Goal: Task Accomplishment & Management: Complete application form

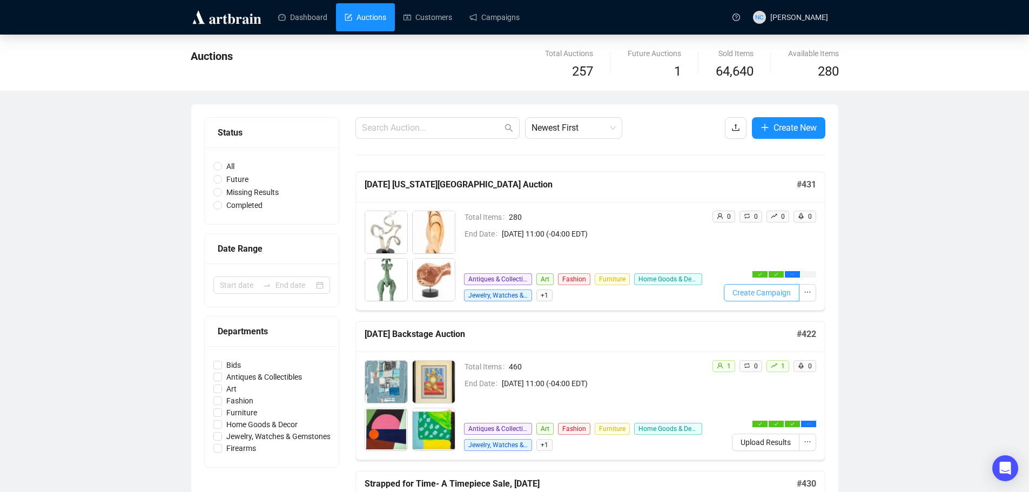
click at [776, 291] on span "Create Campaign" at bounding box center [761, 293] width 58 height 12
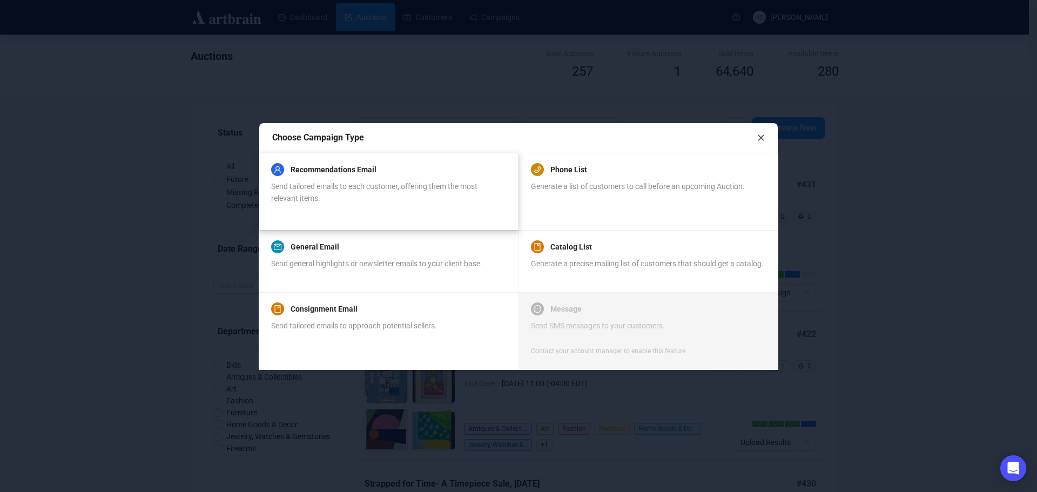
click at [406, 201] on div "Send tailored emails to each customer, offering them the most relevant items." at bounding box center [388, 192] width 234 height 24
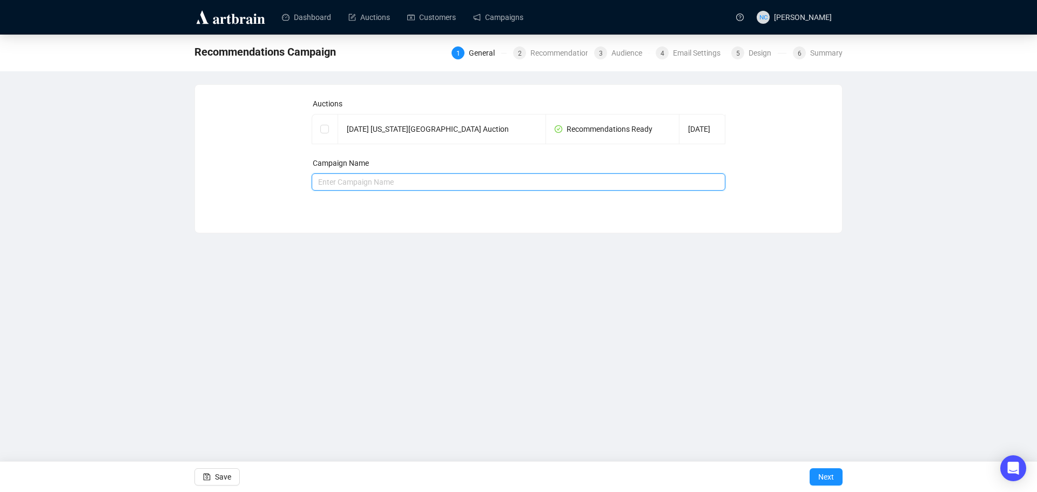
click at [448, 178] on input "text" at bounding box center [519, 181] width 414 height 17
click at [320, 181] on input "[US_STATE] City Estate Auction, [DATE]" at bounding box center [519, 181] width 414 height 17
drag, startPoint x: 557, startPoint y: 186, endPoint x: 465, endPoint y: 185, distance: 91.3
click at [465, 185] on input "[DATE] - [US_STATE][GEOGRAPHIC_DATA] Auction, [DATE]" at bounding box center [519, 181] width 414 height 17
type input "[DATE] - [US_STATE][GEOGRAPHIC_DATA] Auction"
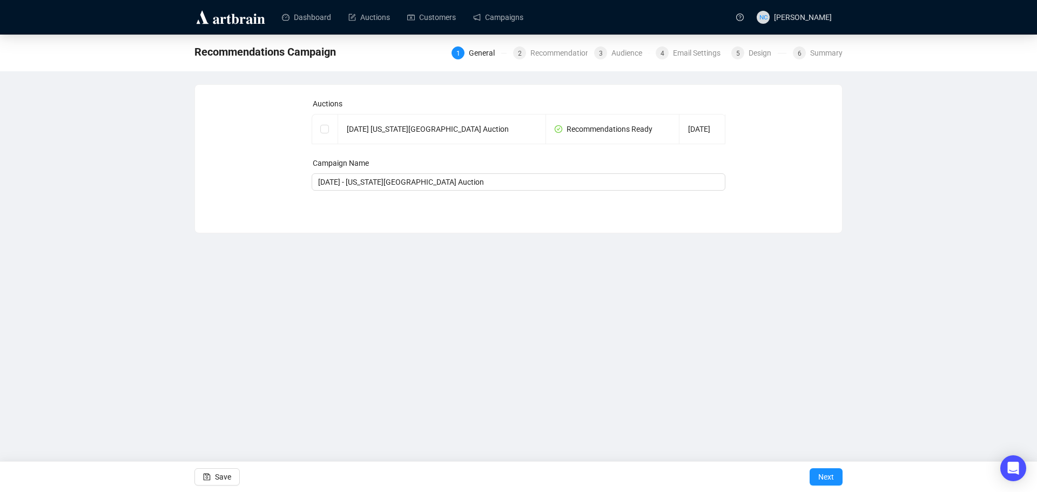
click at [613, 305] on div "Dashboard Auctions Customers Campaigns NC [PERSON_NAME] Recommendations Campaig…" at bounding box center [518, 246] width 1037 height 492
click at [327, 126] on input "checkbox" at bounding box center [324, 129] width 8 height 8
checkbox input "true"
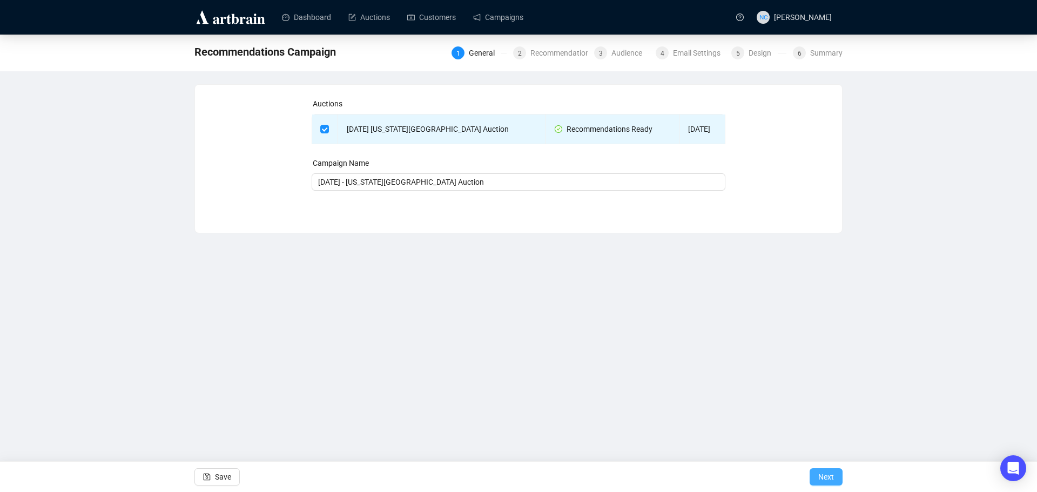
click at [827, 476] on span "Next" at bounding box center [826, 477] width 16 height 30
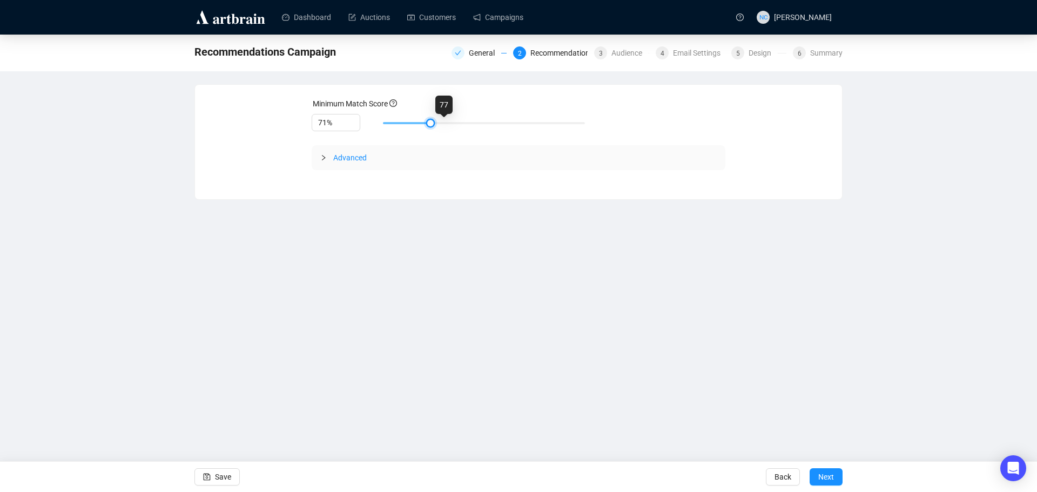
type input "70%"
drag, startPoint x: 453, startPoint y: 124, endPoint x: 356, endPoint y: 124, distance: 96.7
click at [356, 124] on div "70%" at bounding box center [519, 123] width 414 height 18
click at [334, 159] on span "Advanced" at bounding box center [349, 157] width 33 height 9
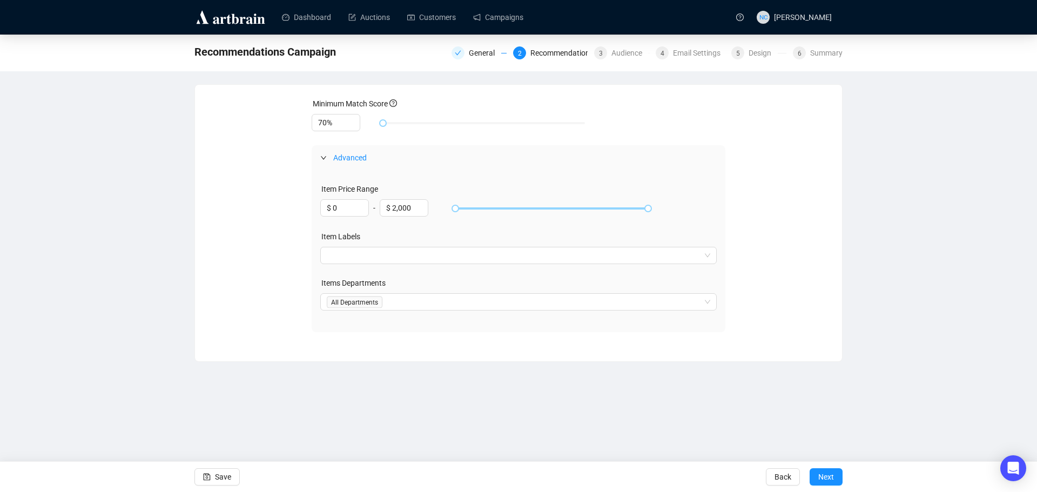
click at [360, 154] on span "Advanced" at bounding box center [349, 157] width 33 height 9
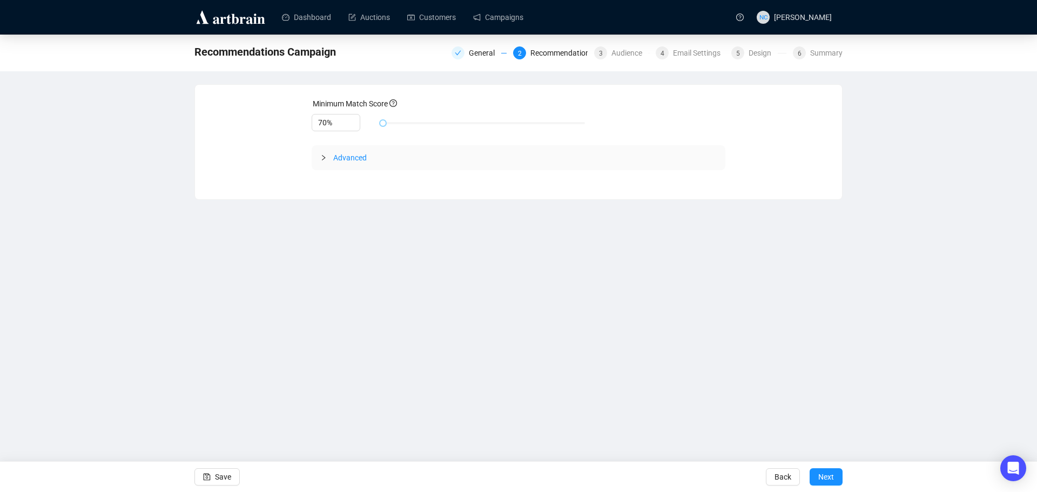
click at [360, 154] on span "Advanced" at bounding box center [349, 157] width 33 height 9
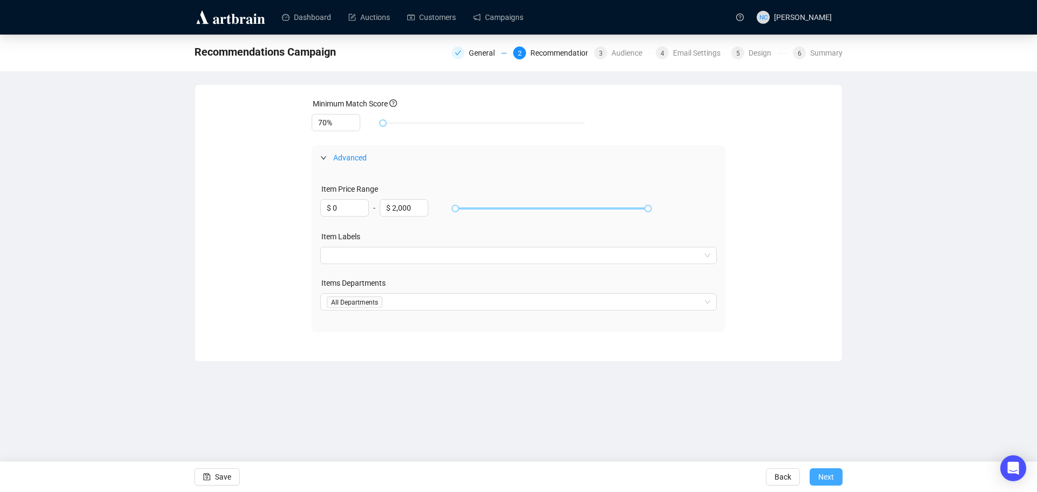
click at [818, 473] on button "Next" at bounding box center [825, 476] width 33 height 17
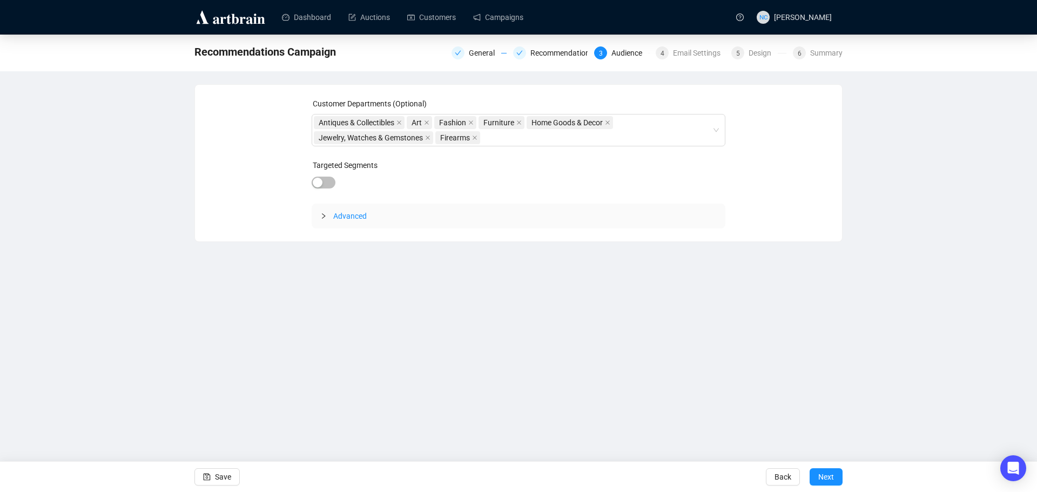
click at [350, 212] on span "Advanced" at bounding box center [349, 216] width 33 height 9
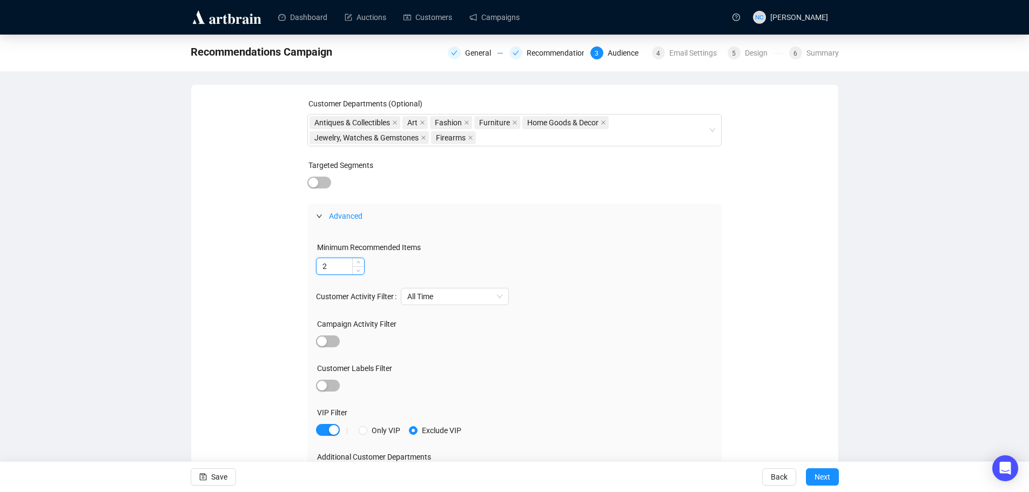
drag, startPoint x: 344, startPoint y: 266, endPoint x: 333, endPoint y: 265, distance: 10.9
click at [333, 265] on input "2" at bounding box center [340, 266] width 48 height 16
type input "1"
click at [359, 271] on icon "down" at bounding box center [358, 270] width 4 height 4
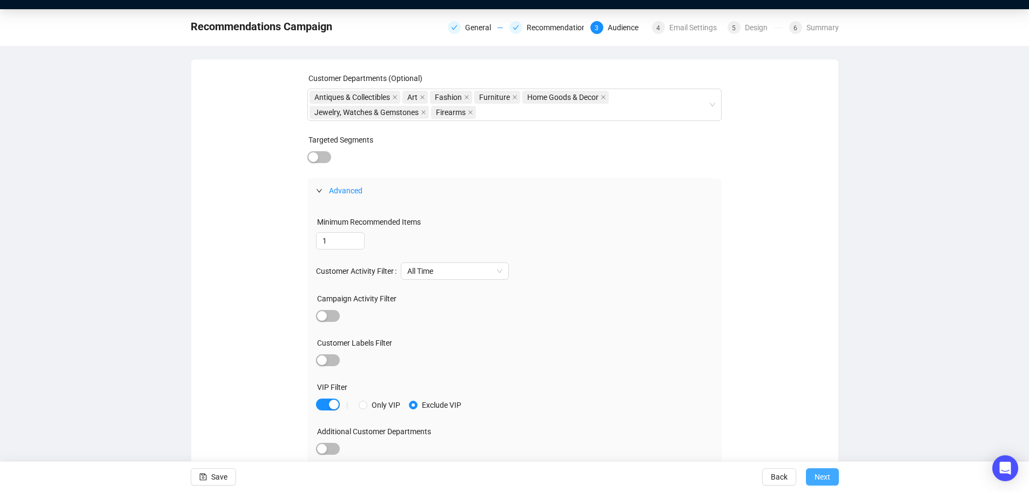
click at [820, 474] on span "Next" at bounding box center [822, 477] width 16 height 30
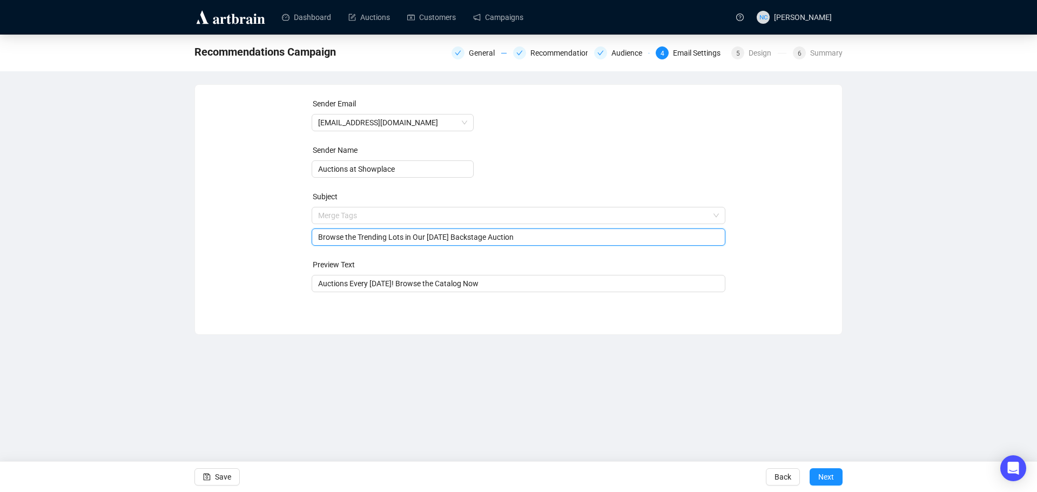
click at [438, 217] on span "Merge Tags Browse the Trending Lots in Our [DATE] Backstage Auction" at bounding box center [519, 226] width 414 height 30
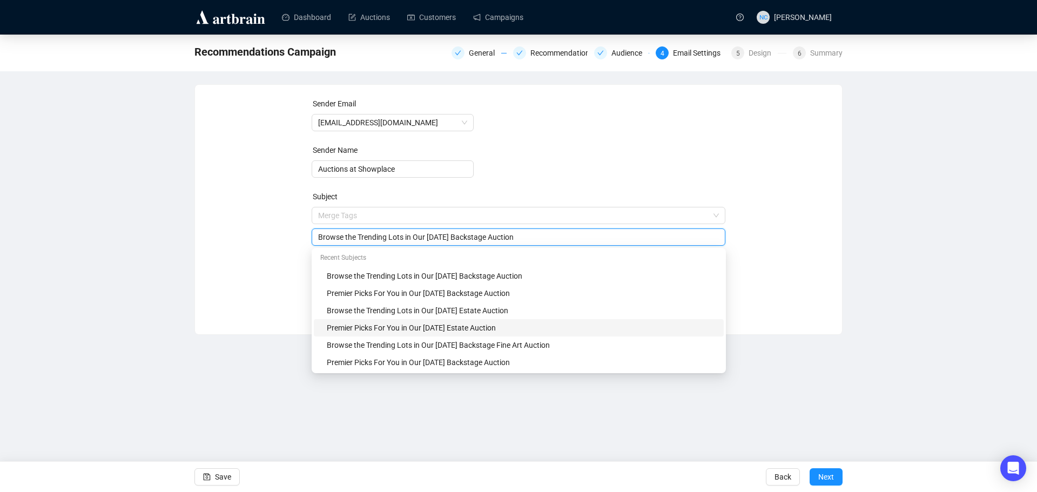
click at [511, 322] on div "Premier Picks For You in Our [DATE] Estate Auction" at bounding box center [522, 328] width 390 height 12
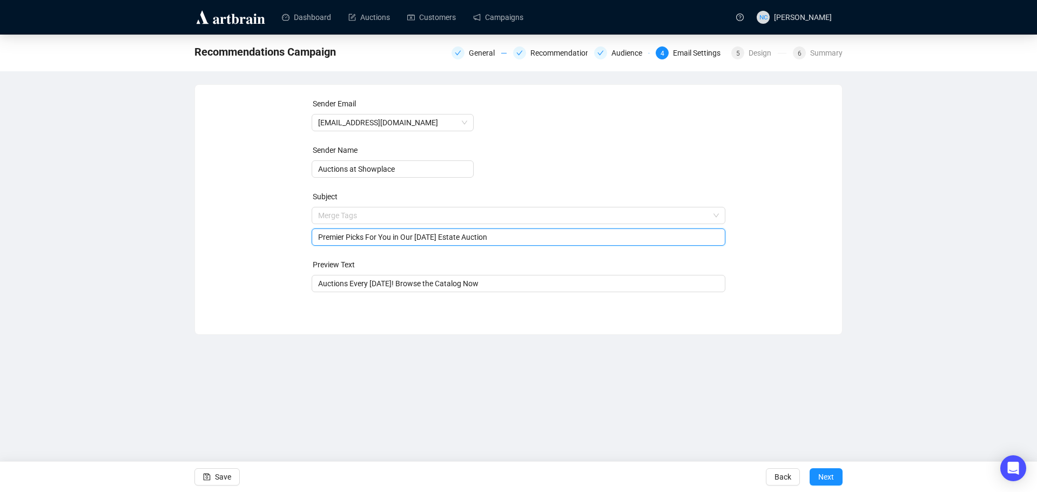
click at [442, 237] on input "Premier Picks For You in Our [DATE] Estate Auction" at bounding box center [518, 237] width 401 height 12
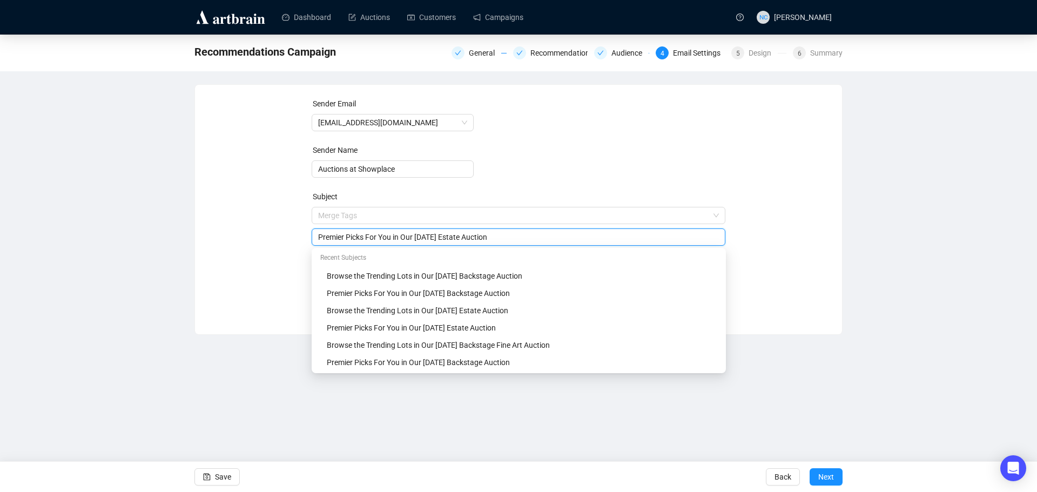
type input "Premier Picks For You in Our [DATE] Estate Auction"
click at [799, 244] on div "Sender Email [EMAIL_ADDRESS][DOMAIN_NAME] Sender Name Auctions at Showplace Sub…" at bounding box center [518, 201] width 621 height 207
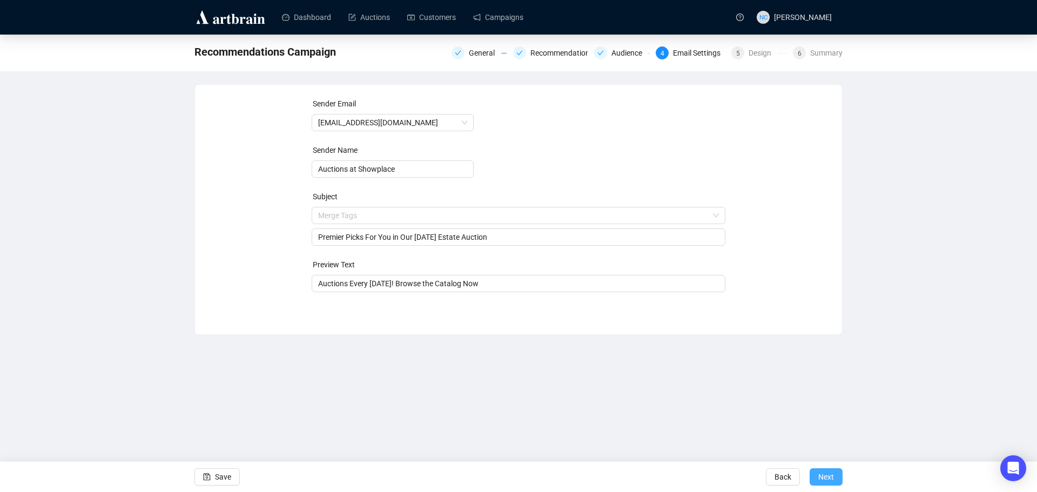
click at [827, 474] on span "Next" at bounding box center [826, 477] width 16 height 30
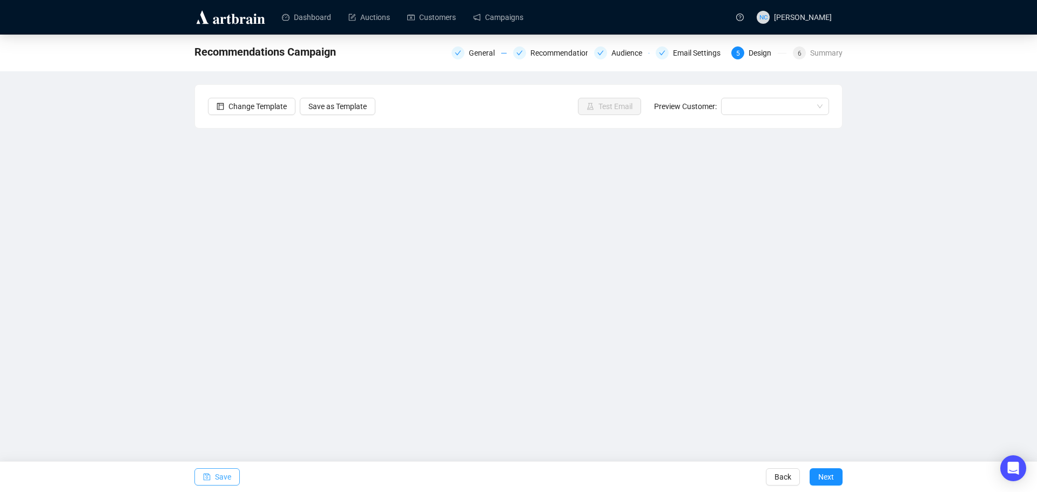
click at [222, 475] on span "Save" at bounding box center [223, 477] width 16 height 30
click at [216, 481] on span "Save" at bounding box center [223, 477] width 16 height 30
click at [629, 107] on span "Test Email" at bounding box center [615, 106] width 34 height 12
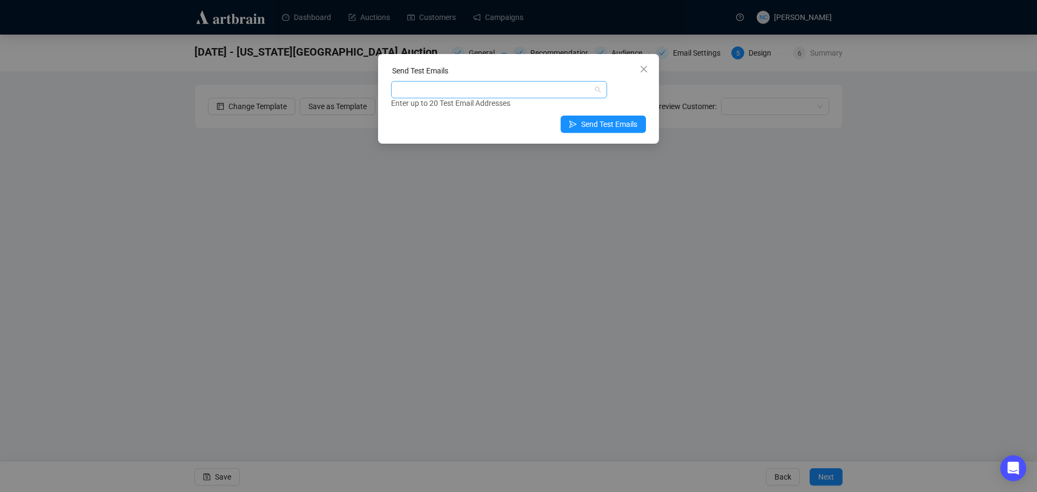
click at [478, 86] on div at bounding box center [493, 89] width 200 height 15
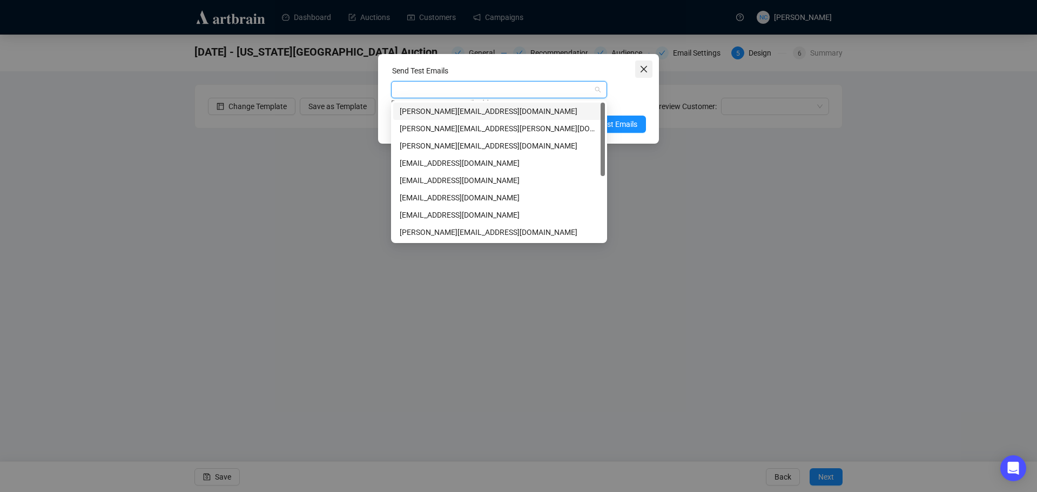
click at [644, 71] on icon "close" at bounding box center [643, 69] width 9 height 9
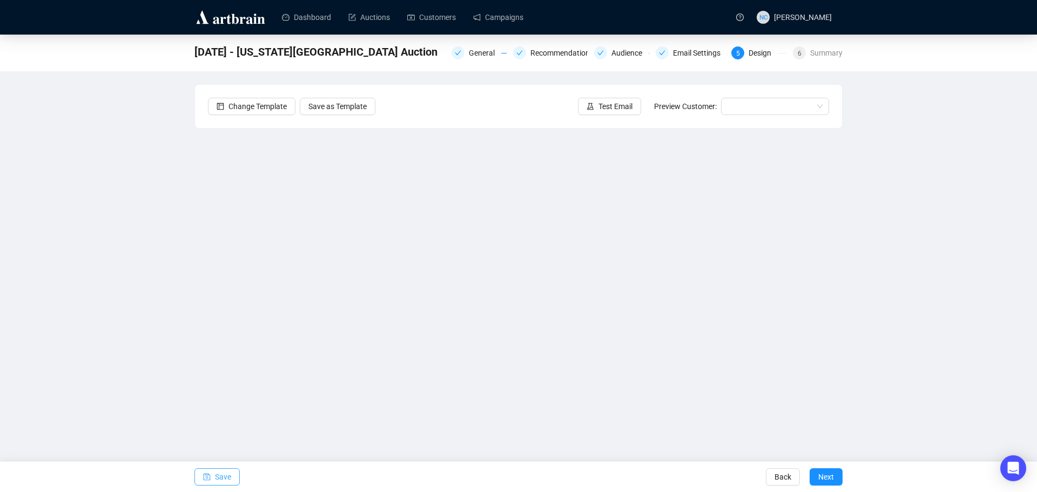
click at [227, 477] on span "Save" at bounding box center [223, 477] width 16 height 30
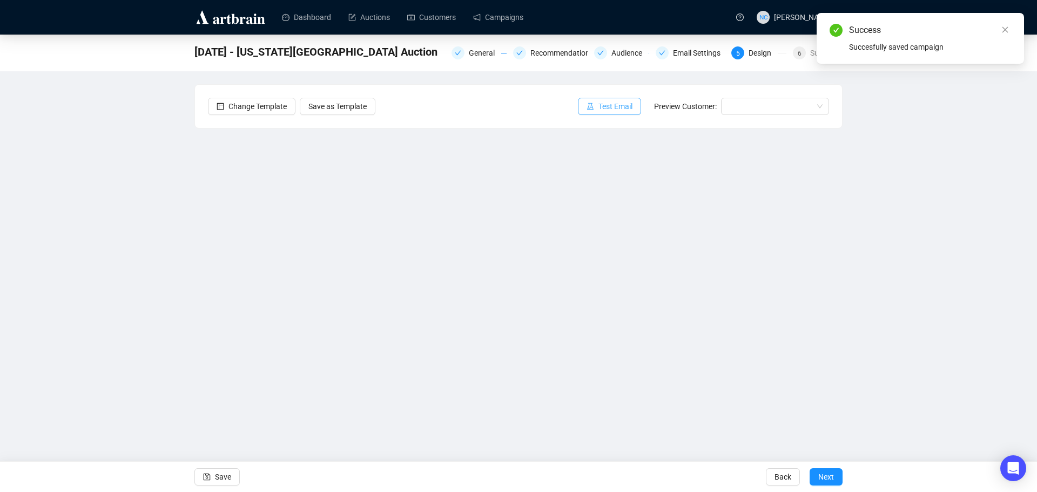
click at [625, 102] on span "Test Email" at bounding box center [615, 106] width 34 height 12
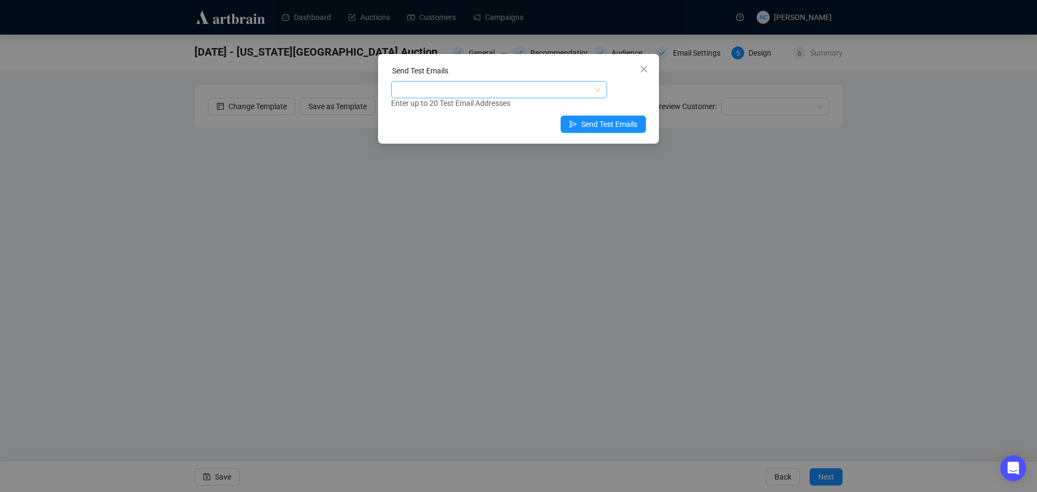
click at [539, 95] on div at bounding box center [493, 89] width 200 height 15
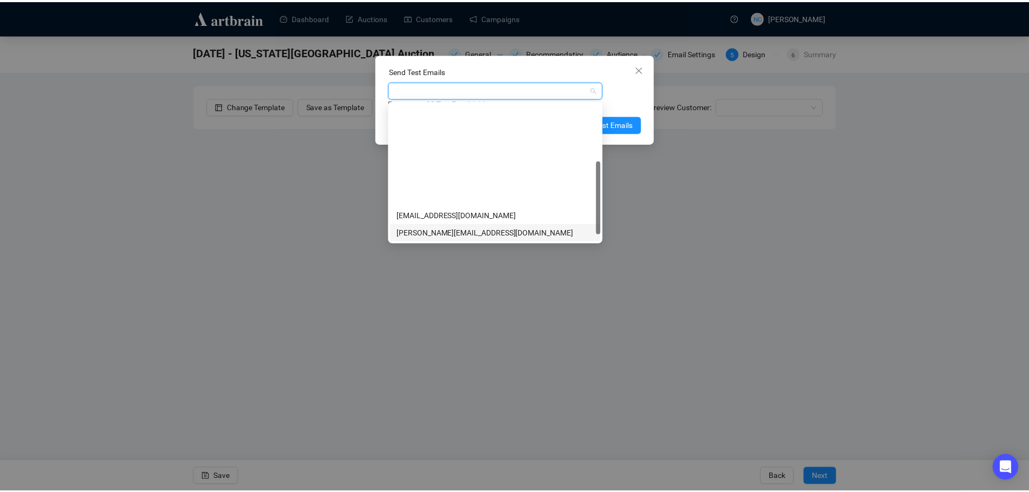
scroll to position [121, 0]
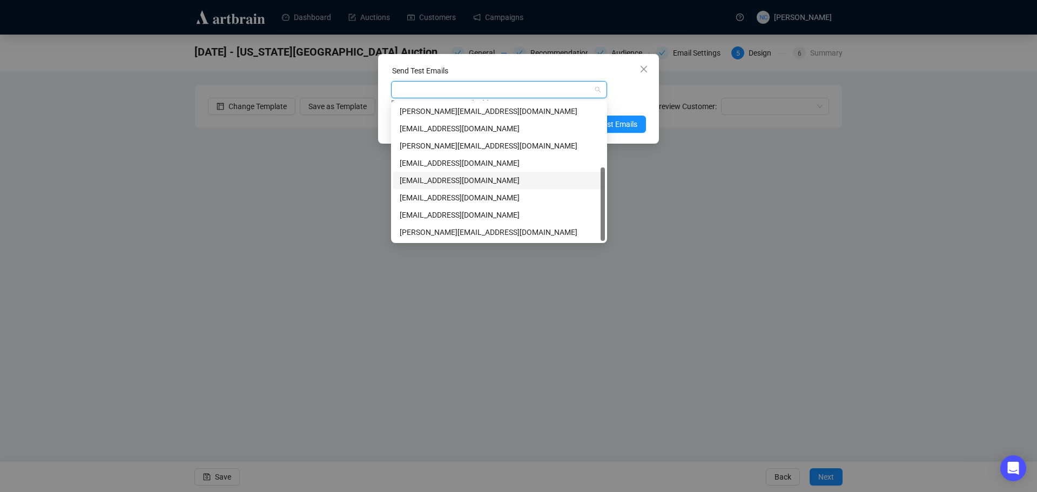
click at [486, 183] on div "[EMAIL_ADDRESS][DOMAIN_NAME]" at bounding box center [499, 180] width 199 height 12
click at [651, 103] on div "Send Test Emails [EMAIL_ADDRESS][DOMAIN_NAME] Enter up to 20 Test Email Address…" at bounding box center [518, 99] width 281 height 90
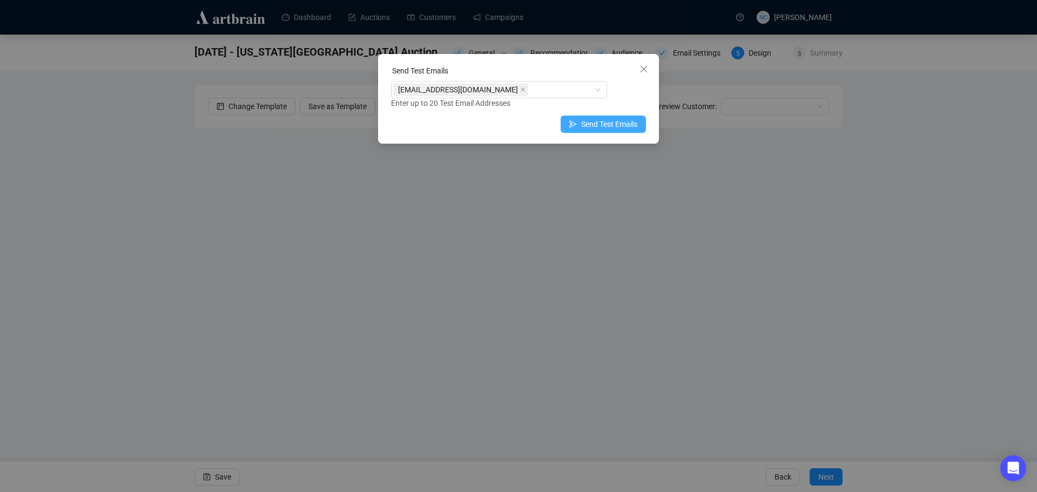
click at [622, 121] on span "Send Test Emails" at bounding box center [609, 124] width 56 height 12
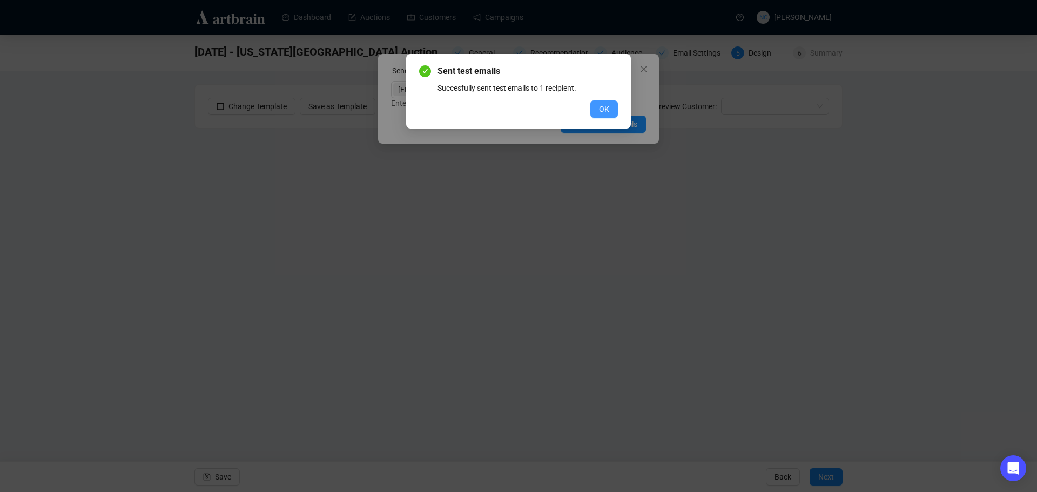
click at [602, 114] on span "OK" at bounding box center [604, 109] width 10 height 12
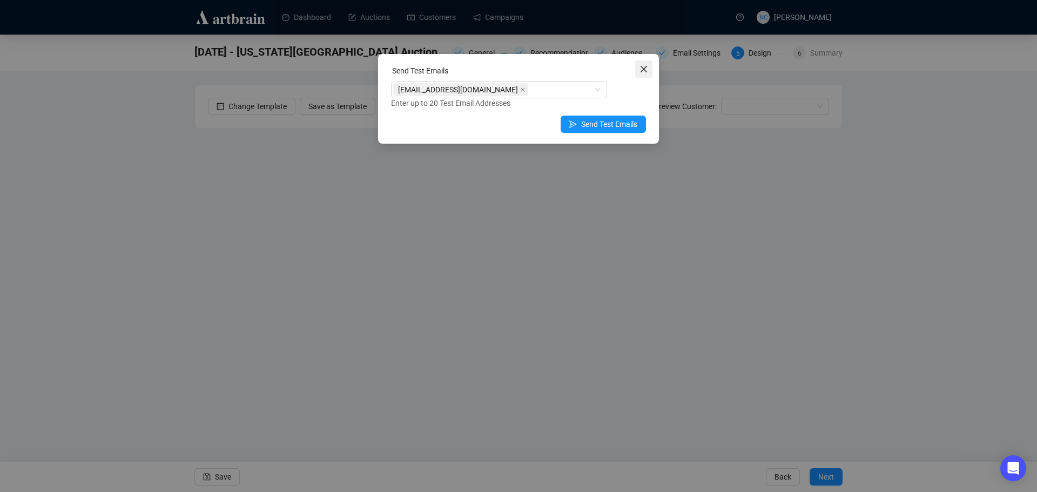
click at [643, 75] on button "Close" at bounding box center [643, 68] width 17 height 17
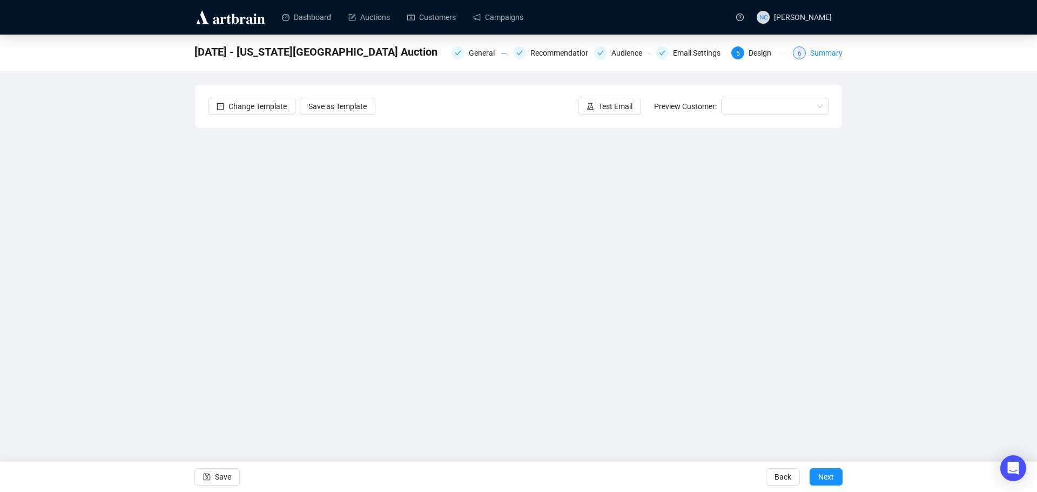
click at [820, 55] on div "Summary" at bounding box center [826, 52] width 32 height 13
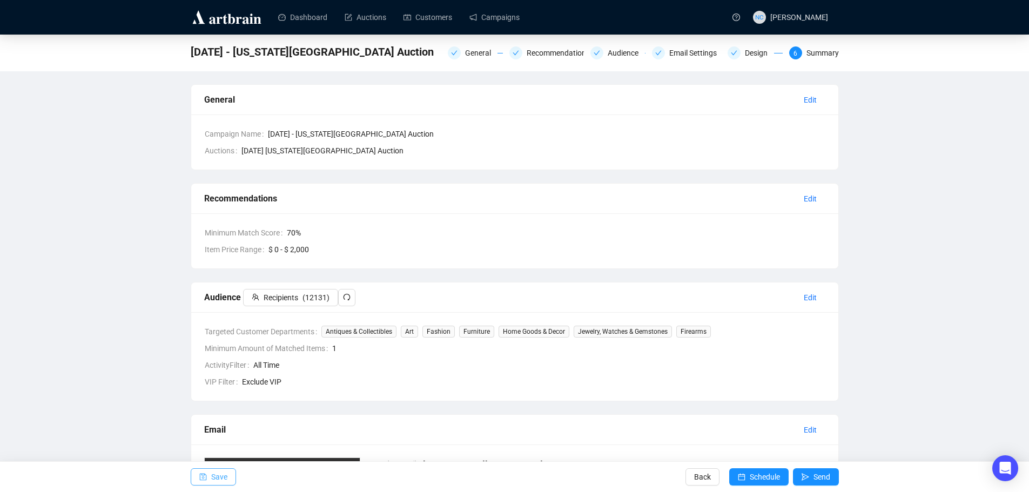
click at [203, 479] on icon "save" at bounding box center [203, 477] width 8 height 8
click at [491, 21] on link "Campaigns" at bounding box center [494, 17] width 50 height 28
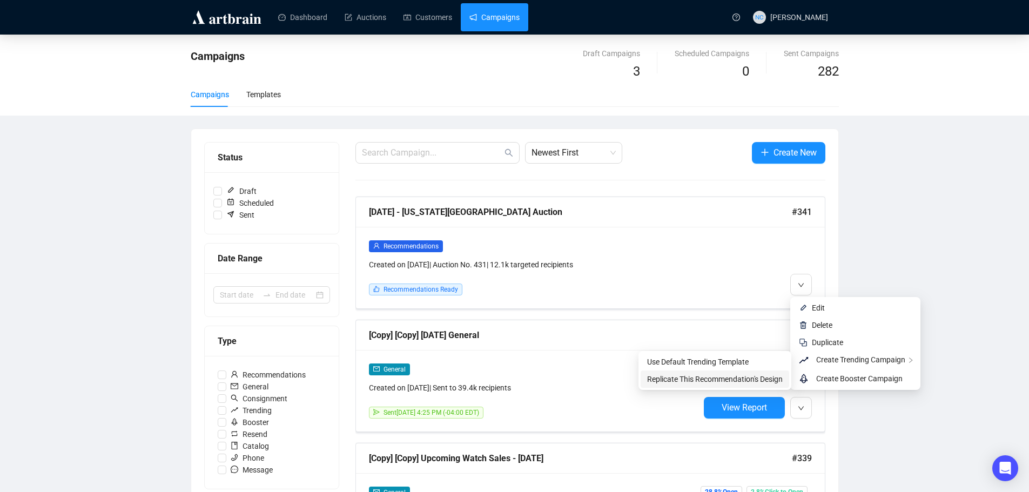
click at [739, 381] on span "Replicate This Recommendation's Design" at bounding box center [715, 379] width 136 height 9
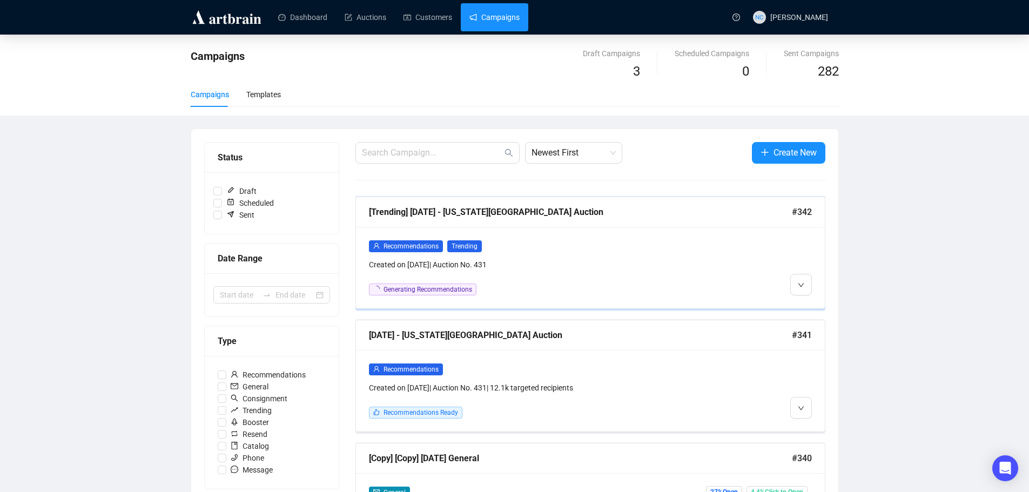
click at [584, 242] on div "Recommendations Trending" at bounding box center [534, 246] width 330 height 12
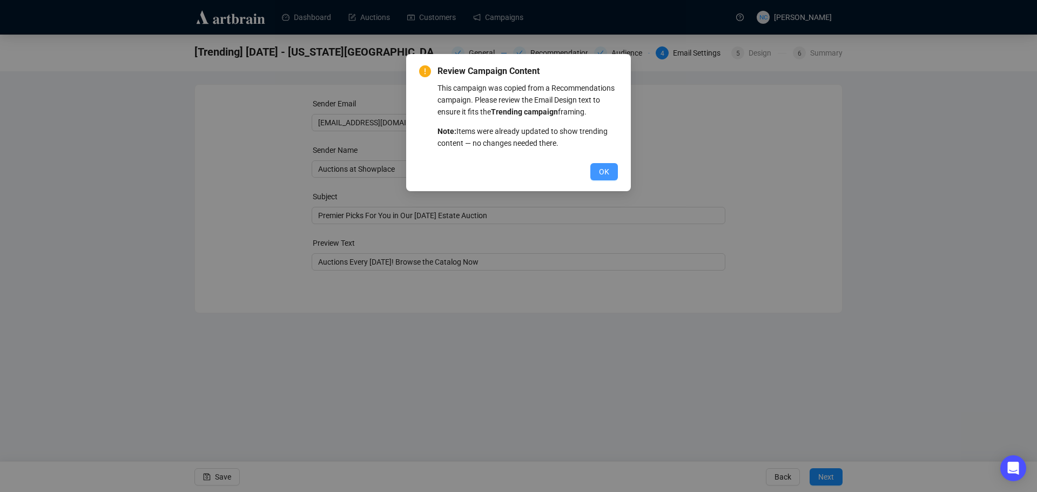
click at [608, 176] on span "OK" at bounding box center [604, 172] width 10 height 12
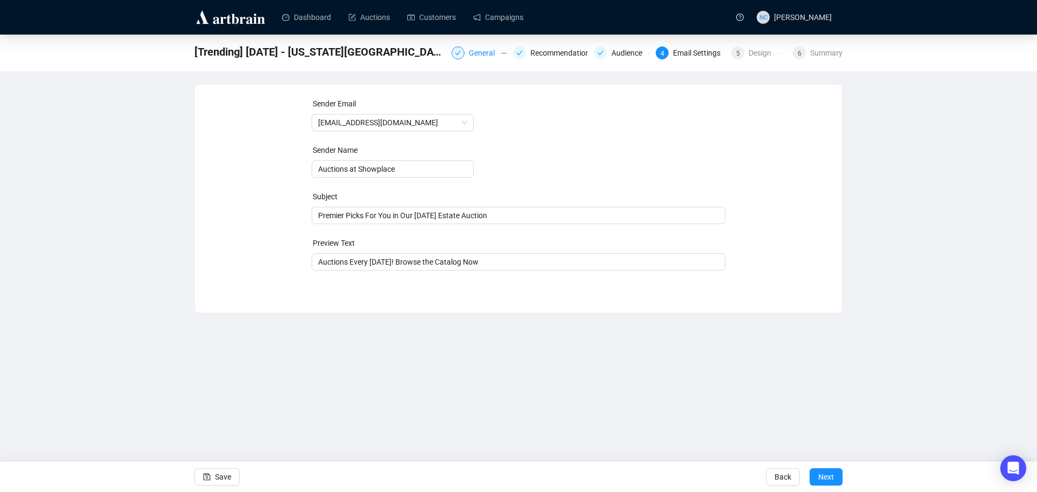
click at [483, 54] on div "General" at bounding box center [485, 52] width 32 height 13
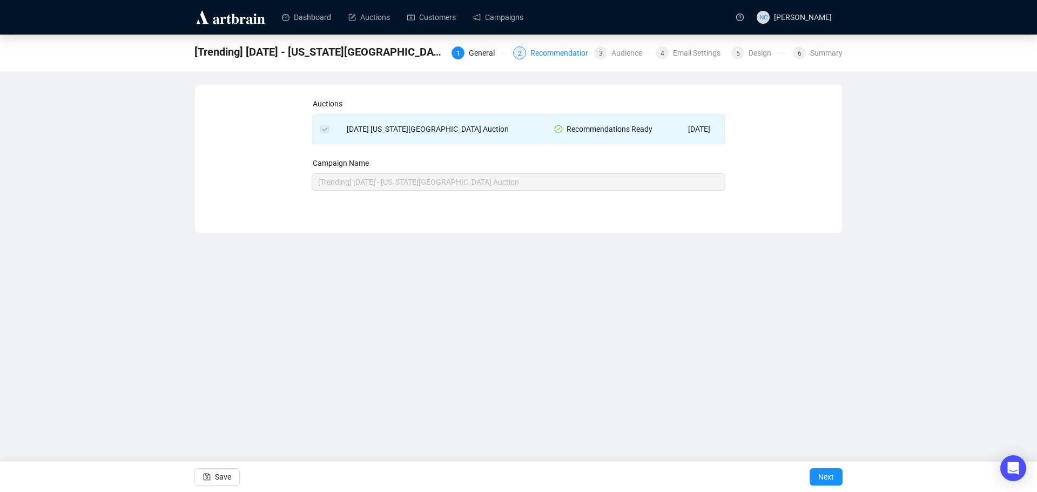
click at [563, 55] on div "Recommendations" at bounding box center [565, 52] width 70 height 13
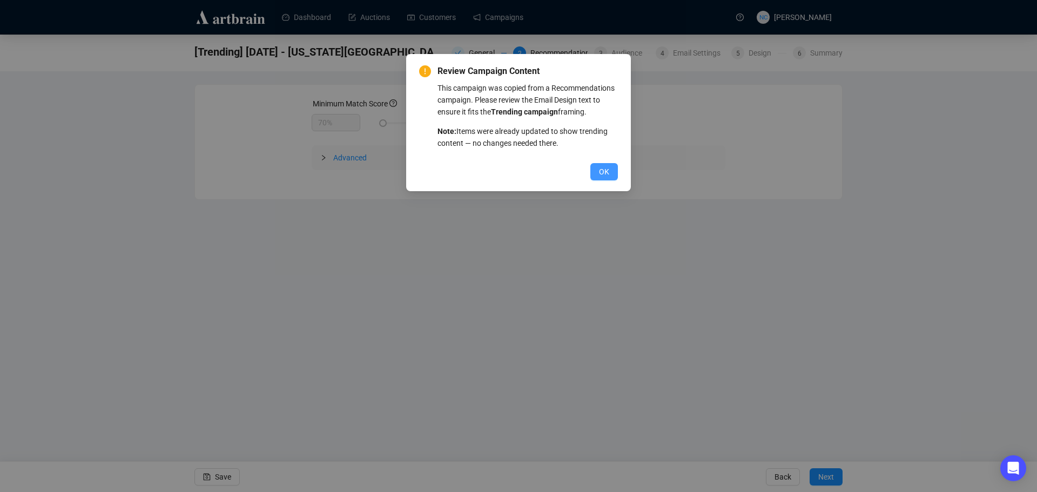
click at [608, 179] on button "OK" at bounding box center [604, 171] width 28 height 17
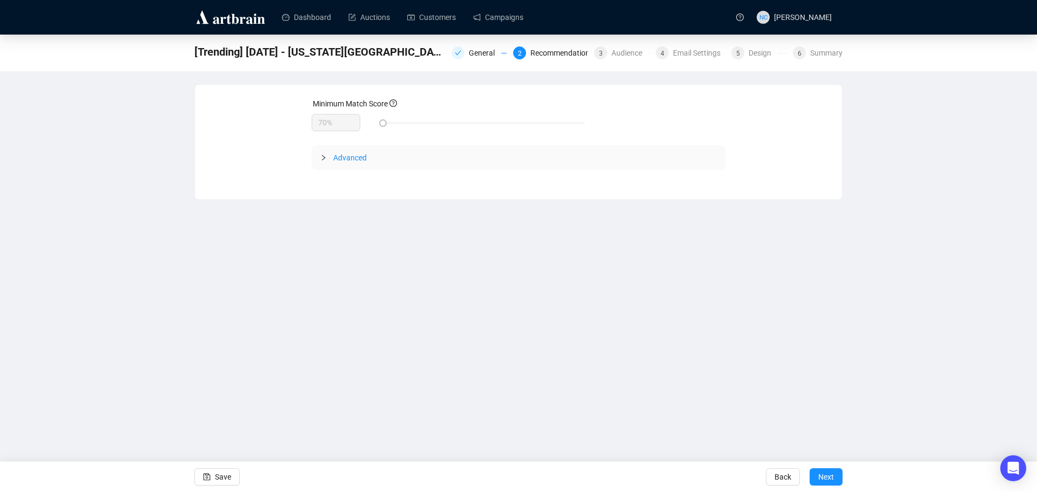
click at [341, 159] on span "Advanced" at bounding box center [349, 157] width 33 height 9
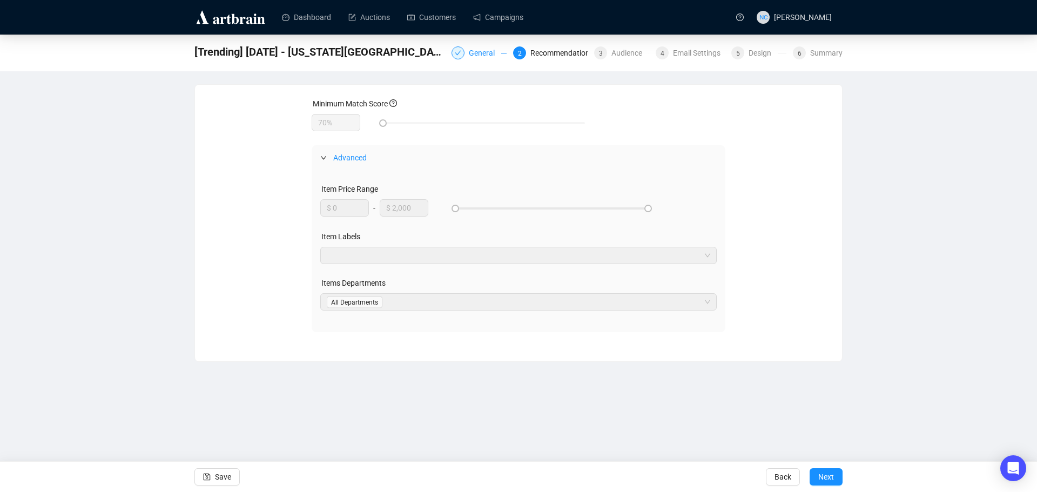
click at [485, 52] on div "General" at bounding box center [485, 52] width 32 height 13
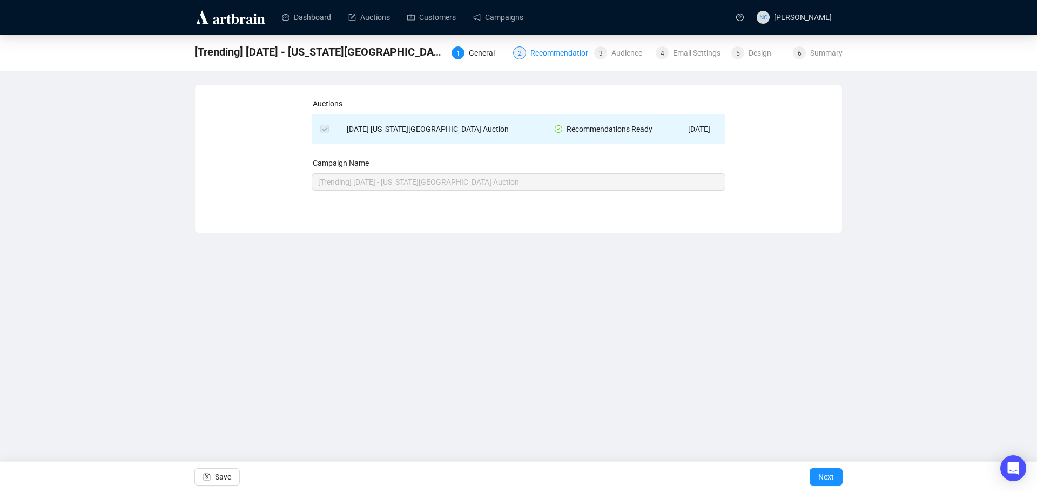
click at [554, 52] on div "Recommendations" at bounding box center [565, 52] width 70 height 13
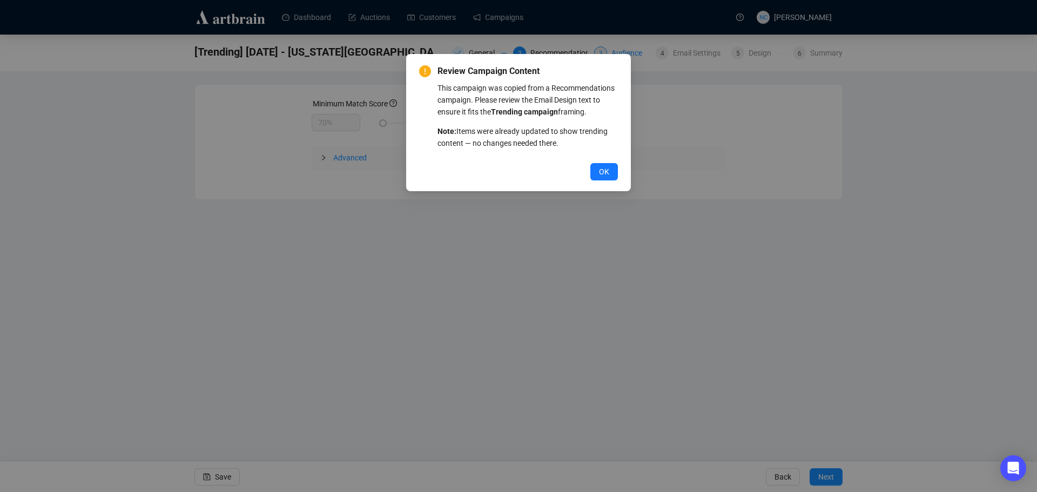
click at [629, 55] on div "Review Campaign Content This campaign was copied from a Recommendations campaig…" at bounding box center [518, 246] width 1037 height 492
click at [615, 166] on button "OK" at bounding box center [604, 171] width 28 height 17
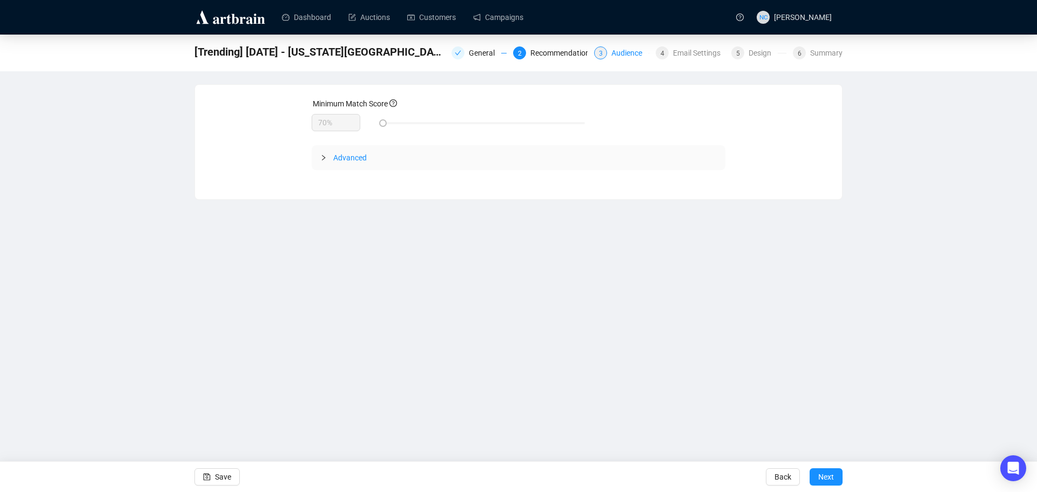
click at [637, 52] on div "Audience" at bounding box center [629, 52] width 37 height 13
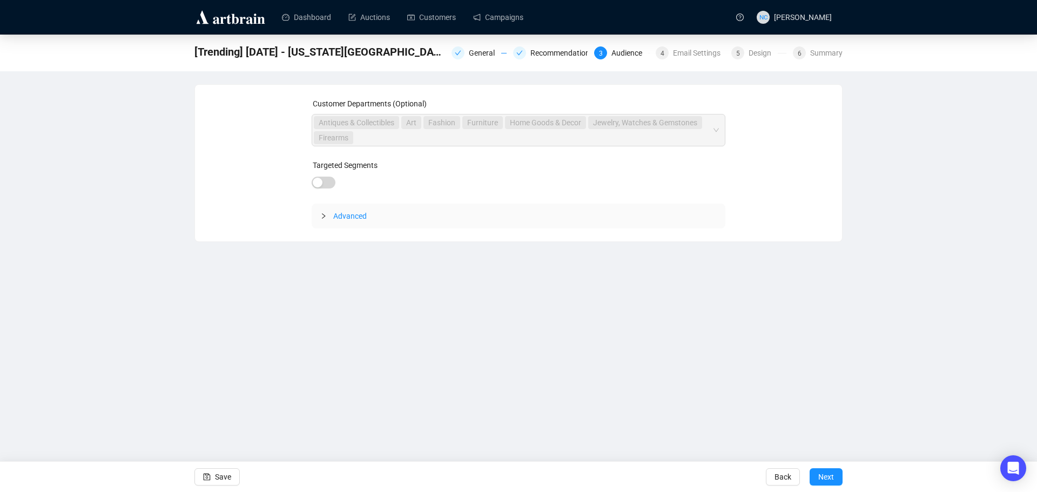
click at [359, 217] on span "Advanced" at bounding box center [349, 216] width 33 height 9
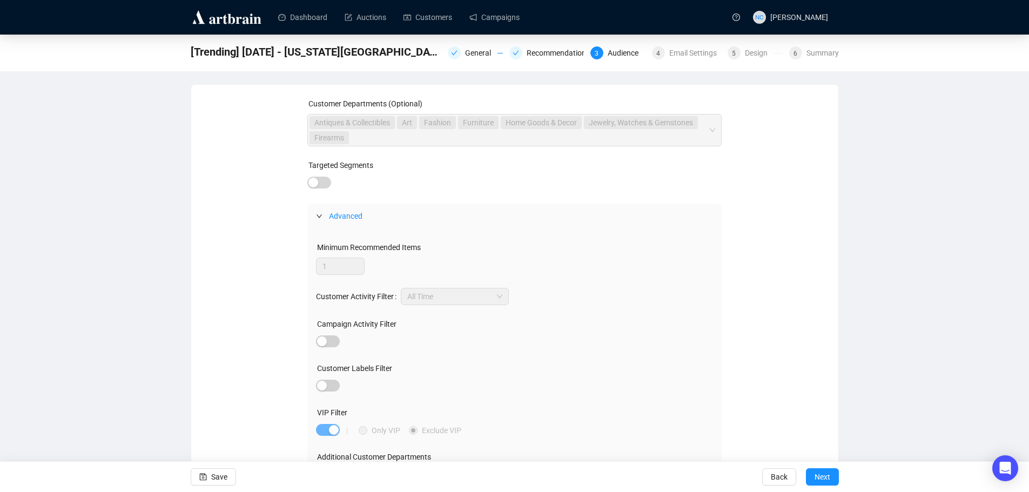
scroll to position [25, 0]
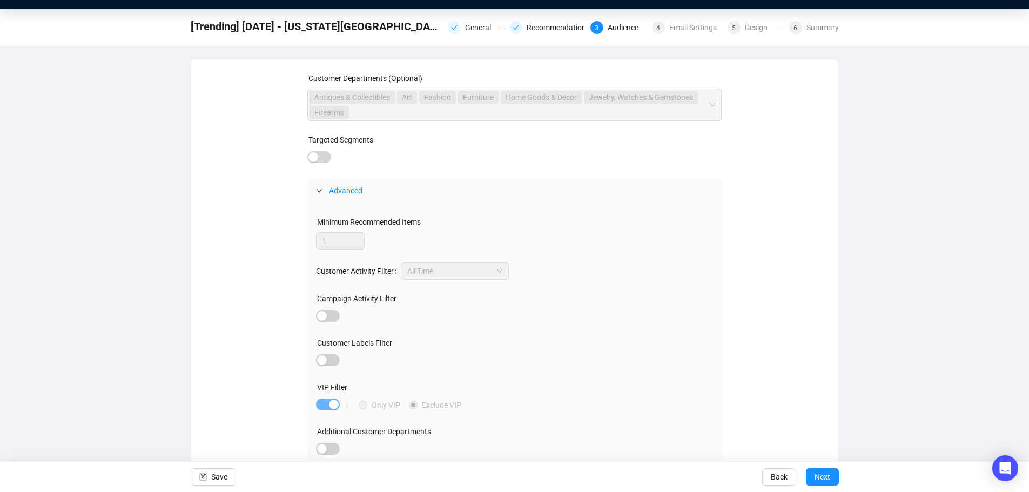
click at [344, 192] on span "Advanced" at bounding box center [345, 190] width 33 height 9
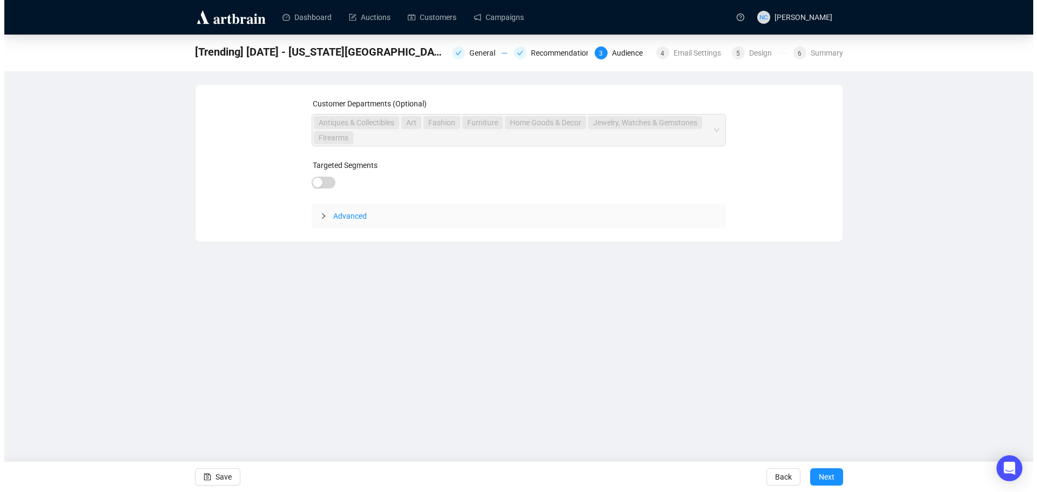
scroll to position [0, 0]
click at [678, 56] on div "Email Settings" at bounding box center [700, 52] width 54 height 13
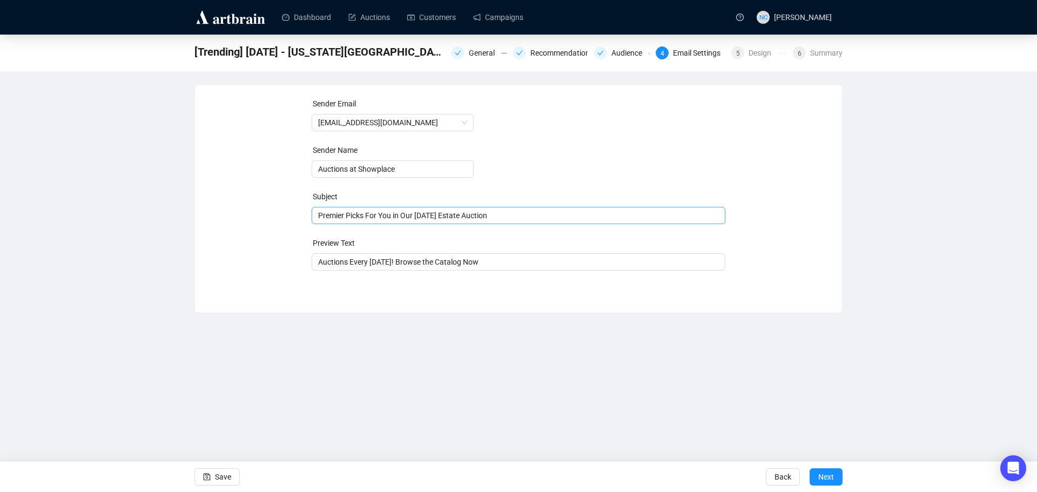
click at [378, 214] on span "Premier Picks For You in Our [DATE] Estate Auction" at bounding box center [519, 215] width 414 height 9
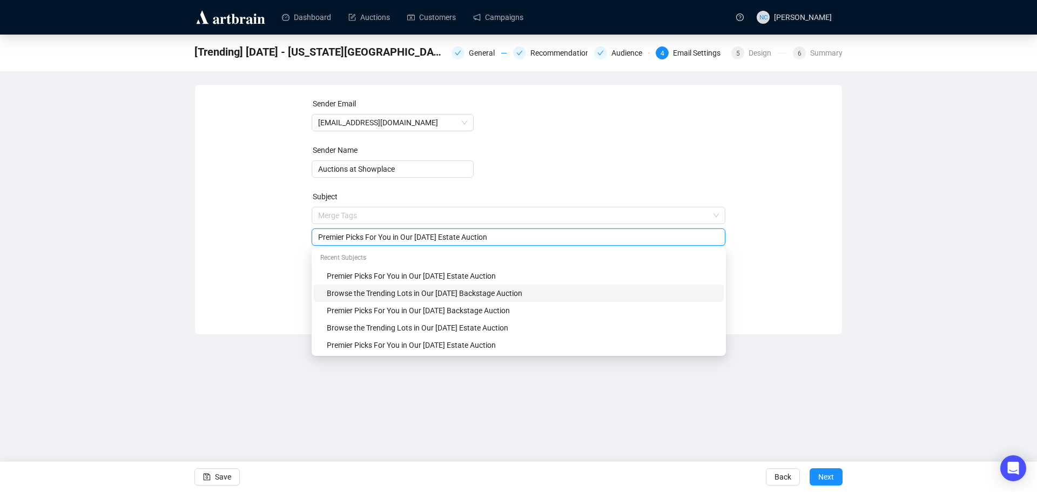
click at [440, 295] on div "Browse the Trending Lots in Our [DATE] Backstage Auction" at bounding box center [522, 293] width 390 height 12
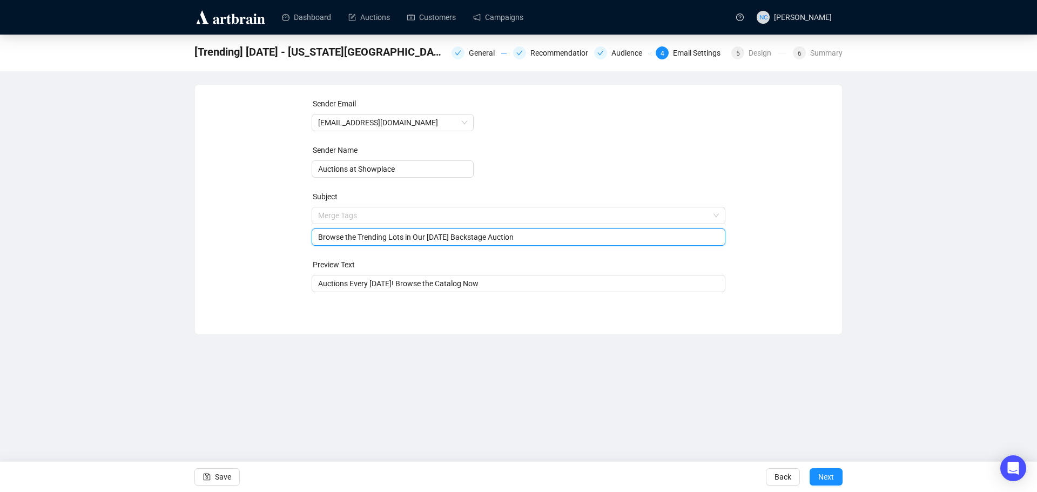
click at [438, 241] on input "Browse the Trending Lots in Our [DATE] Backstage Auction" at bounding box center [518, 237] width 401 height 12
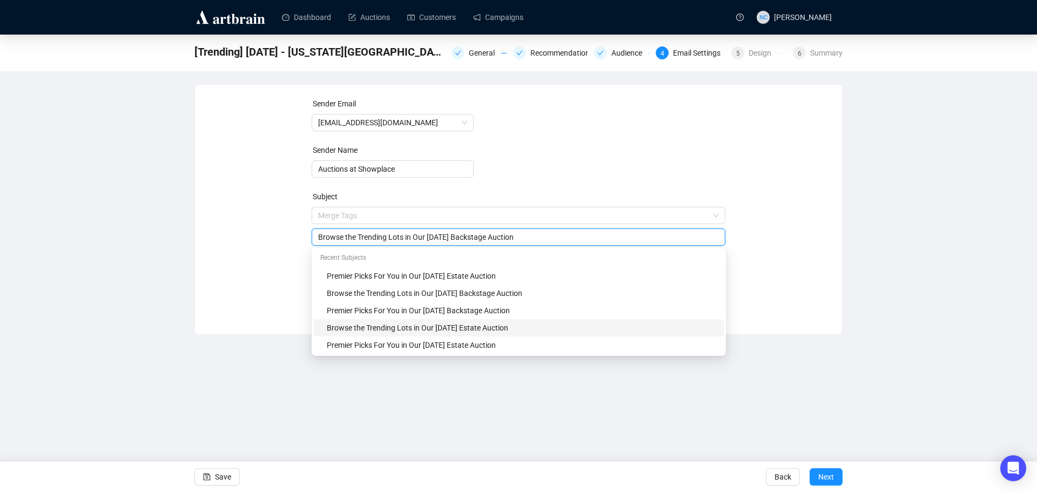
click at [454, 328] on div "Browse the Trending Lots in Our [DATE] Estate Auction" at bounding box center [522, 328] width 390 height 12
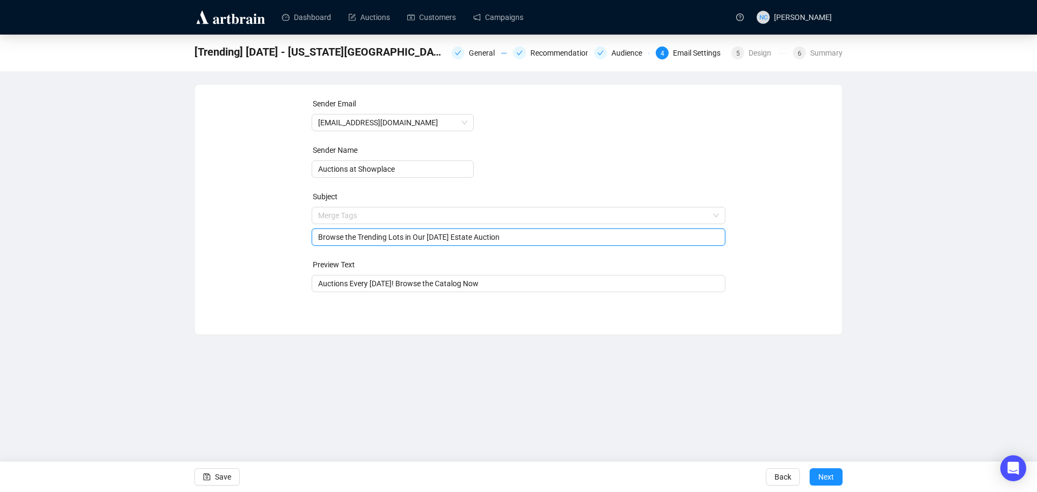
click at [454, 238] on input "Browse the Trending Lots in Our [DATE] Estate Auction" at bounding box center [518, 237] width 401 height 12
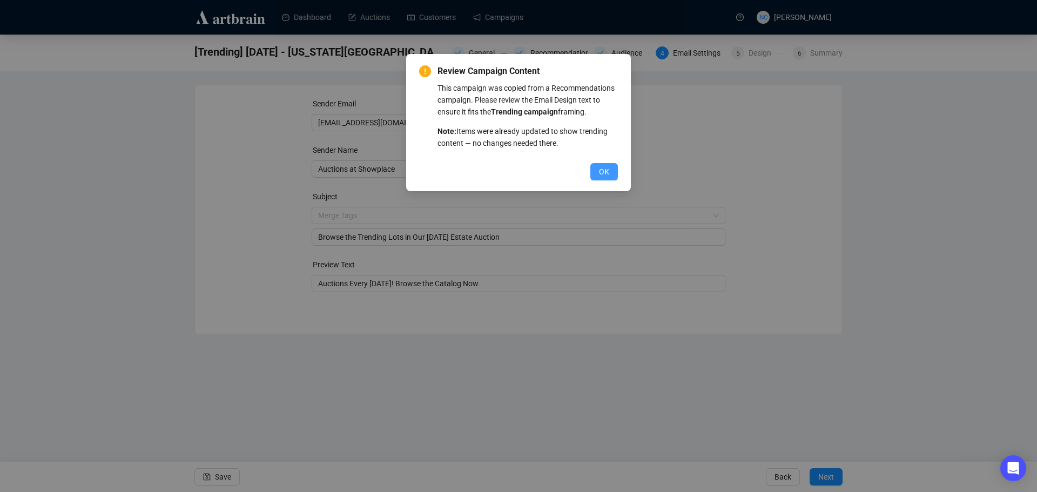
click at [591, 176] on button "OK" at bounding box center [604, 171] width 28 height 17
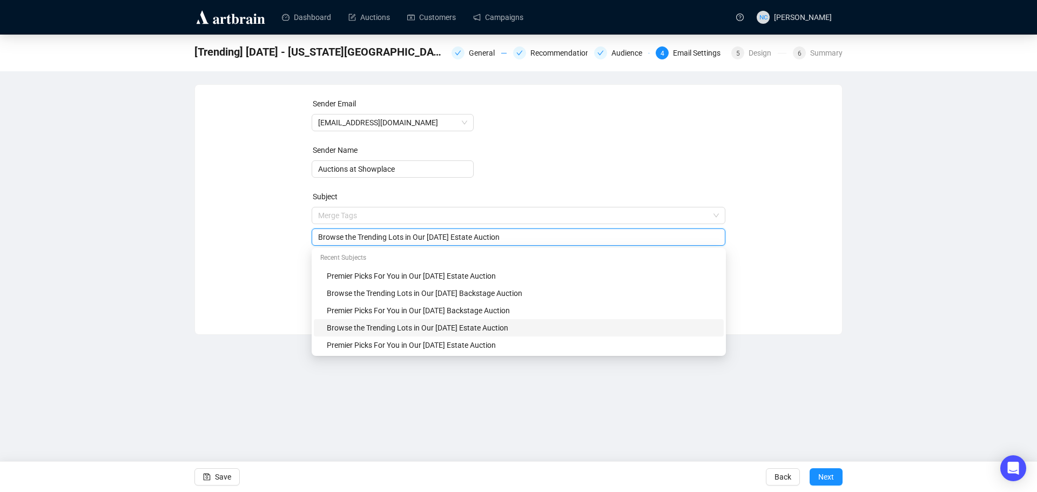
drag, startPoint x: 462, startPoint y: 238, endPoint x: 454, endPoint y: 238, distance: 8.1
click at [454, 238] on input "Browse the Trending Lots in Our [DATE] Estate Auction" at bounding box center [518, 237] width 401 height 12
type input "Browse the Trending Lots in Our [DATE] Estate Auction"
click at [788, 247] on div "Sender Email [EMAIL_ADDRESS][DOMAIN_NAME] Sender Name Auctions at Showplace Sub…" at bounding box center [518, 201] width 621 height 207
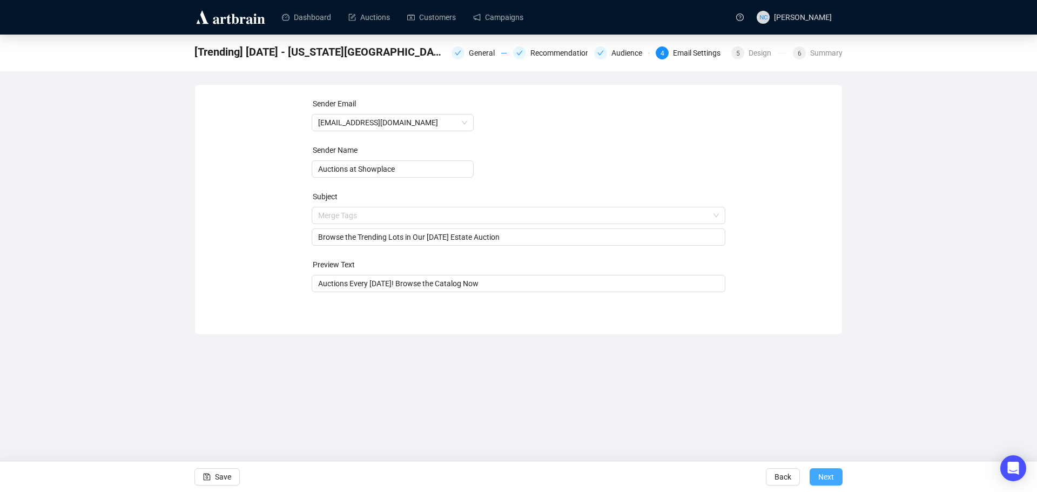
click at [827, 473] on span "Next" at bounding box center [826, 477] width 16 height 30
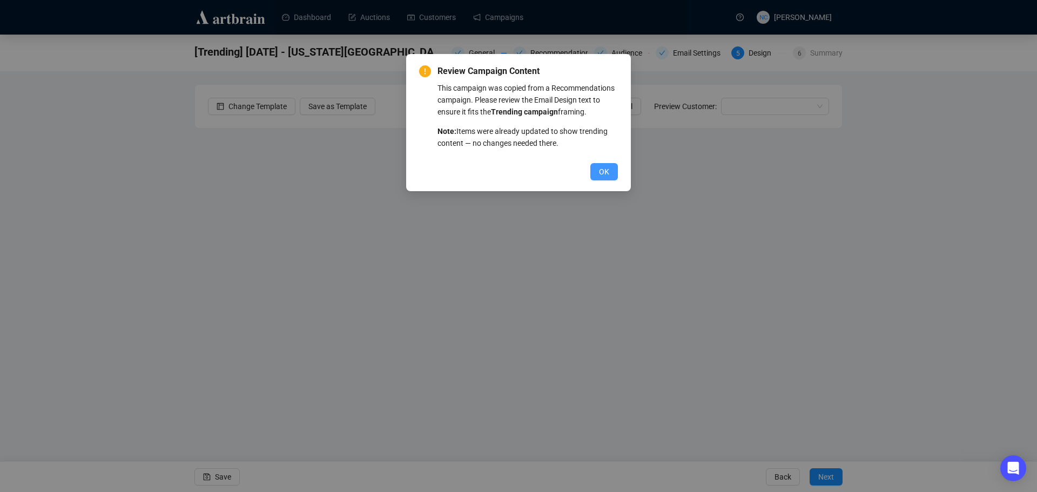
click at [607, 176] on span "OK" at bounding box center [604, 172] width 10 height 12
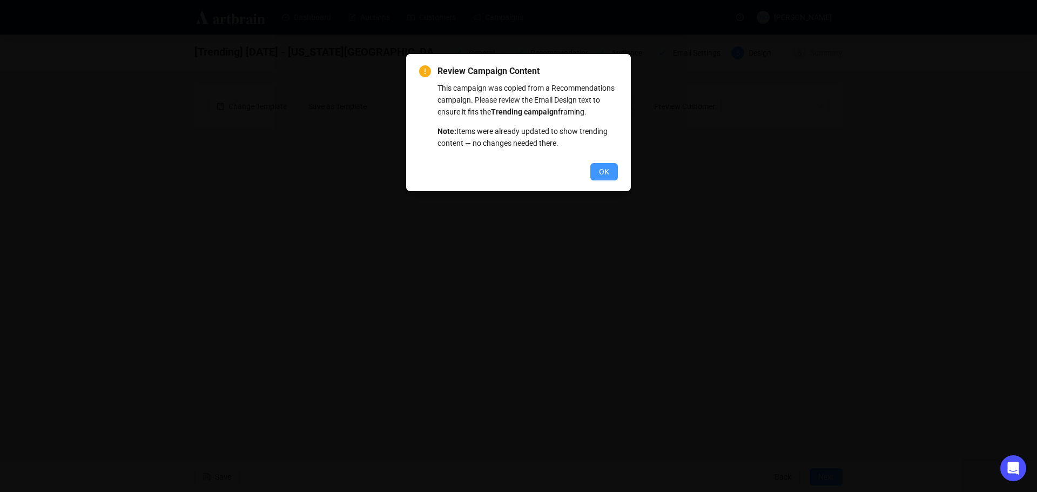
click at [599, 179] on button "OK" at bounding box center [604, 171] width 28 height 17
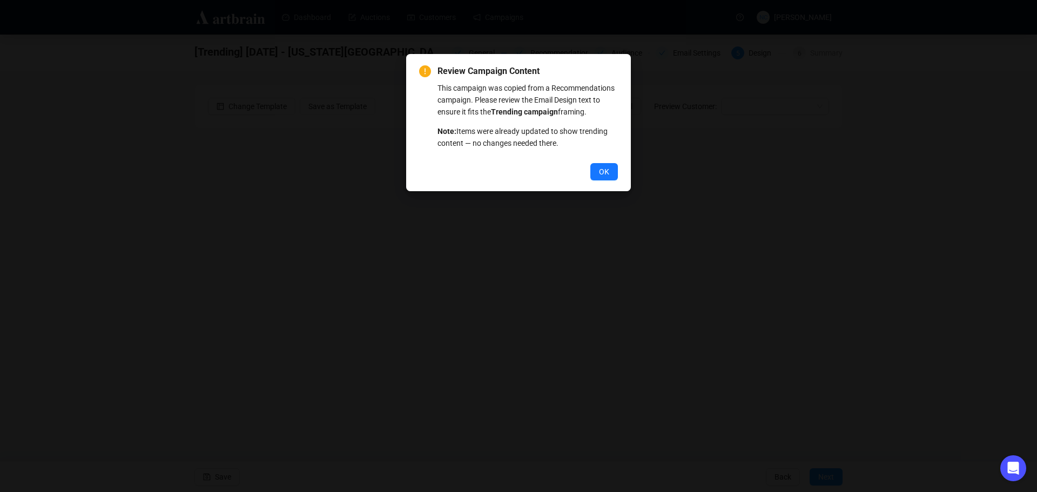
click at [599, 179] on button "OK" at bounding box center [604, 171] width 28 height 17
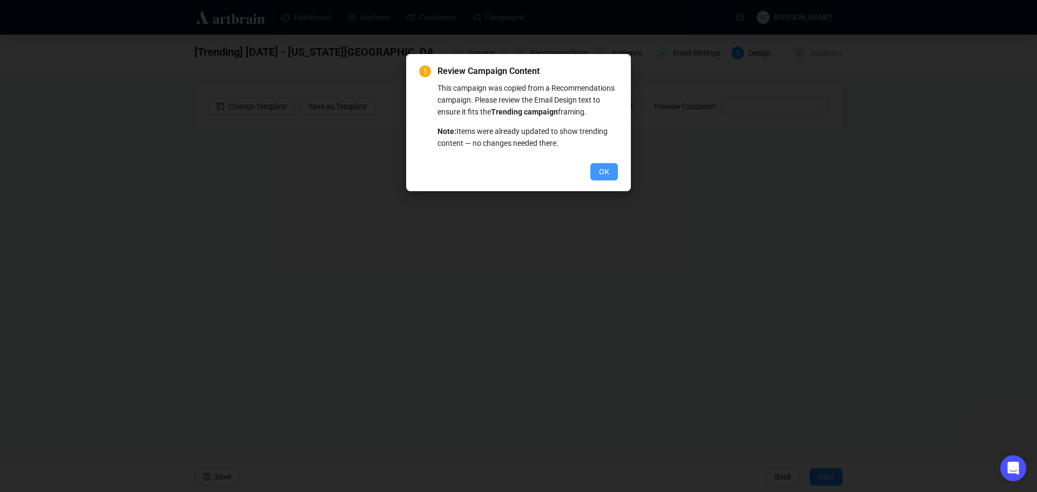
click at [600, 176] on span "OK" at bounding box center [604, 172] width 10 height 12
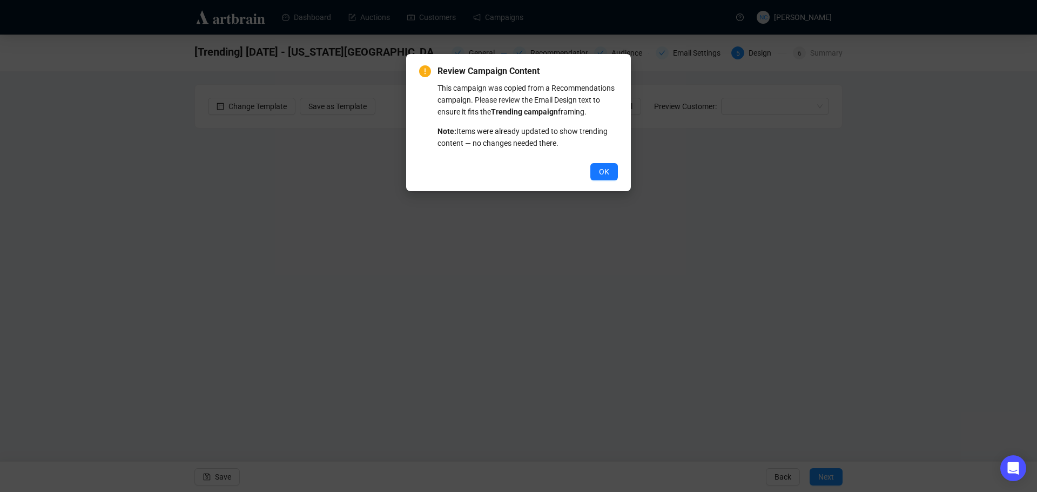
click at [600, 176] on span "OK" at bounding box center [604, 172] width 10 height 12
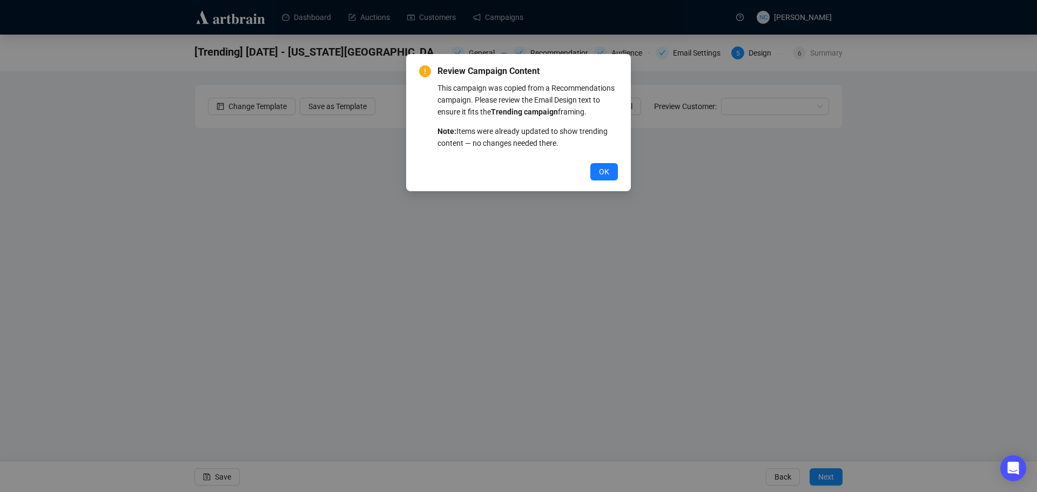
click at [600, 176] on span "OK" at bounding box center [604, 172] width 10 height 12
click at [596, 171] on button "OK" at bounding box center [604, 171] width 28 height 17
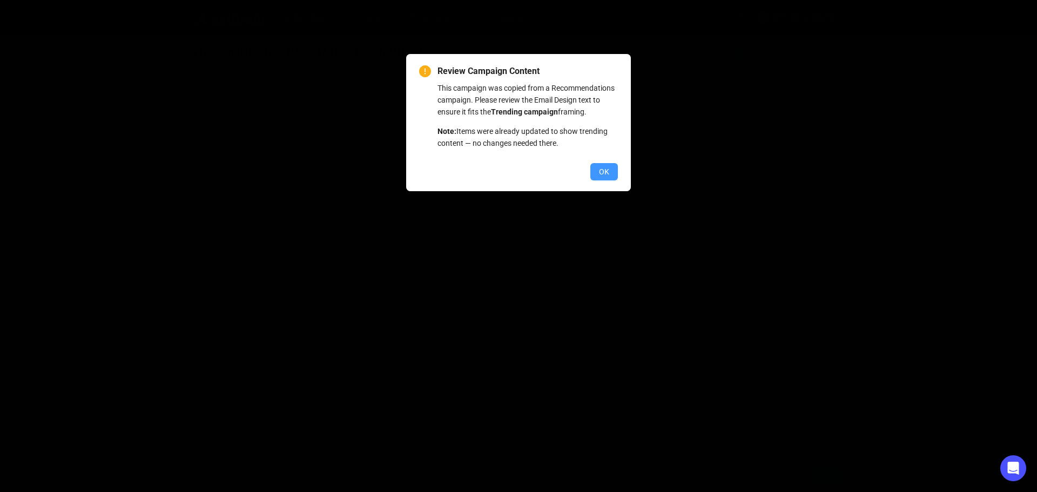
click at [596, 168] on button "OK" at bounding box center [604, 171] width 28 height 17
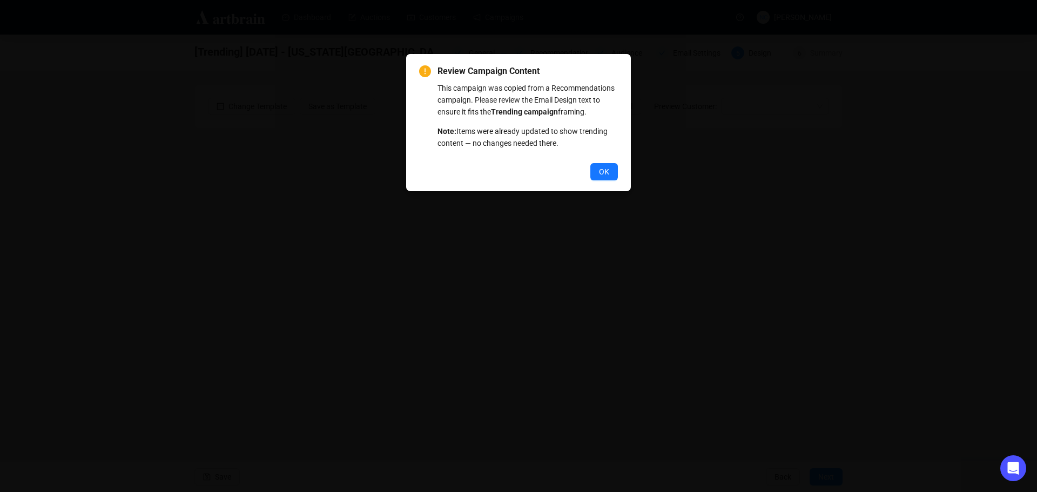
click at [596, 168] on button "OK" at bounding box center [604, 171] width 28 height 17
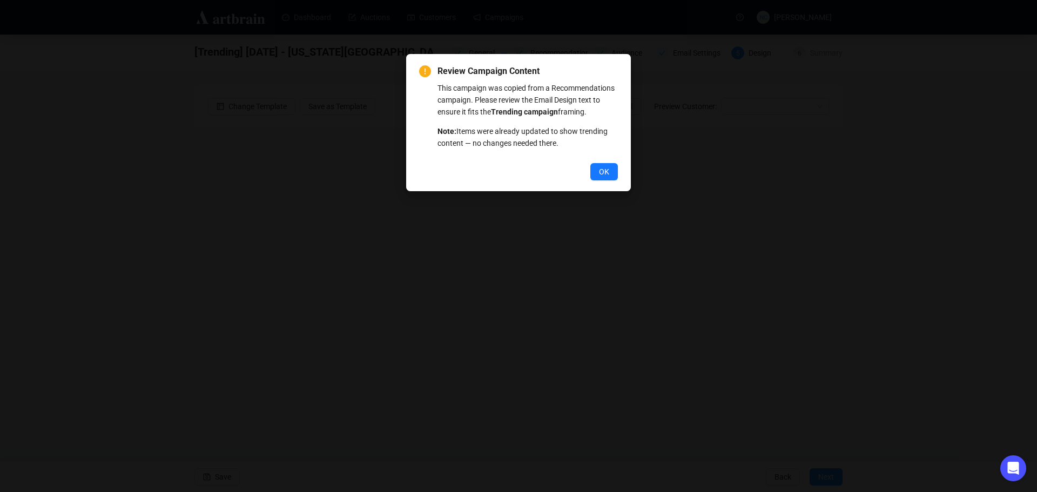
click at [596, 168] on button "OK" at bounding box center [604, 171] width 28 height 17
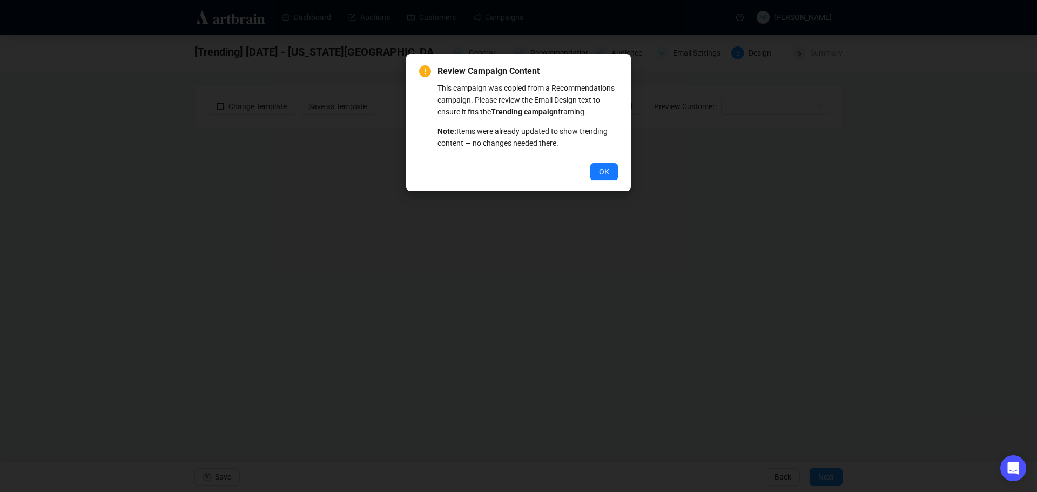
click at [596, 168] on button "OK" at bounding box center [604, 171] width 28 height 17
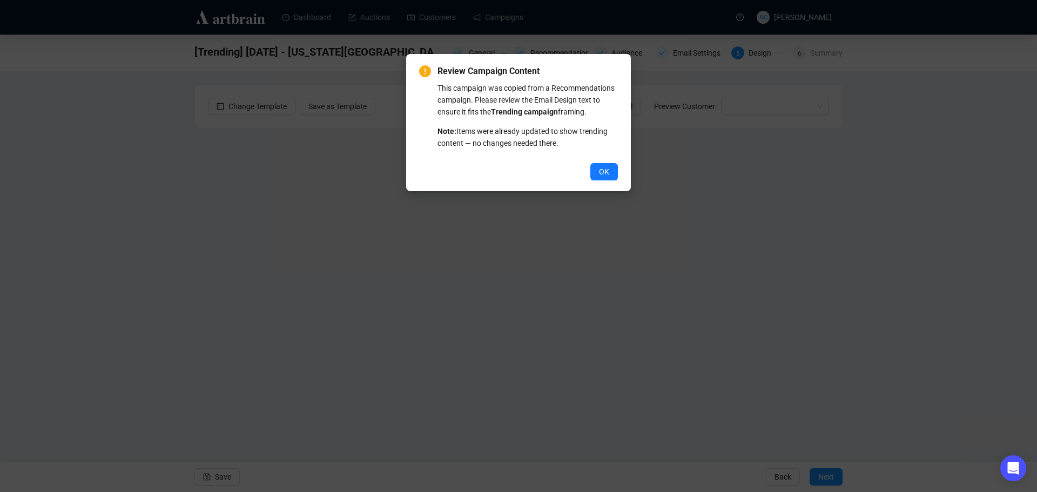
click at [596, 168] on button "OK" at bounding box center [604, 171] width 28 height 17
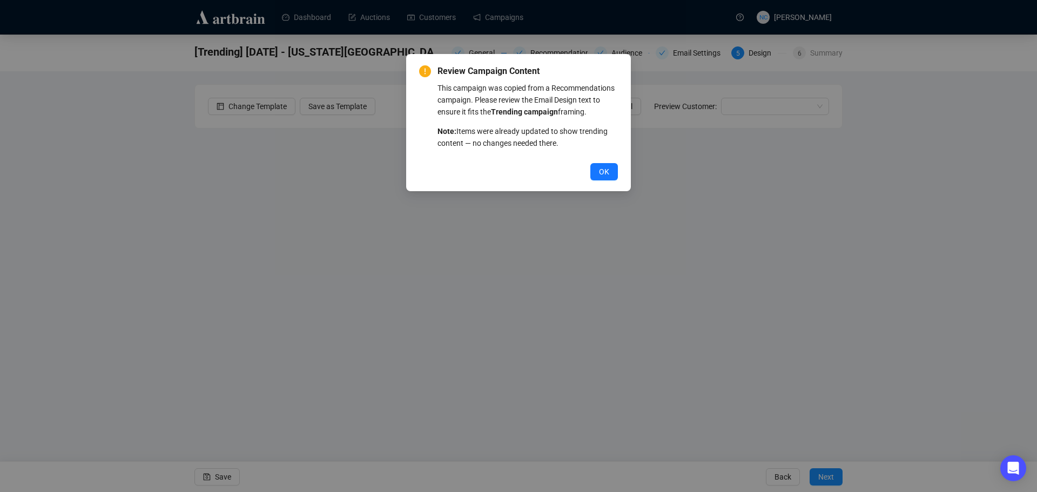
click at [596, 168] on button "OK" at bounding box center [604, 171] width 28 height 17
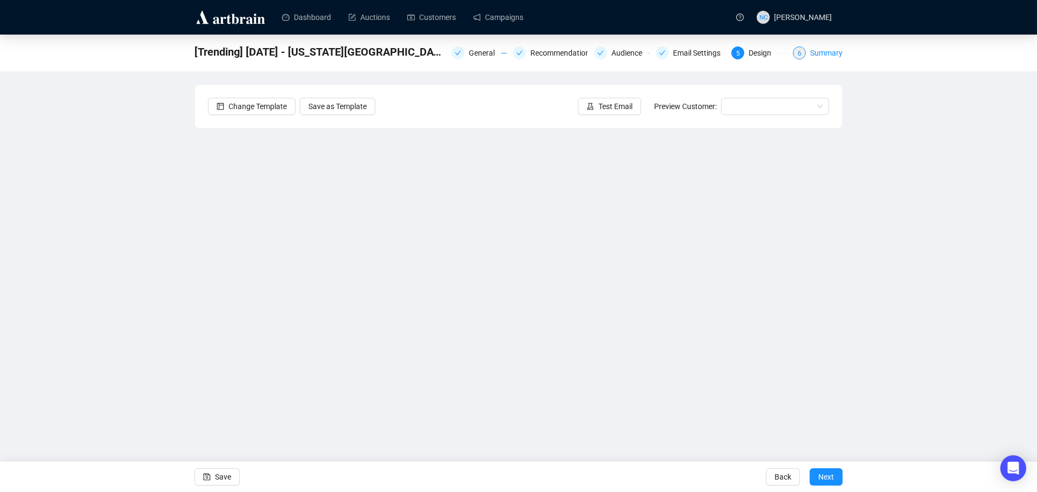
click at [814, 55] on div "Summary" at bounding box center [826, 52] width 32 height 13
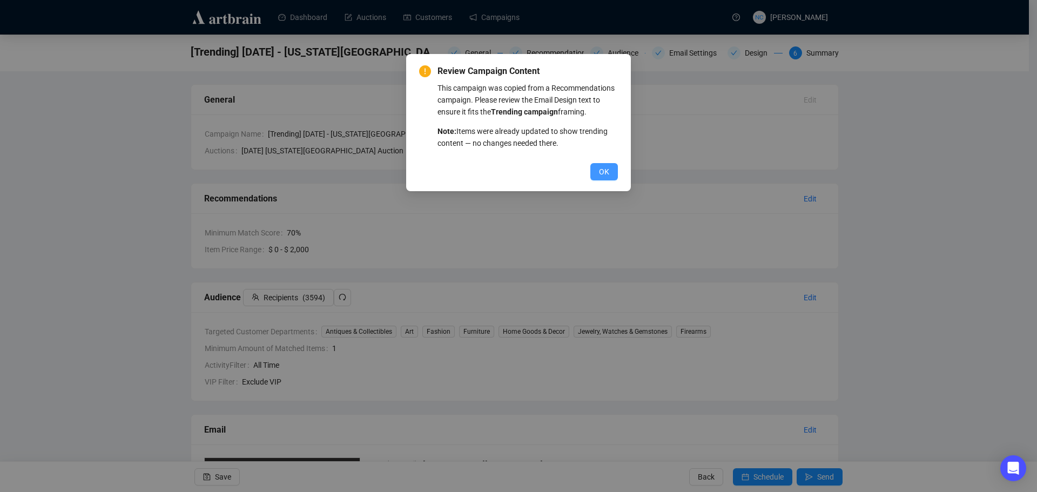
click at [613, 172] on button "OK" at bounding box center [604, 171] width 28 height 17
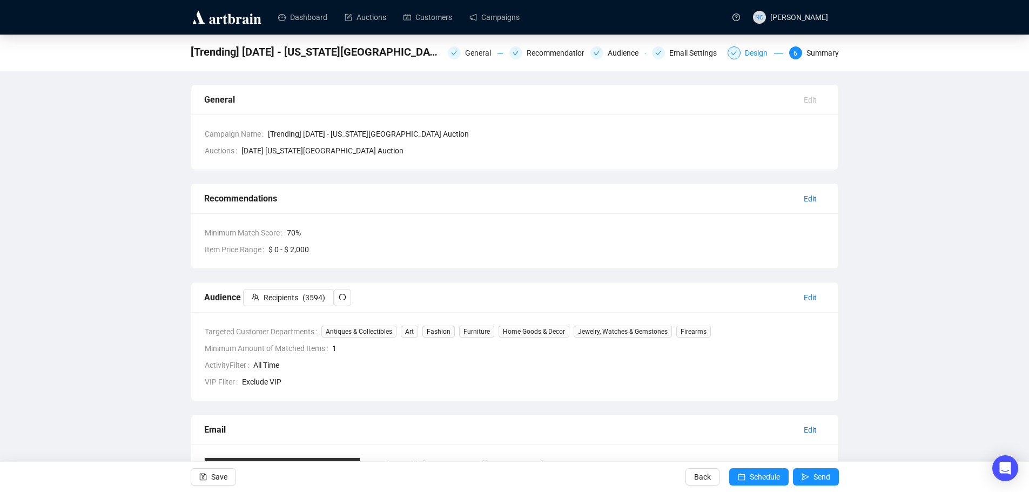
click at [754, 50] on div "Design" at bounding box center [759, 52] width 29 height 13
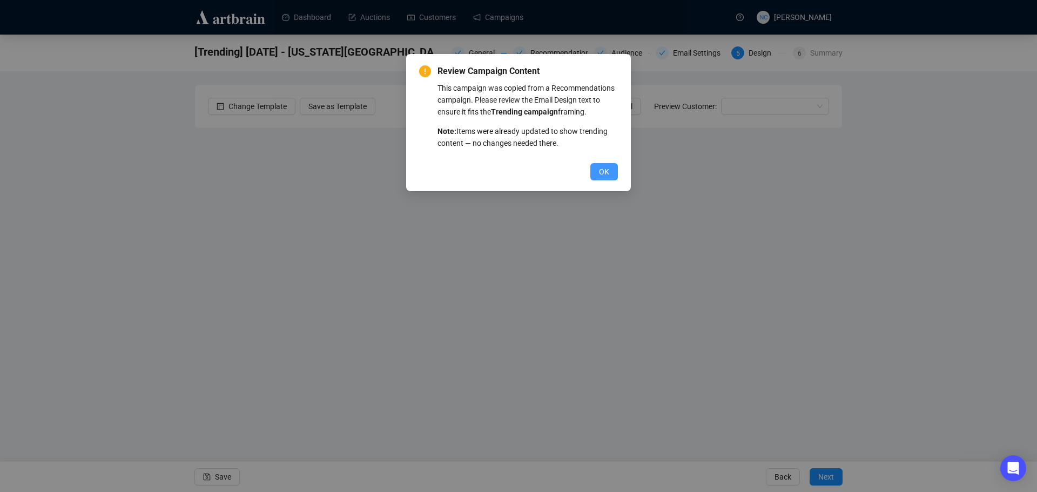
click at [603, 176] on span "OK" at bounding box center [604, 172] width 10 height 12
click at [609, 173] on button "OK" at bounding box center [604, 171] width 28 height 17
click at [609, 172] on button "OK" at bounding box center [604, 171] width 28 height 17
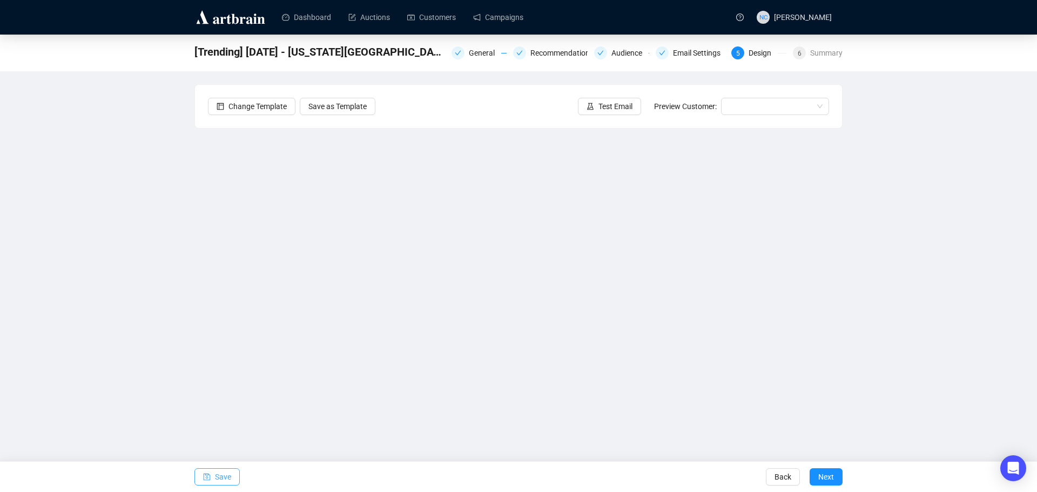
click at [225, 480] on span "Save" at bounding box center [223, 477] width 16 height 30
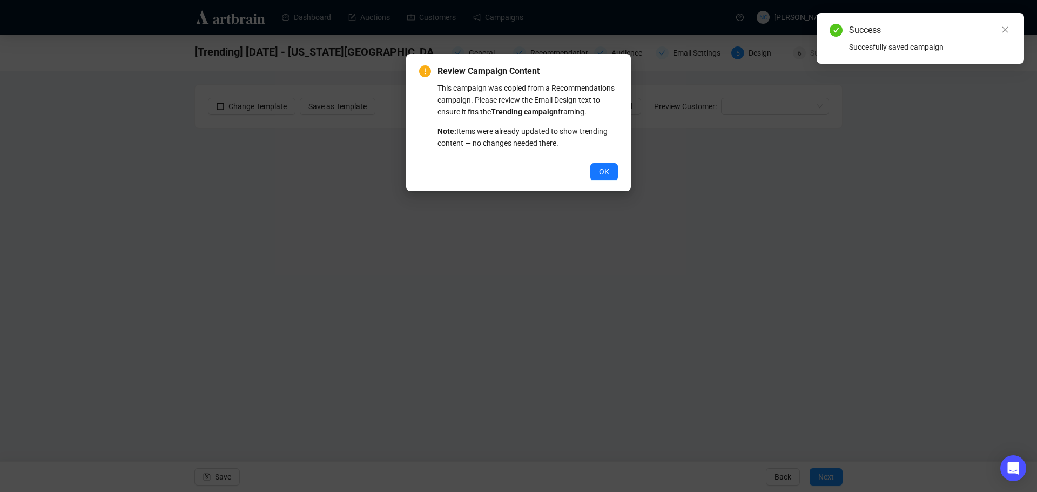
click at [600, 171] on span "OK" at bounding box center [604, 172] width 10 height 12
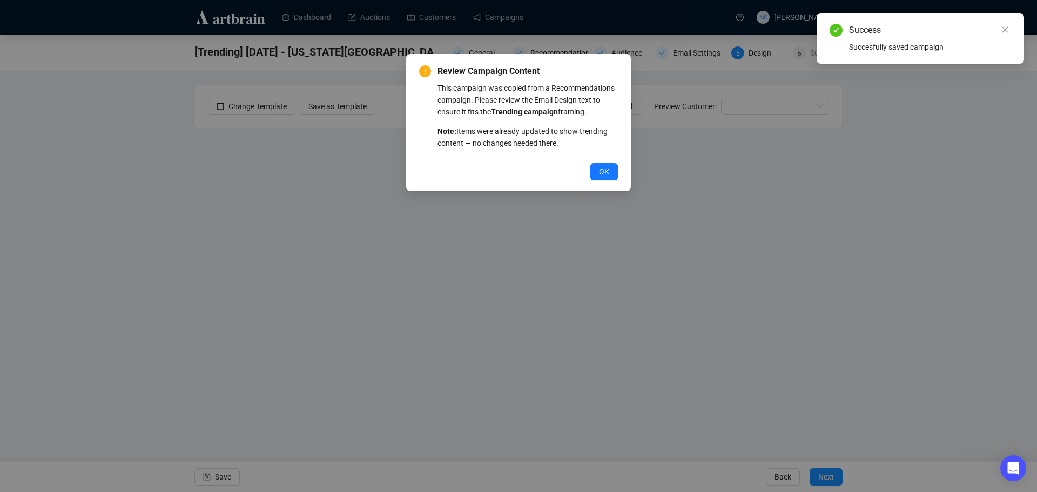
click at [600, 171] on span "OK" at bounding box center [604, 172] width 10 height 12
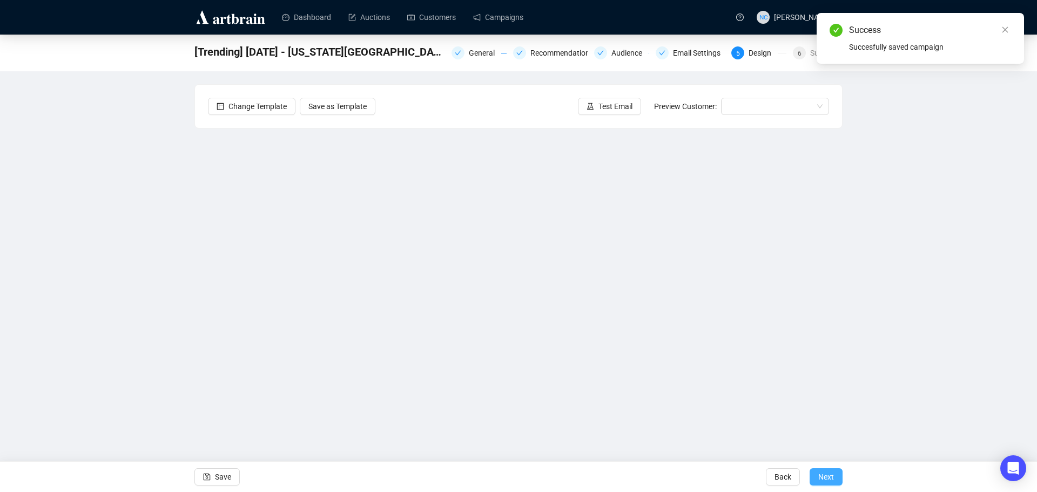
click at [834, 482] on button "Next" at bounding box center [825, 476] width 33 height 17
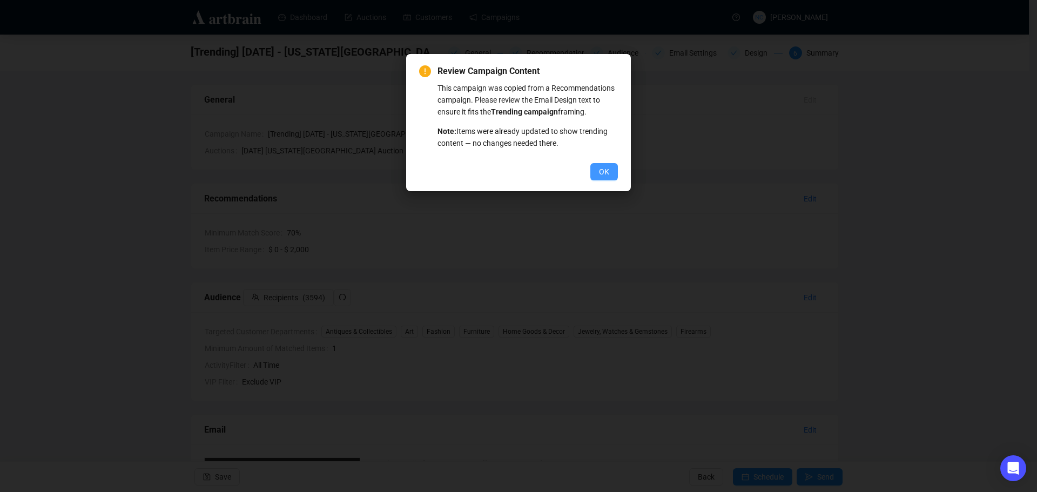
click at [603, 172] on span "OK" at bounding box center [604, 172] width 10 height 12
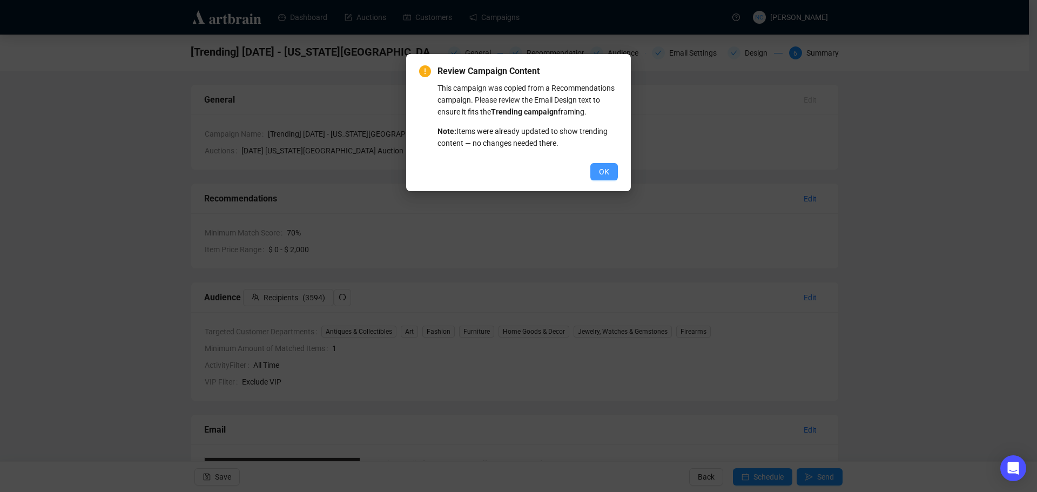
click at [605, 169] on span "OK" at bounding box center [604, 172] width 10 height 12
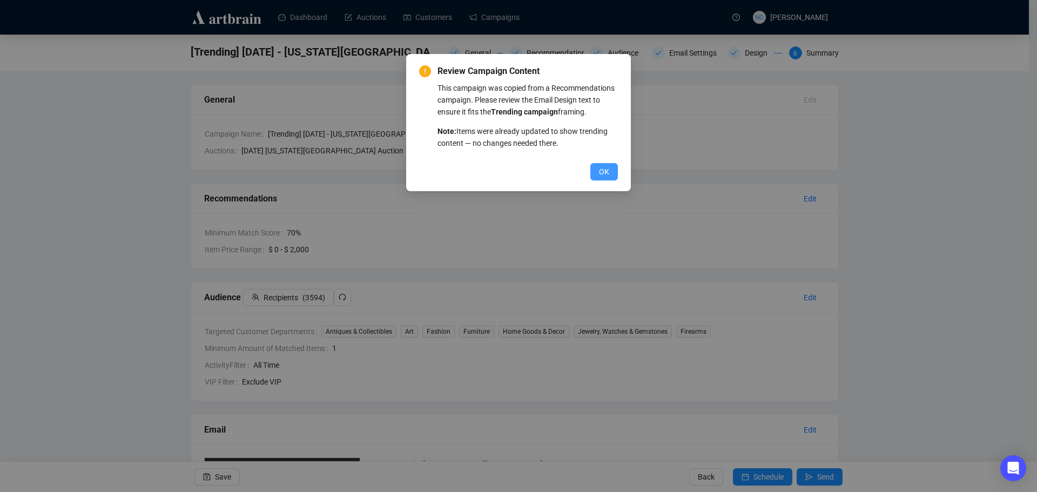
click at [605, 173] on span "OK" at bounding box center [604, 172] width 10 height 12
click at [615, 173] on button "OK" at bounding box center [604, 171] width 28 height 17
click at [610, 176] on button "OK" at bounding box center [604, 171] width 28 height 17
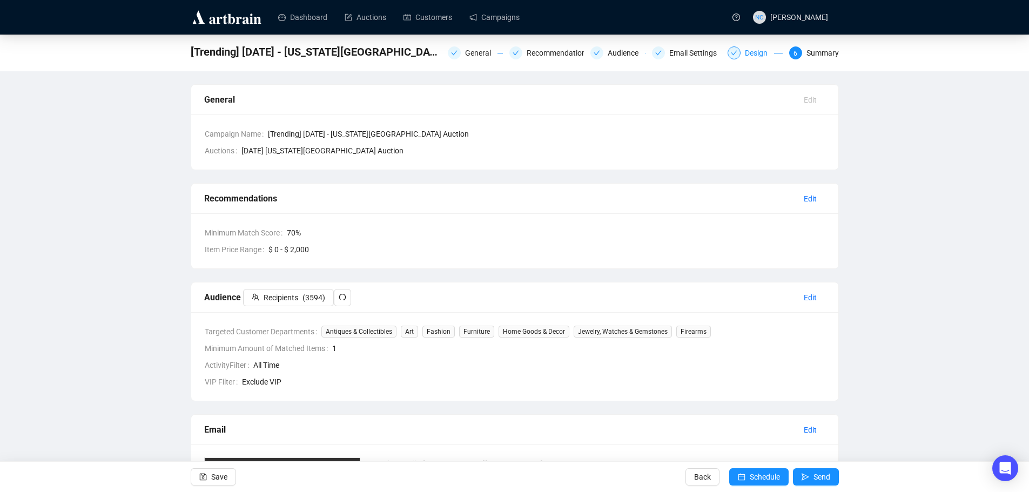
click at [750, 53] on div "Design" at bounding box center [759, 52] width 29 height 13
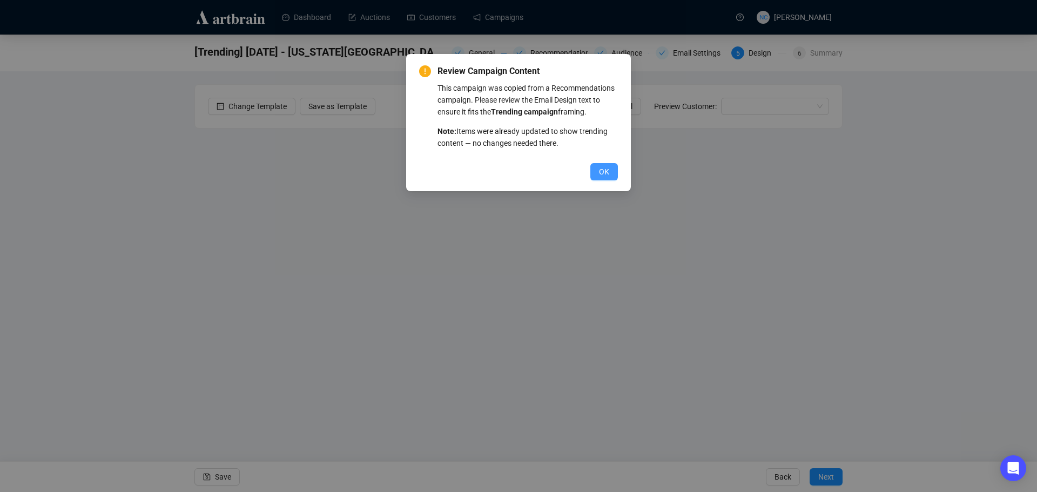
click at [602, 168] on span "OK" at bounding box center [604, 172] width 10 height 12
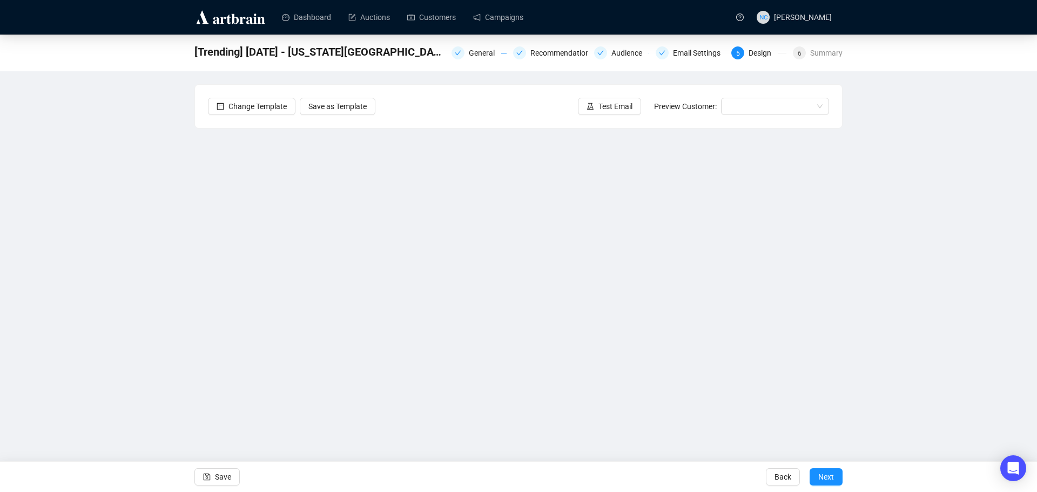
click at [616, 111] on span "Test Email" at bounding box center [615, 106] width 34 height 12
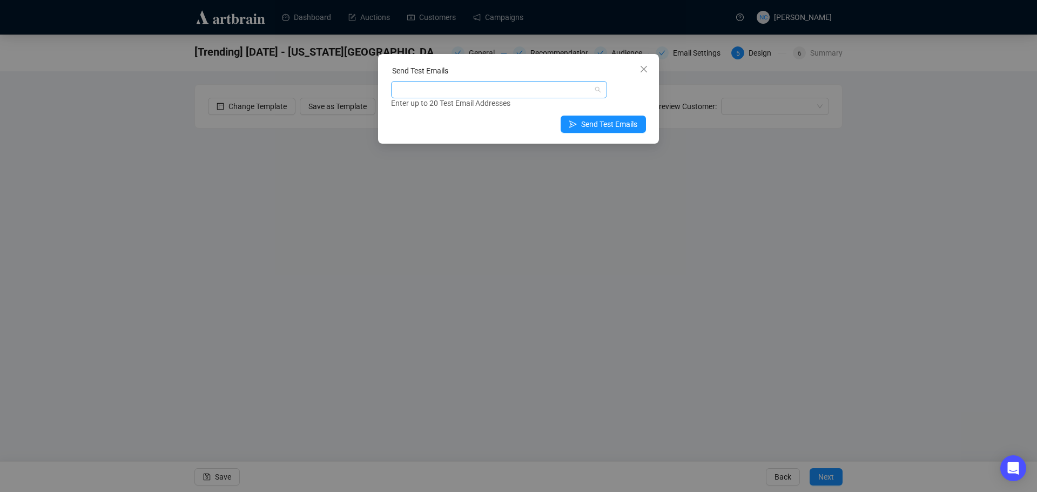
click at [478, 90] on div at bounding box center [493, 89] width 200 height 15
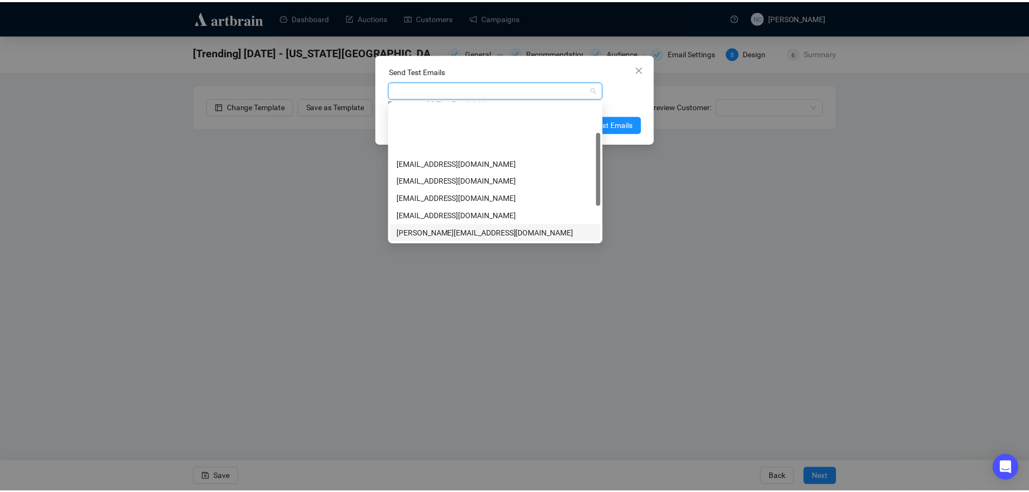
scroll to position [108, 0]
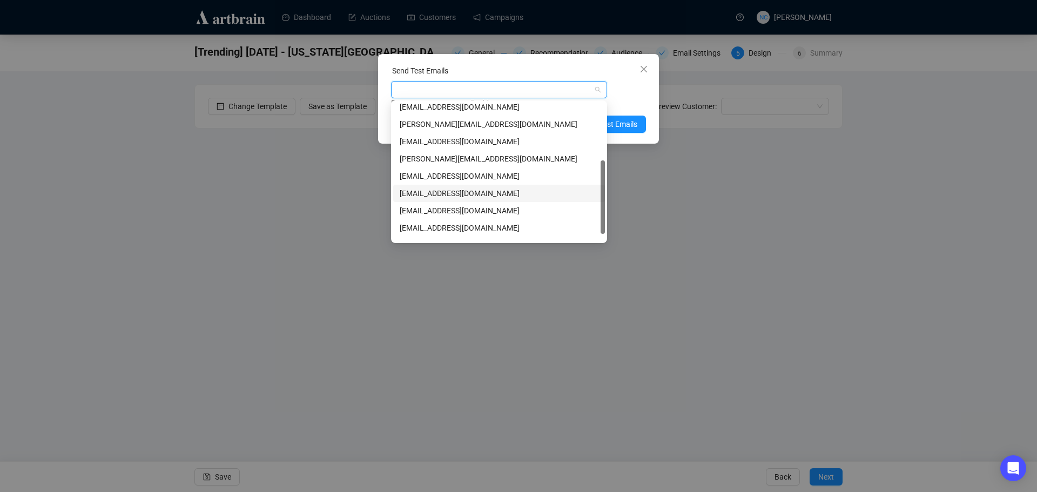
click at [484, 191] on div "[EMAIL_ADDRESS][DOMAIN_NAME]" at bounding box center [499, 193] width 199 height 12
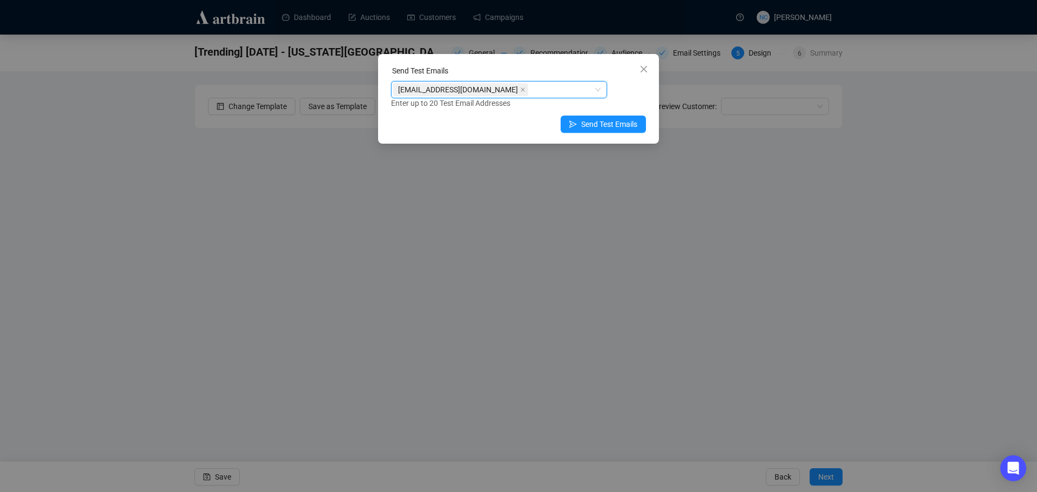
click at [531, 67] on div "Send Test Emails" at bounding box center [518, 73] width 255 height 16
click at [603, 129] on span "Send Test Emails" at bounding box center [609, 124] width 56 height 12
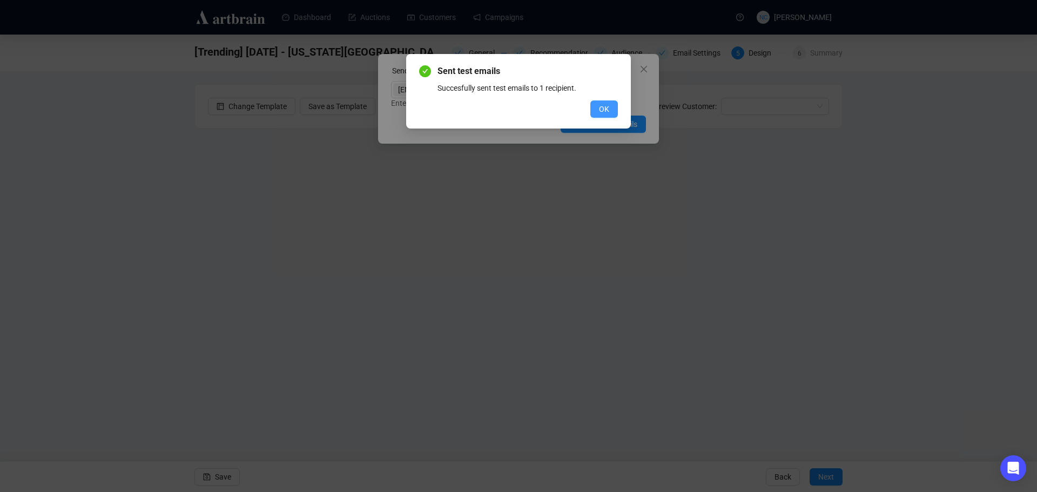
click at [598, 107] on button "OK" at bounding box center [604, 108] width 28 height 17
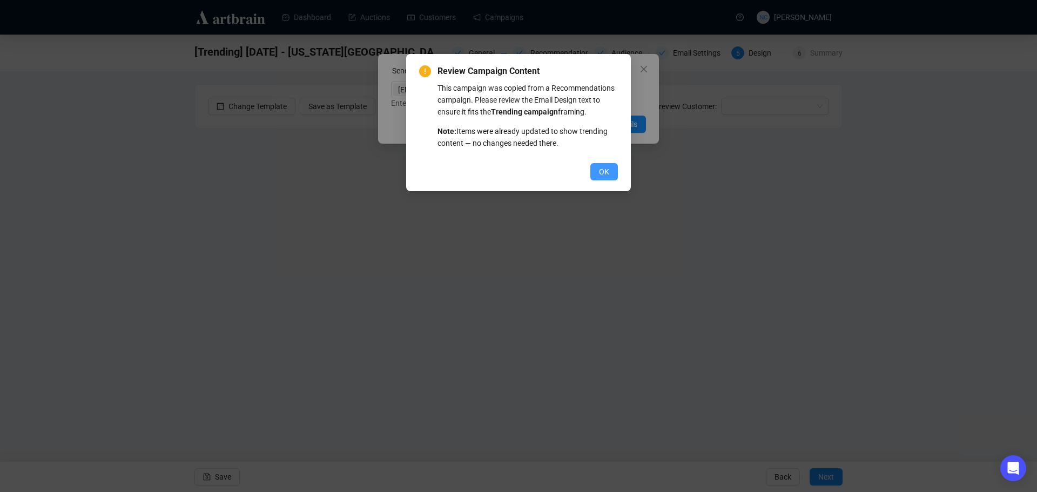
click at [613, 167] on button "OK" at bounding box center [604, 171] width 28 height 17
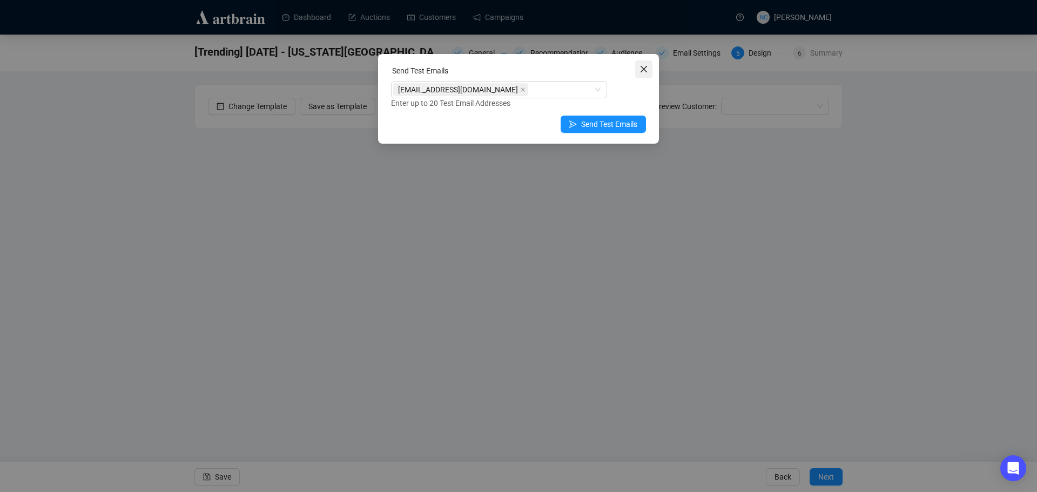
click at [643, 68] on icon "close" at bounding box center [643, 69] width 6 height 6
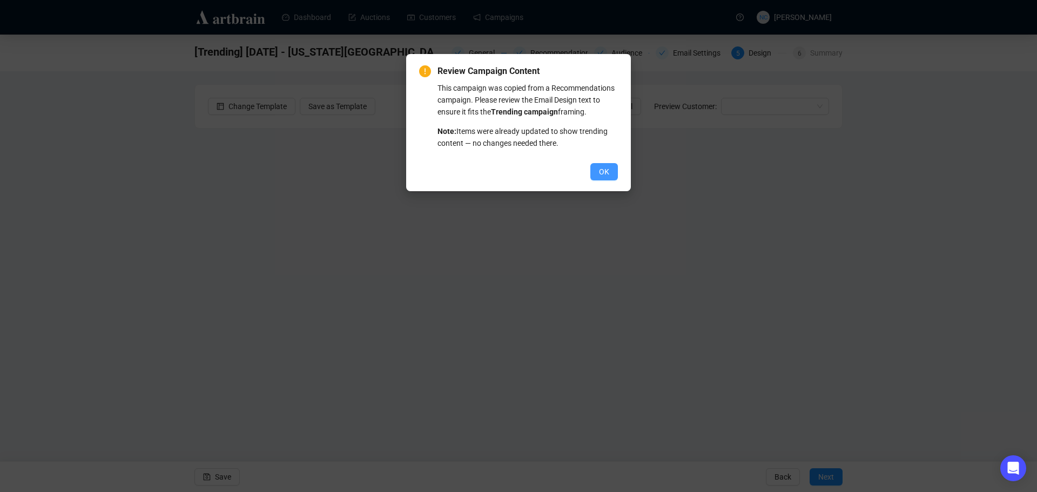
click at [609, 173] on button "OK" at bounding box center [604, 171] width 28 height 17
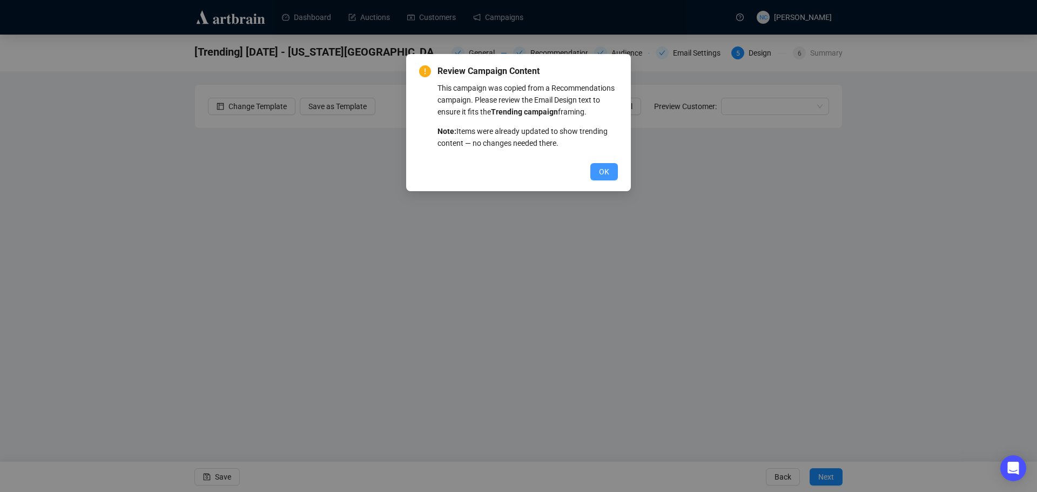
click at [608, 164] on button "OK" at bounding box center [604, 171] width 28 height 17
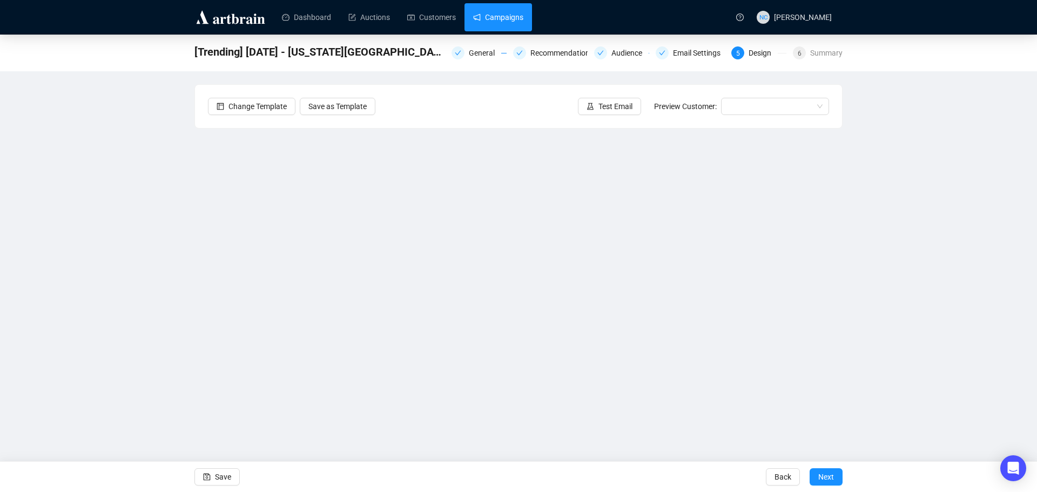
click at [517, 15] on link "Campaigns" at bounding box center [498, 17] width 50 height 28
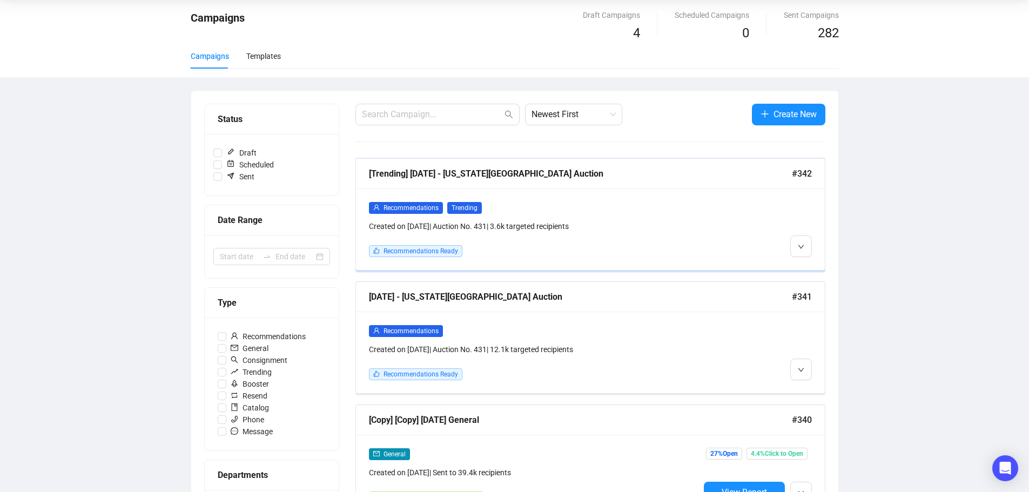
scroll to position [108, 0]
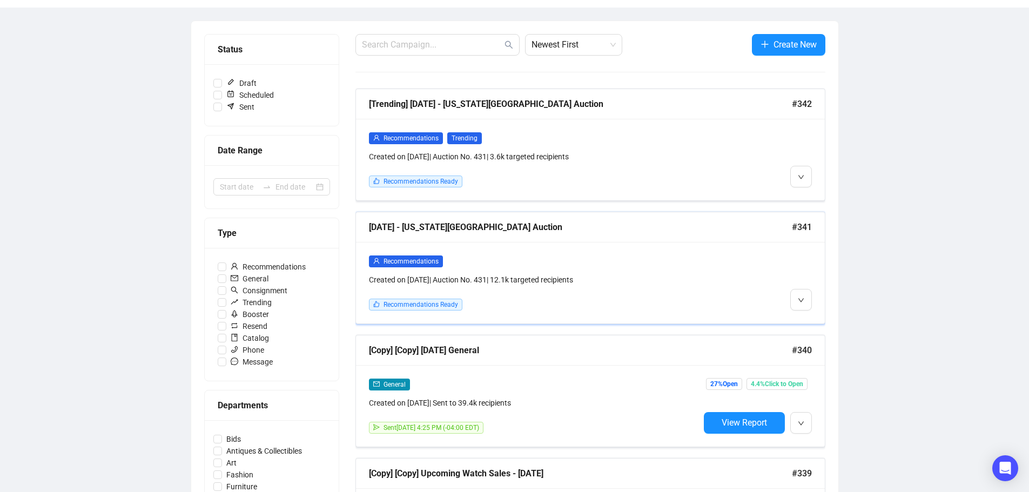
click at [615, 260] on div "Recommendations" at bounding box center [534, 261] width 330 height 12
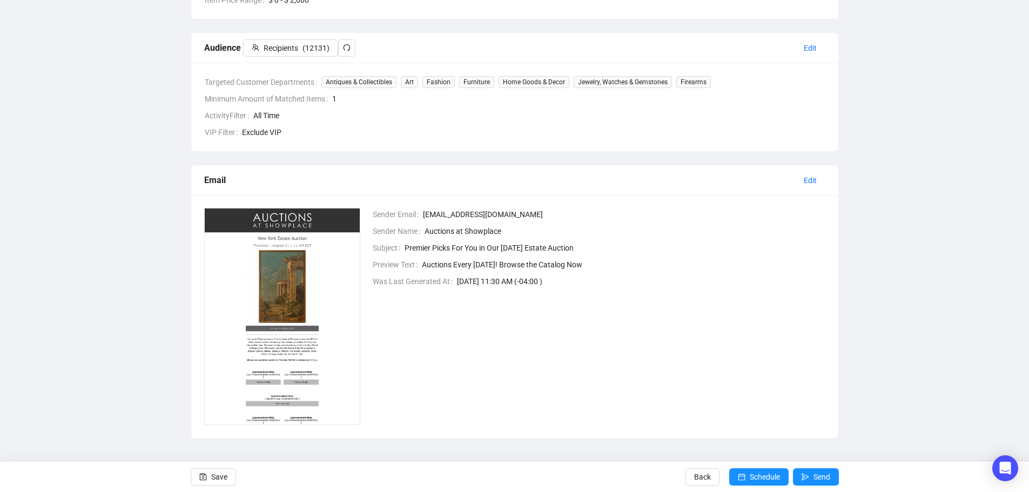
scroll to position [250, 0]
click at [816, 474] on span "Send" at bounding box center [821, 477] width 17 height 30
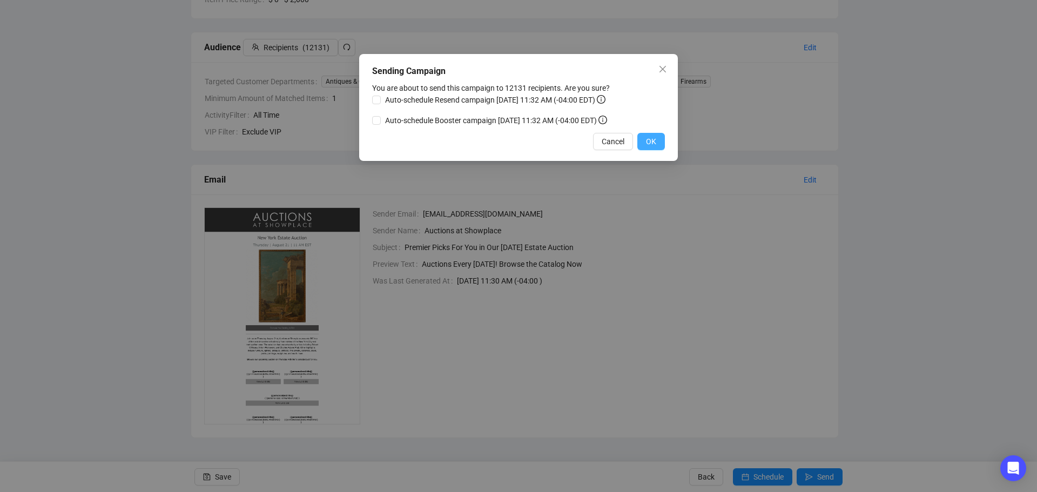
click at [654, 140] on span "OK" at bounding box center [651, 142] width 10 height 12
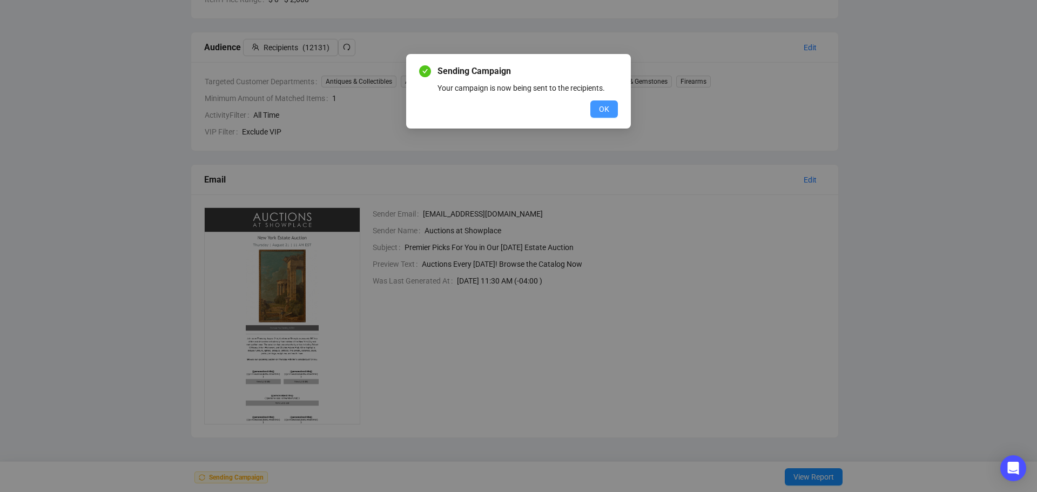
click at [600, 109] on span "OK" at bounding box center [604, 109] width 10 height 12
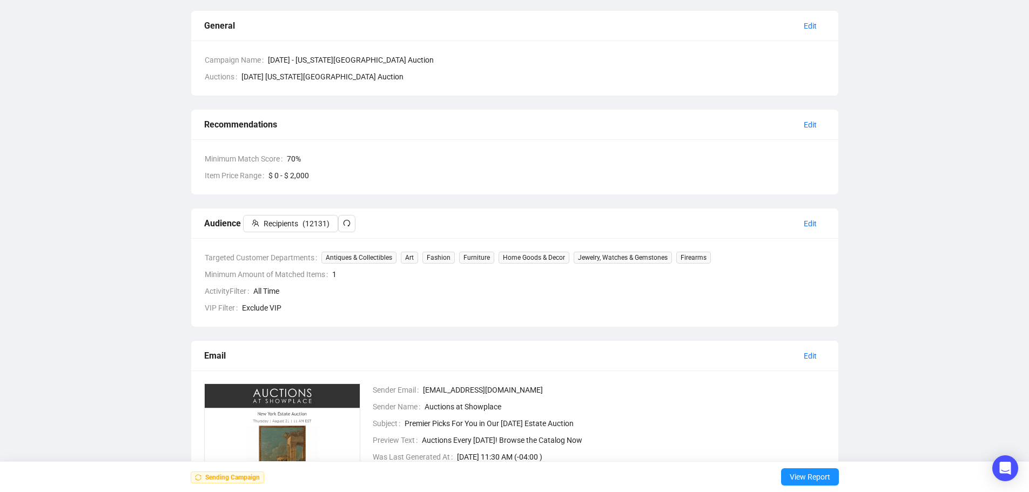
scroll to position [0, 0]
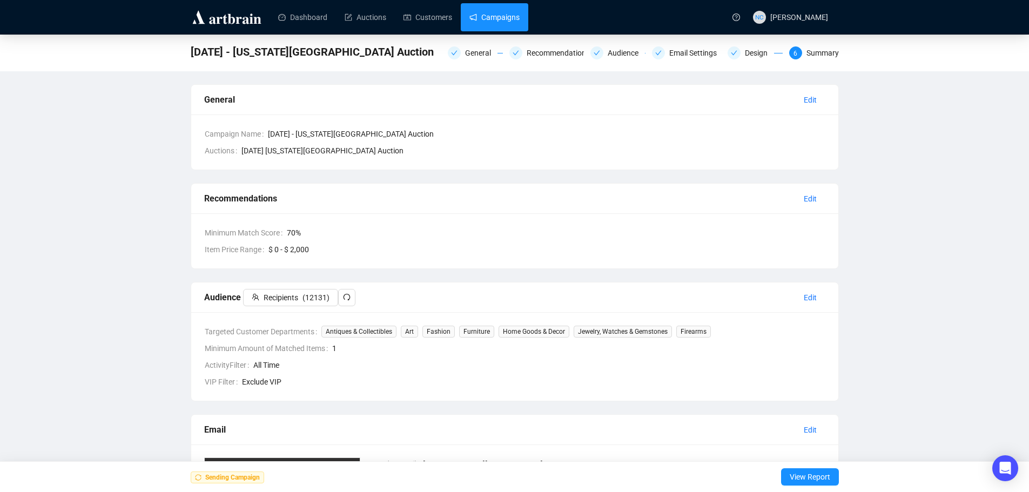
click at [483, 17] on link "Campaigns" at bounding box center [494, 17] width 50 height 28
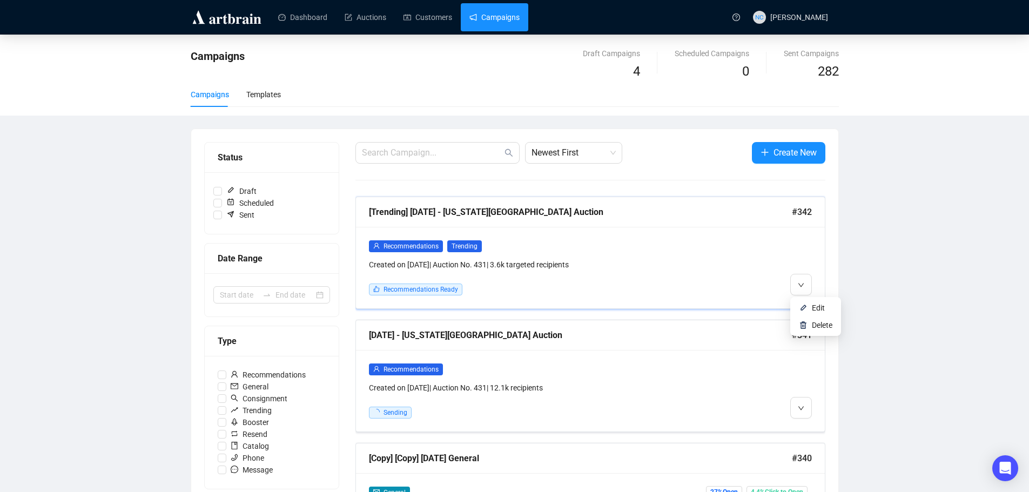
click at [720, 263] on div at bounding box center [755, 268] width 112 height 56
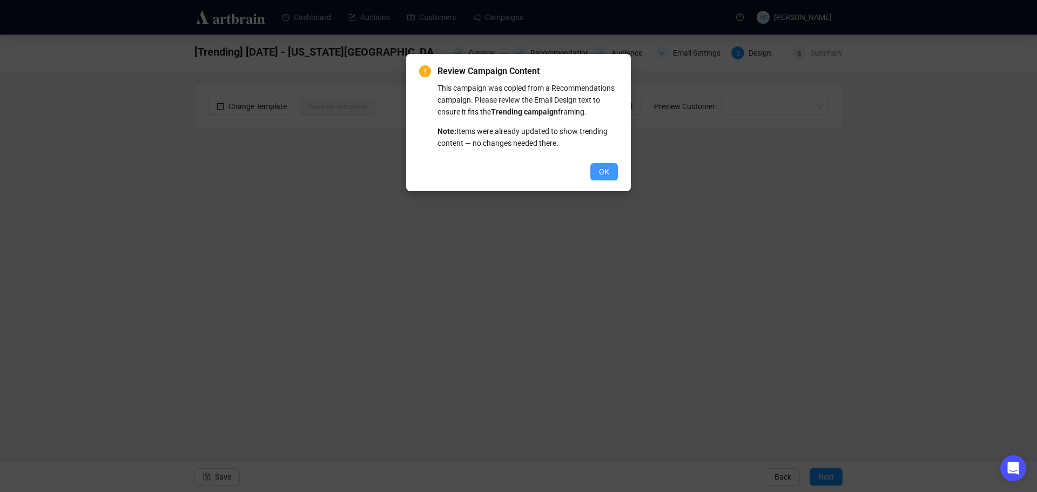
click at [597, 171] on button "OK" at bounding box center [604, 171] width 28 height 17
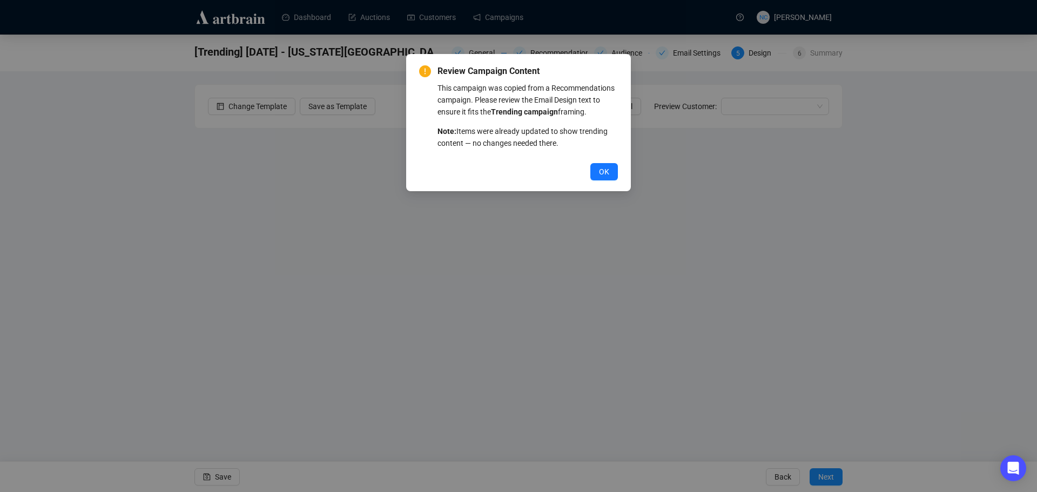
click at [599, 169] on span "OK" at bounding box center [604, 172] width 10 height 12
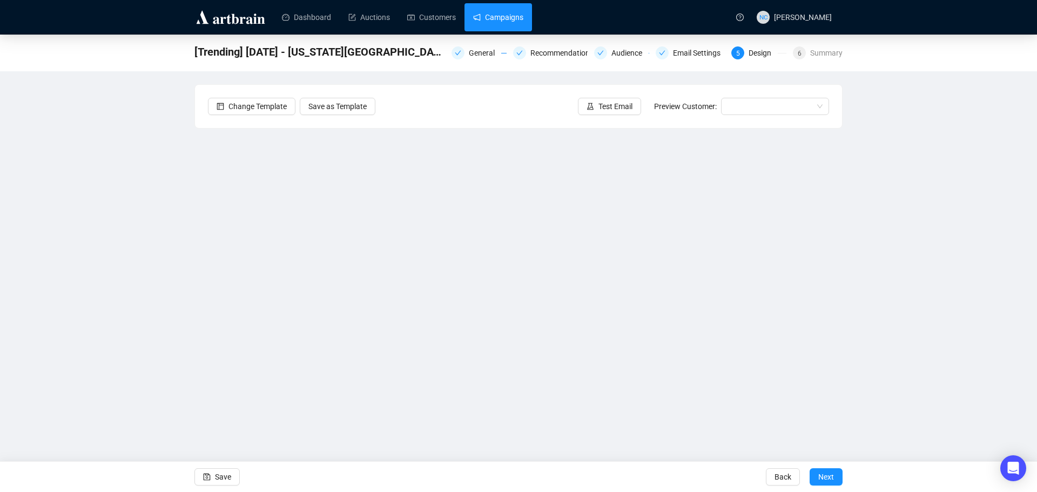
click at [501, 18] on link "Campaigns" at bounding box center [498, 17] width 50 height 28
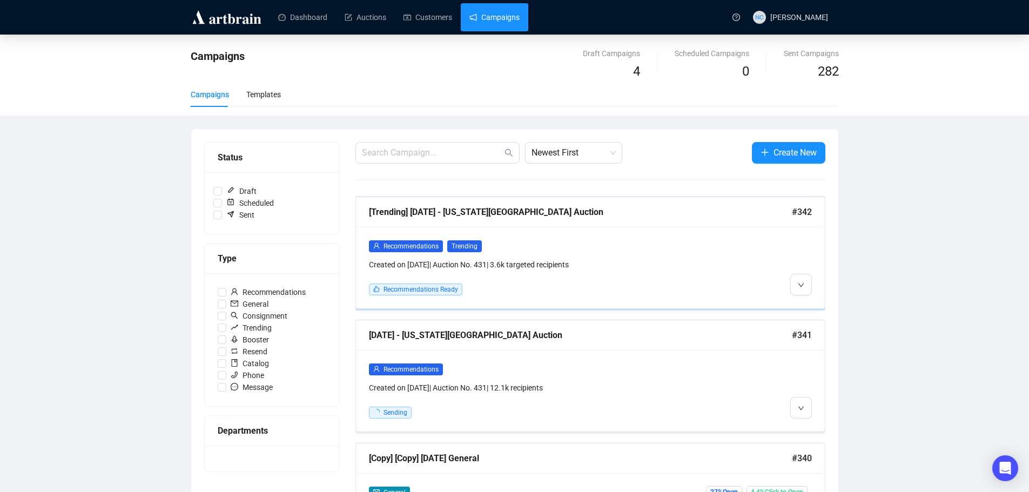
click at [569, 217] on div "[Trending] [DATE] - [US_STATE][GEOGRAPHIC_DATA] Auction" at bounding box center [580, 212] width 423 height 14
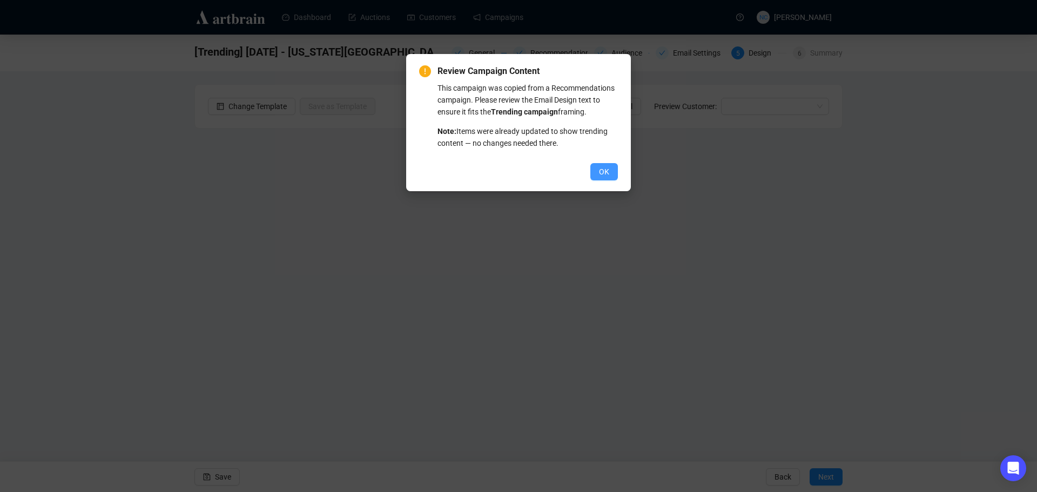
click at [599, 168] on span "OK" at bounding box center [604, 172] width 10 height 12
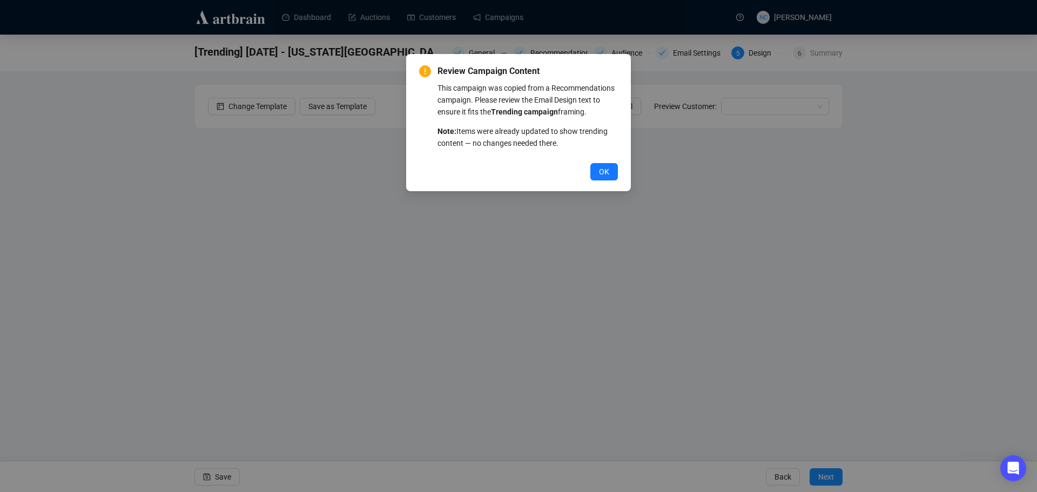
click at [599, 168] on span "OK" at bounding box center [604, 172] width 10 height 12
click at [838, 53] on div "Review Campaign Content This campaign was copied from a Recommendations campaig…" at bounding box center [518, 246] width 1037 height 492
click at [600, 169] on span "OK" at bounding box center [604, 172] width 10 height 12
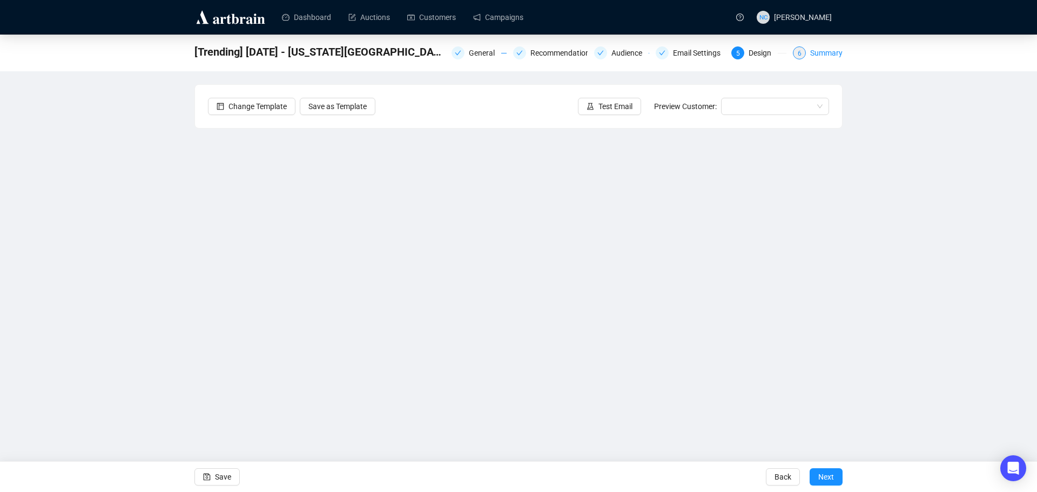
click at [828, 51] on div "Summary" at bounding box center [826, 52] width 32 height 13
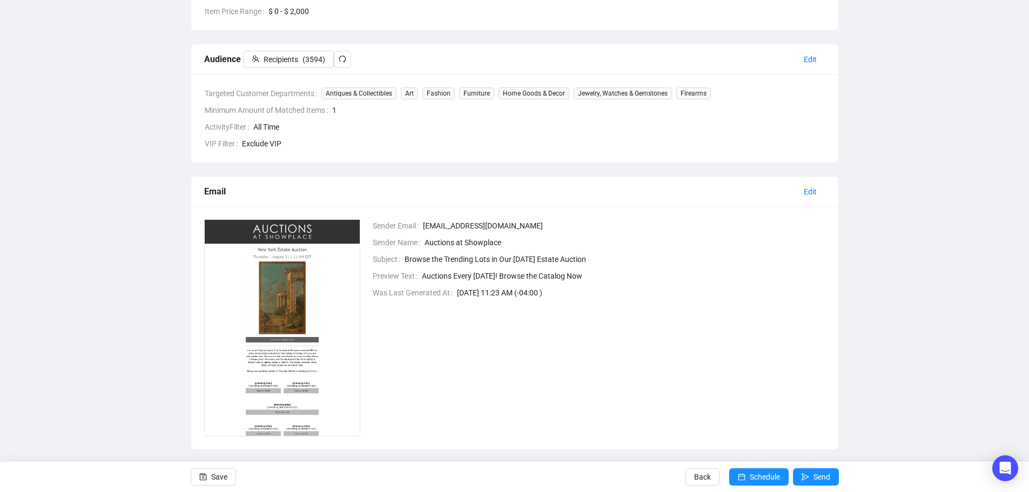
scroll to position [250, 0]
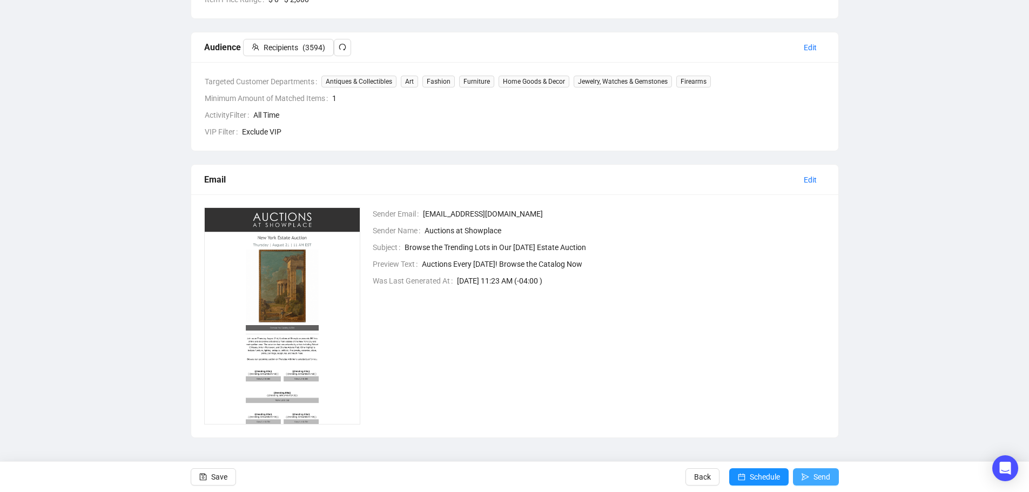
click at [805, 473] on icon "send" at bounding box center [805, 477] width 8 height 8
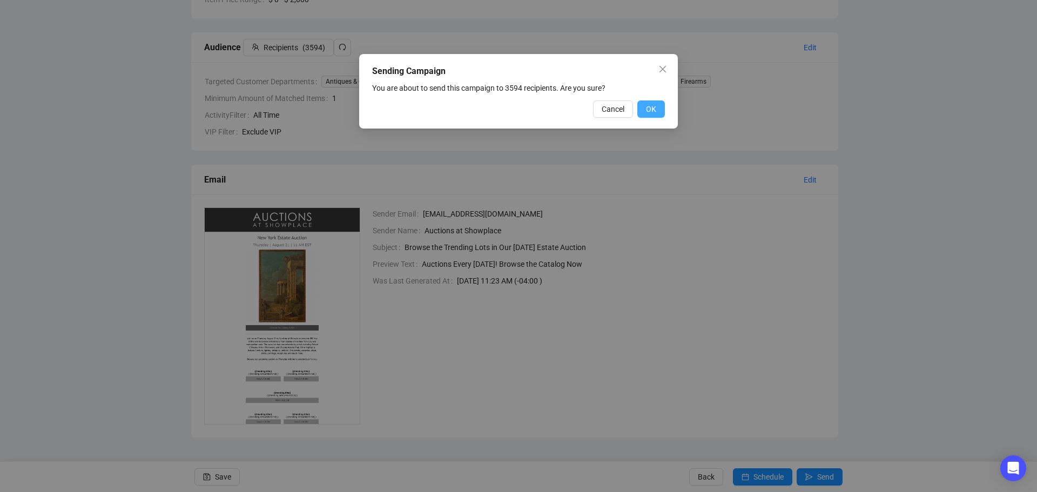
click at [650, 111] on span "OK" at bounding box center [651, 109] width 10 height 12
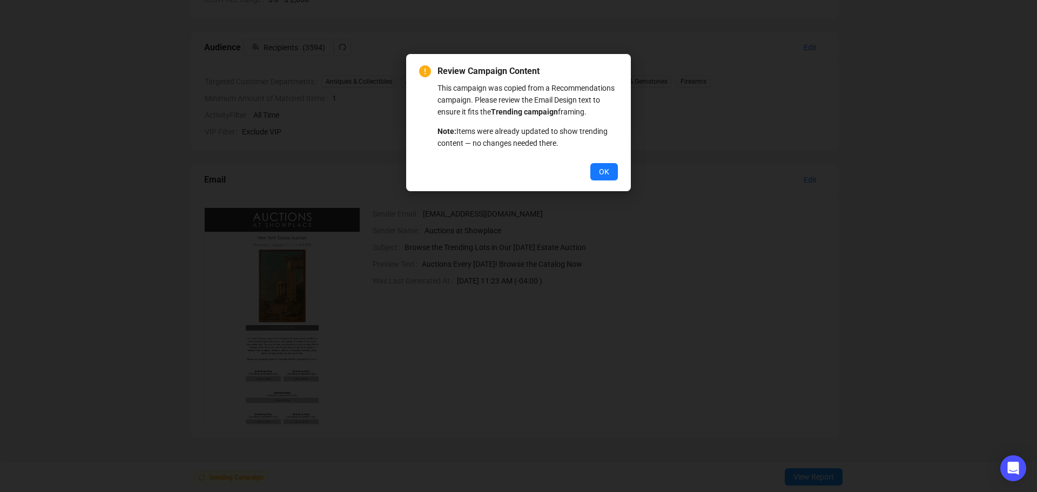
click at [607, 173] on span "OK" at bounding box center [604, 172] width 10 height 12
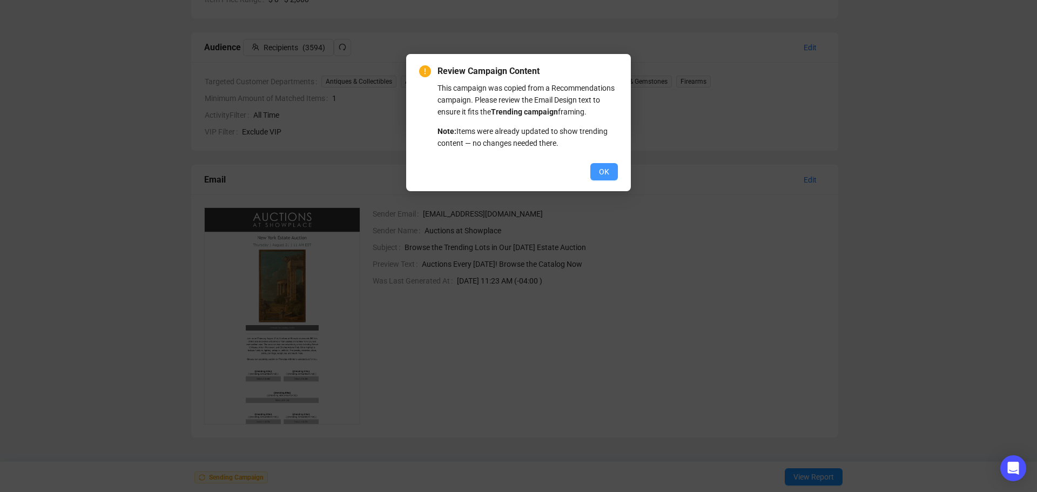
click at [607, 173] on span "OK" at bounding box center [604, 172] width 10 height 12
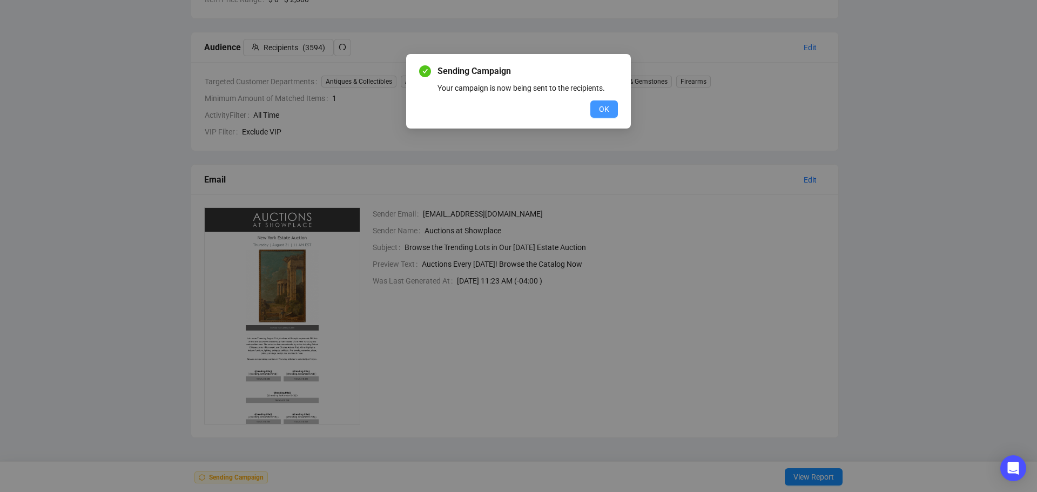
click at [600, 113] on span "OK" at bounding box center [604, 109] width 10 height 12
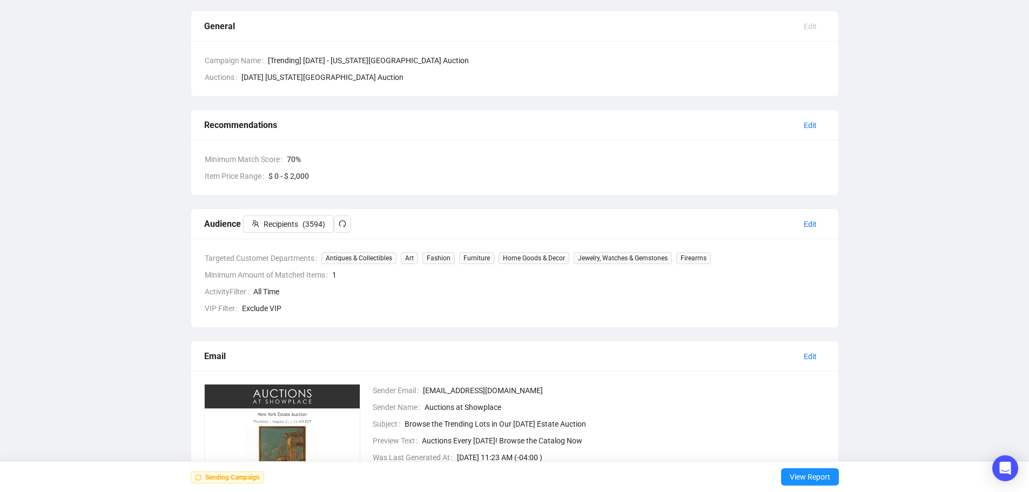
scroll to position [0, 0]
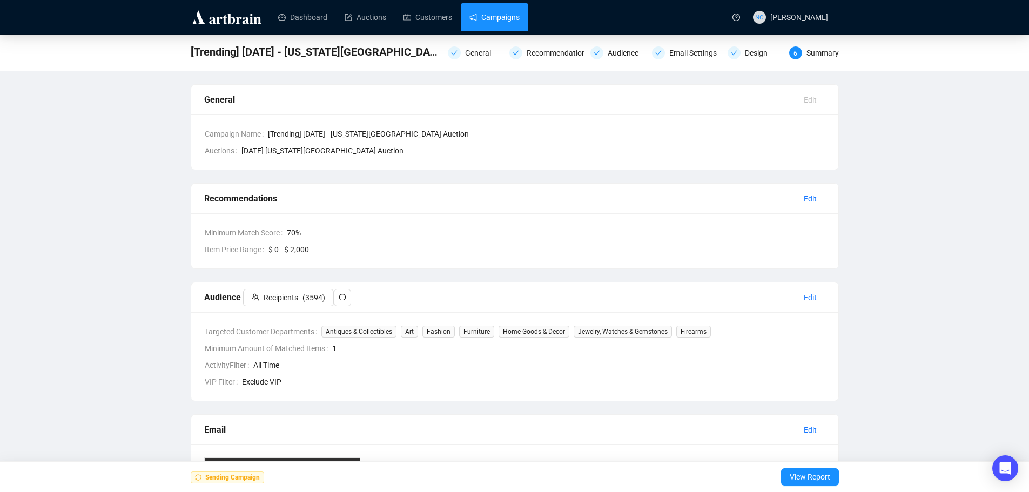
click at [480, 18] on link "Campaigns" at bounding box center [494, 17] width 50 height 28
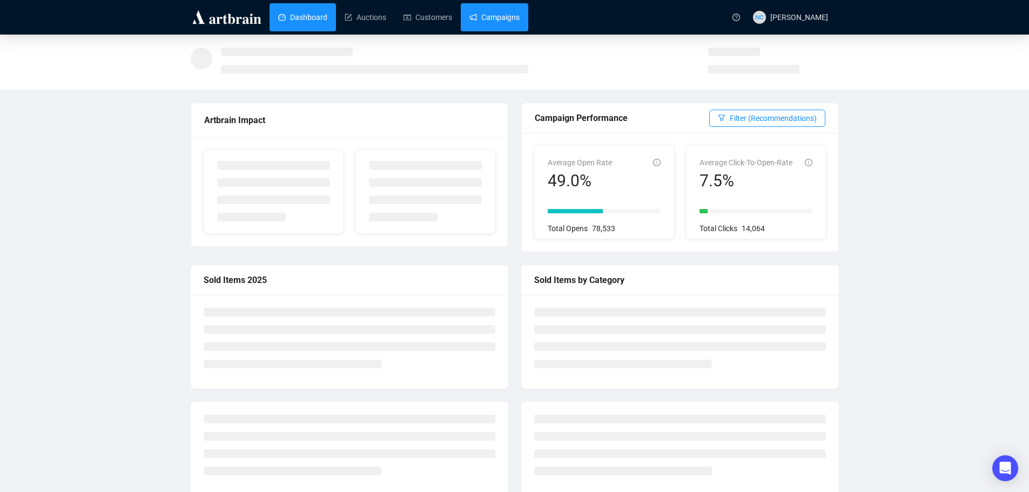
click at [511, 14] on link "Campaigns" at bounding box center [494, 17] width 50 height 28
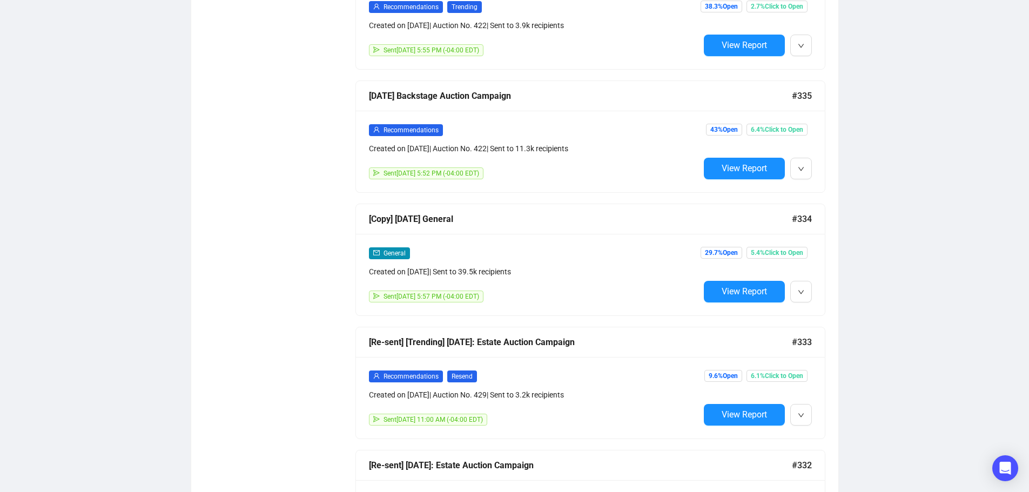
scroll to position [864, 0]
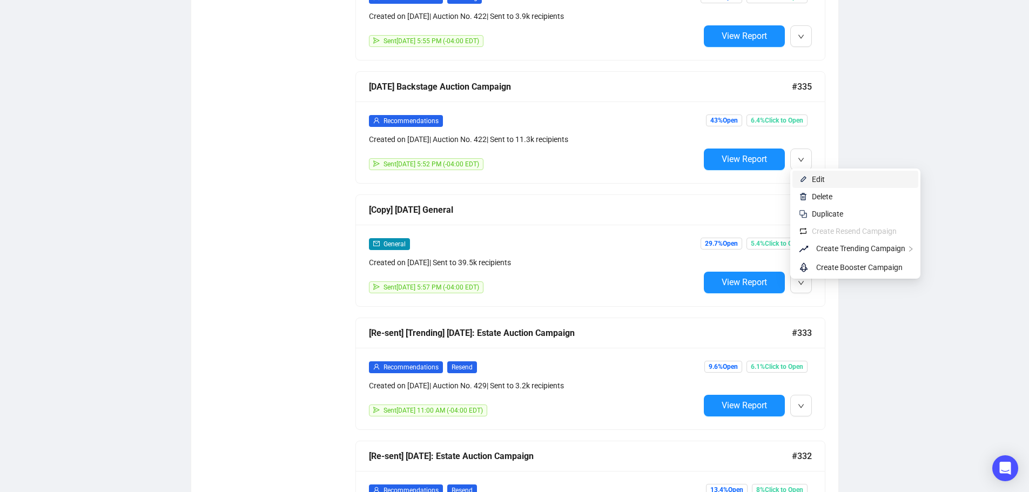
click at [828, 180] on span "Edit" at bounding box center [862, 179] width 100 height 12
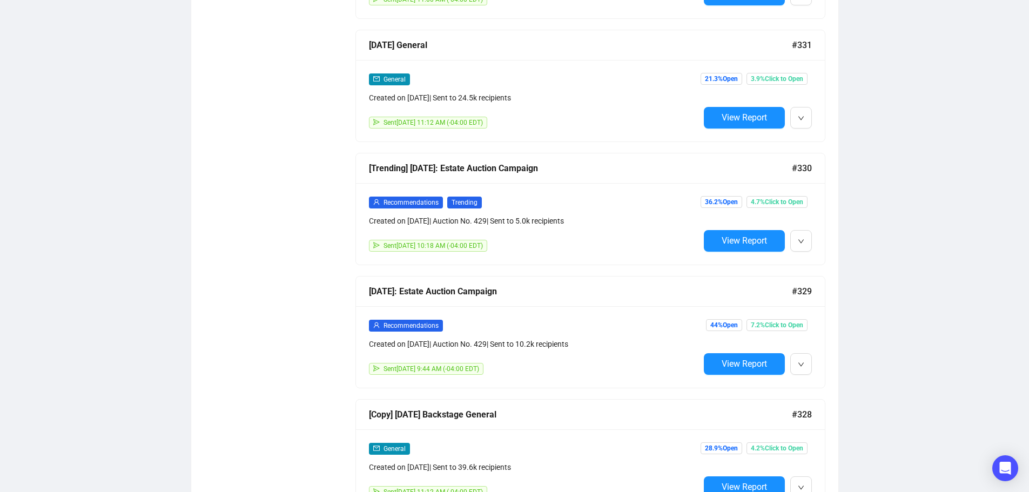
scroll to position [1513, 0]
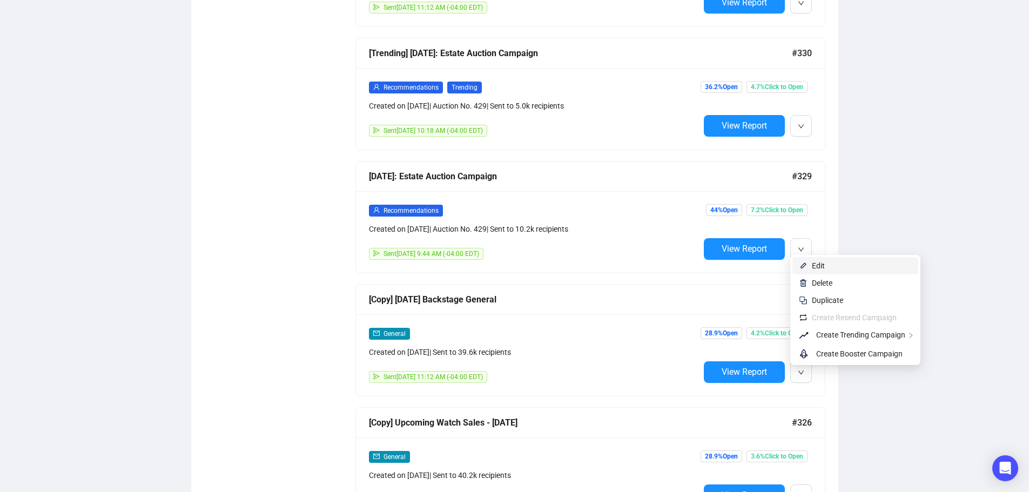
click at [817, 264] on span "Edit" at bounding box center [818, 265] width 13 height 9
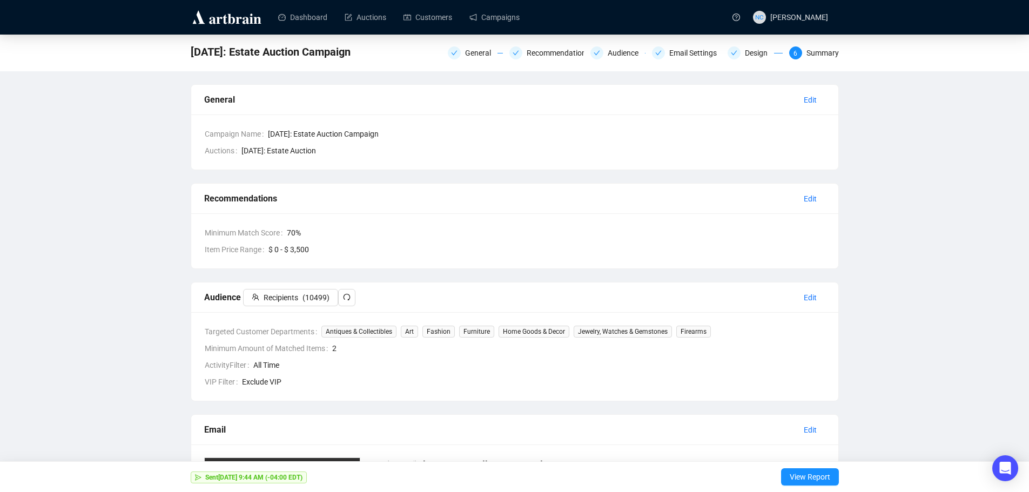
scroll to position [216, 0]
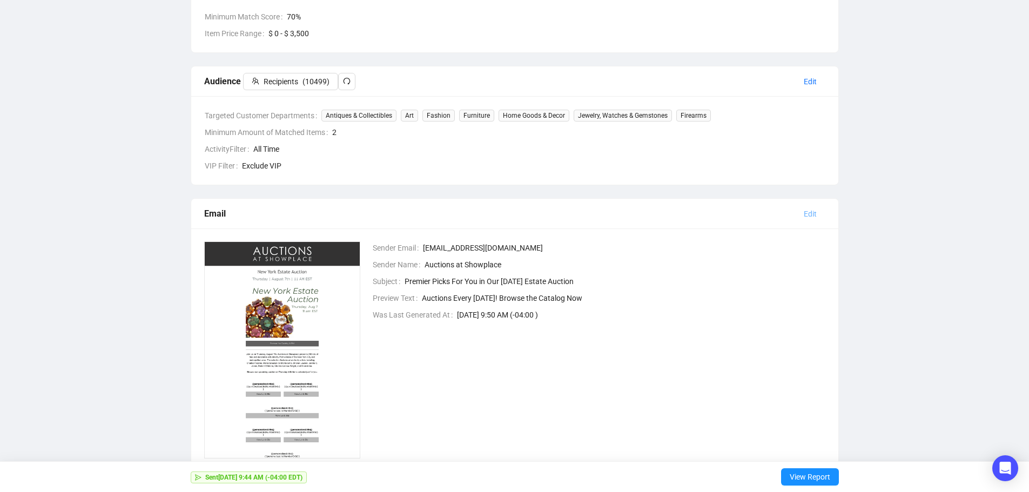
click at [811, 213] on span "Edit" at bounding box center [810, 214] width 13 height 12
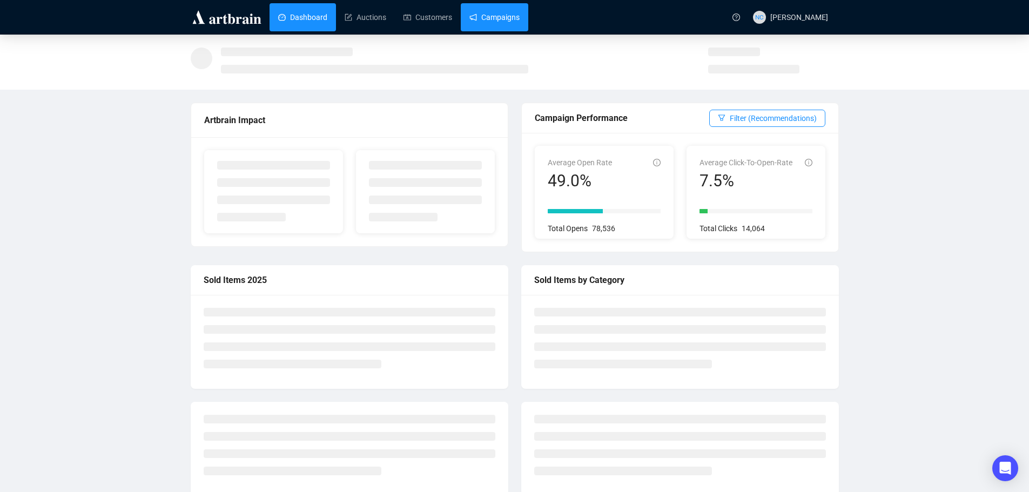
click at [493, 21] on link "Campaigns" at bounding box center [494, 17] width 50 height 28
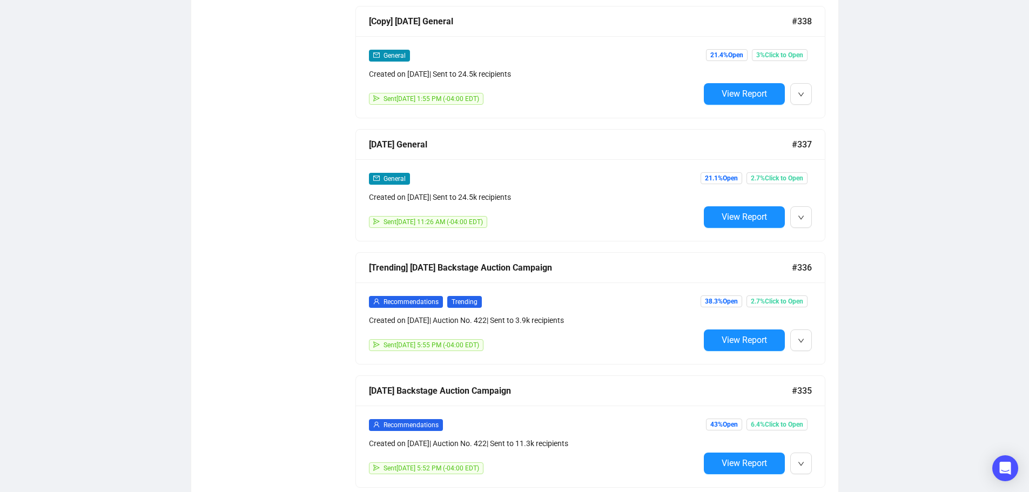
scroll to position [702, 0]
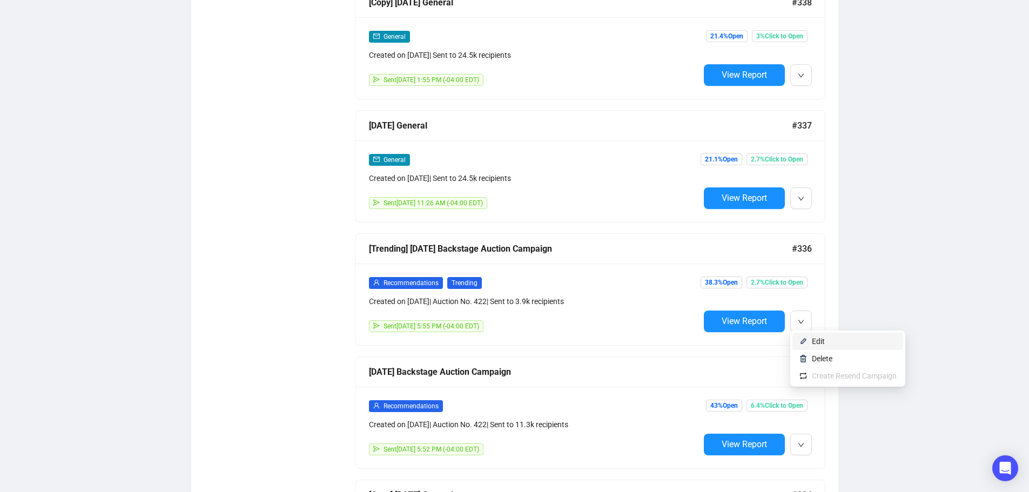
click at [827, 342] on span "Edit" at bounding box center [854, 341] width 85 height 12
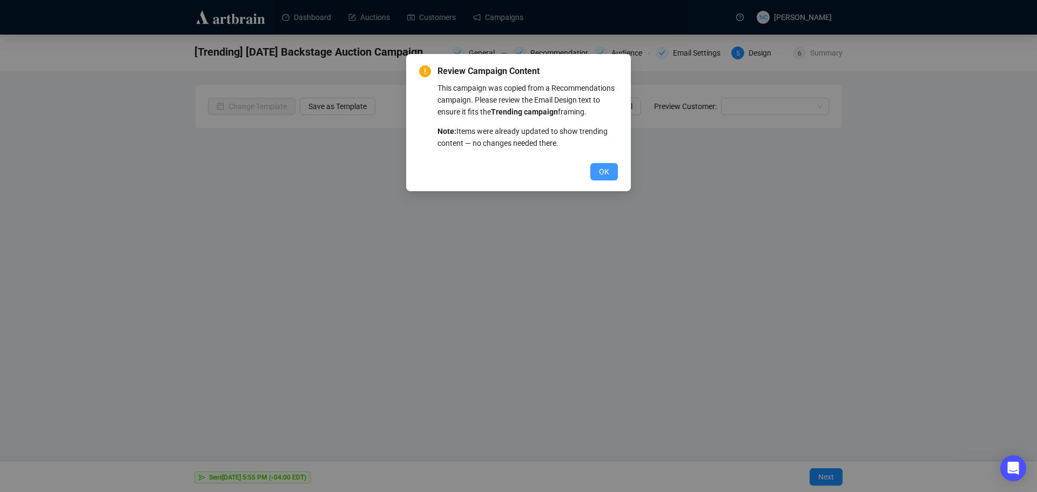
click at [607, 176] on span "OK" at bounding box center [604, 172] width 10 height 12
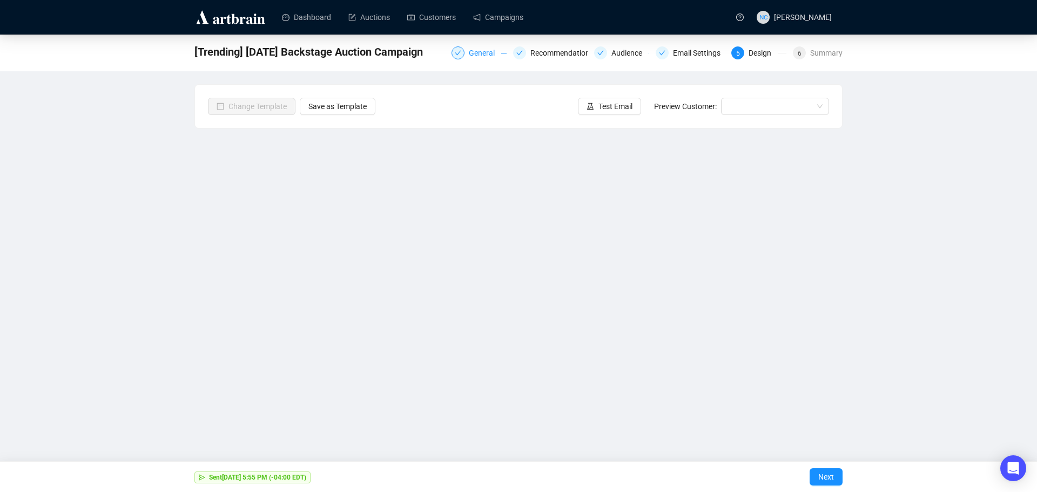
click at [481, 49] on div "General" at bounding box center [485, 52] width 32 height 13
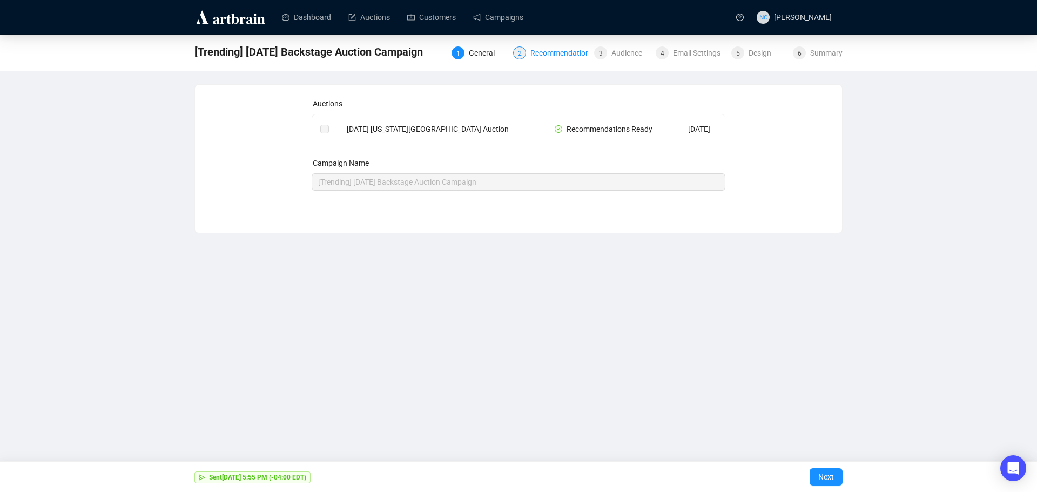
click at [579, 54] on div "Recommendations" at bounding box center [565, 52] width 70 height 13
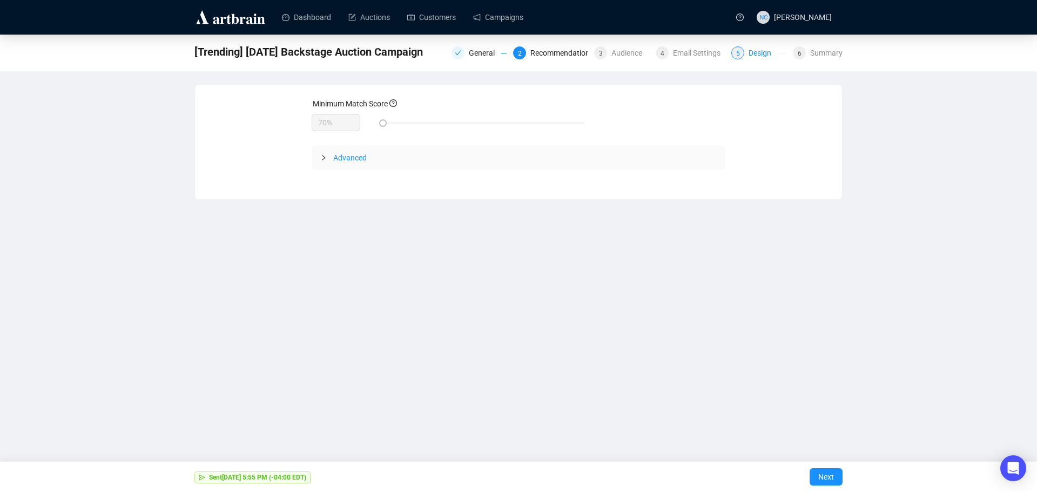
click at [758, 50] on div "Design" at bounding box center [762, 52] width 29 height 13
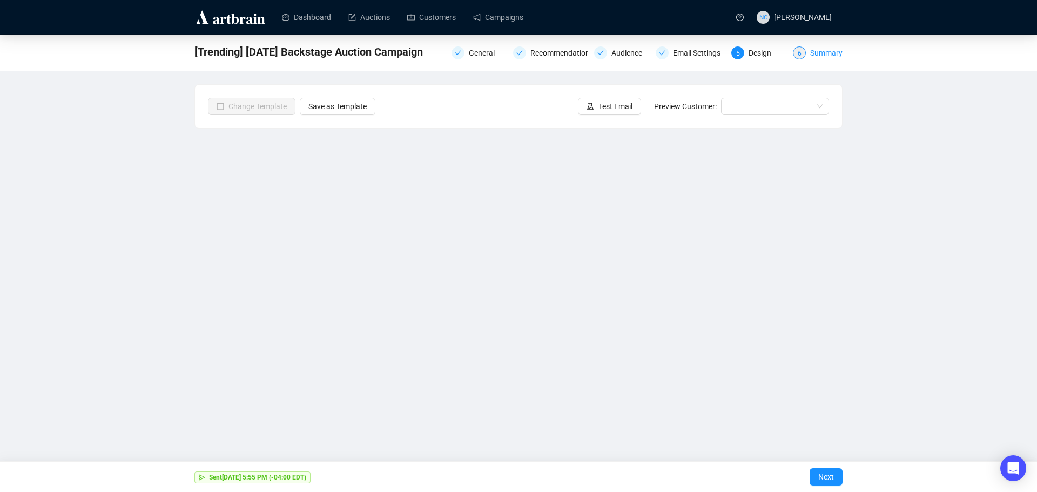
click at [833, 58] on div "Summary" at bounding box center [826, 52] width 32 height 13
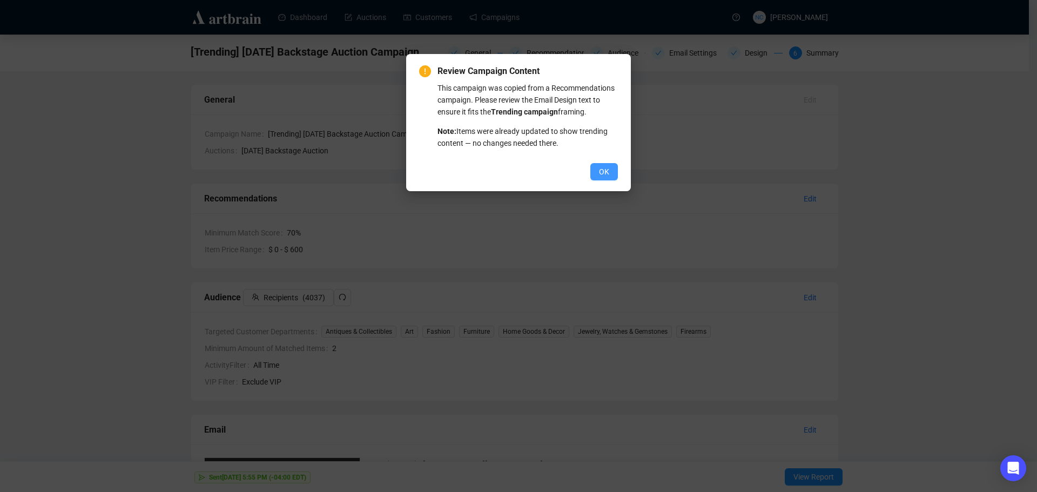
click at [603, 172] on span "OK" at bounding box center [604, 172] width 10 height 12
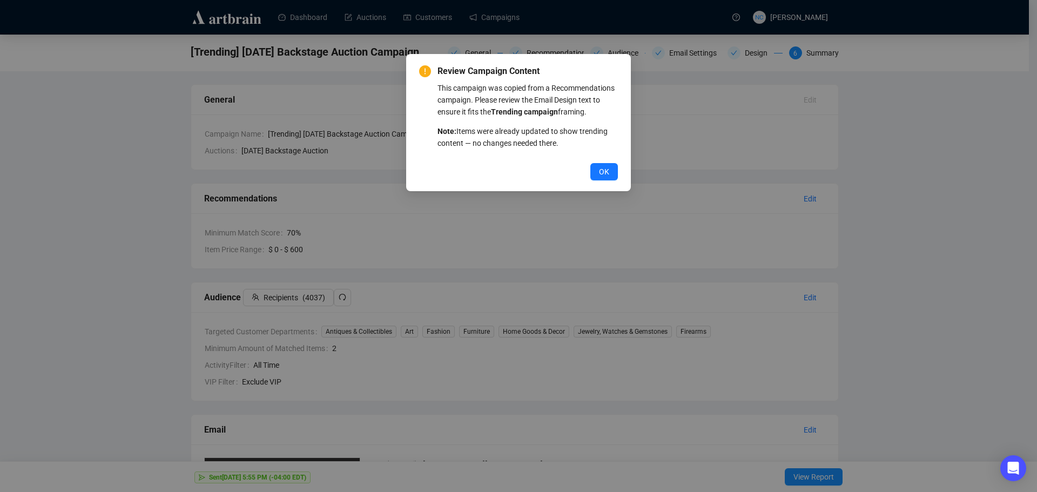
click at [603, 172] on span "OK" at bounding box center [604, 172] width 10 height 12
click at [595, 173] on button "OK" at bounding box center [604, 171] width 28 height 17
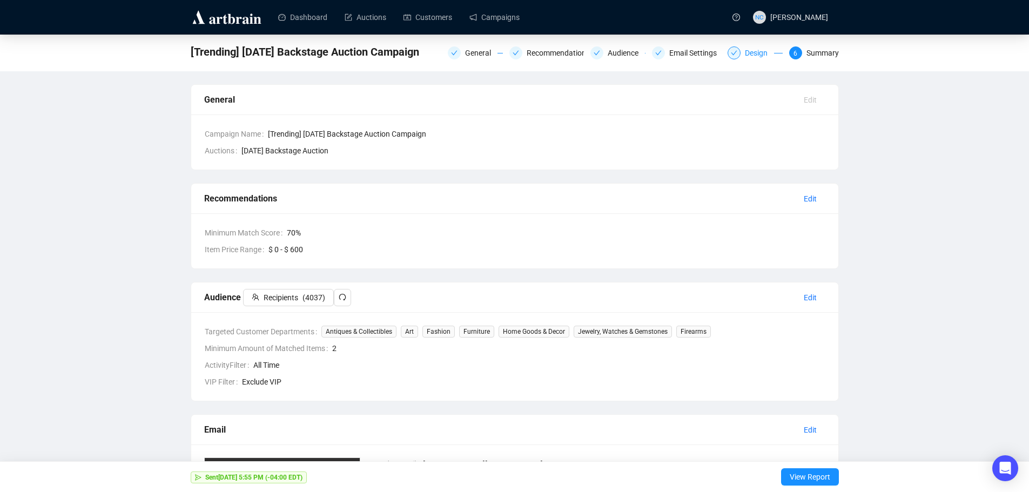
click at [754, 55] on div "Design" at bounding box center [759, 52] width 29 height 13
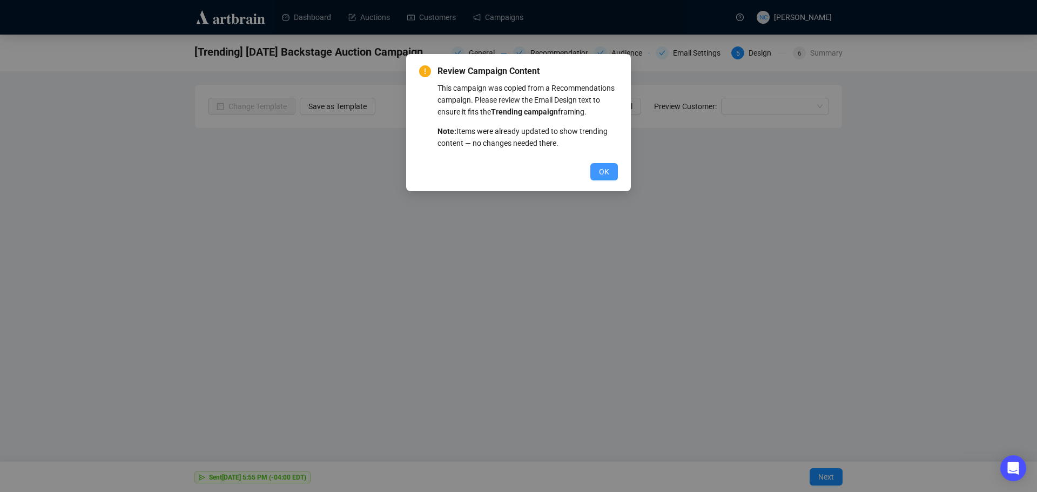
click at [605, 172] on span "OK" at bounding box center [604, 172] width 10 height 12
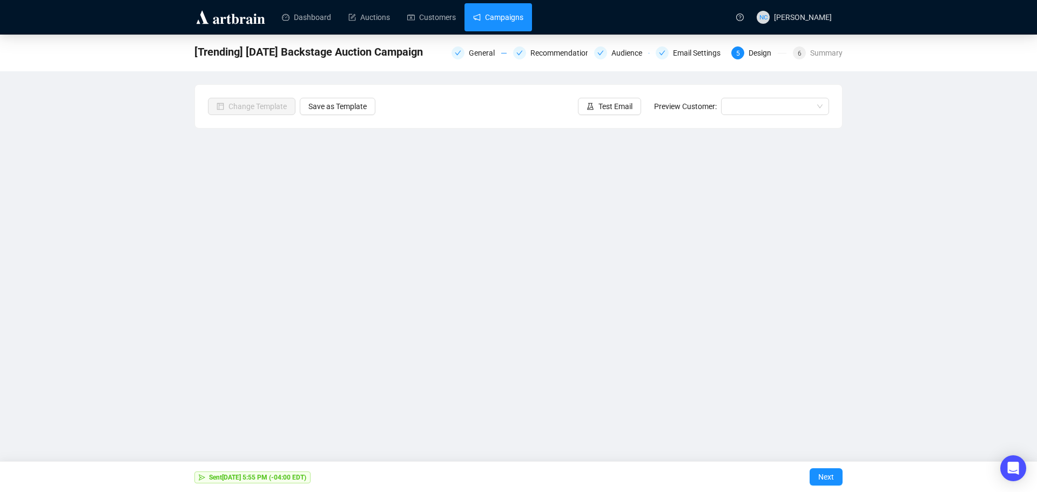
click at [499, 10] on link "Campaigns" at bounding box center [498, 17] width 50 height 28
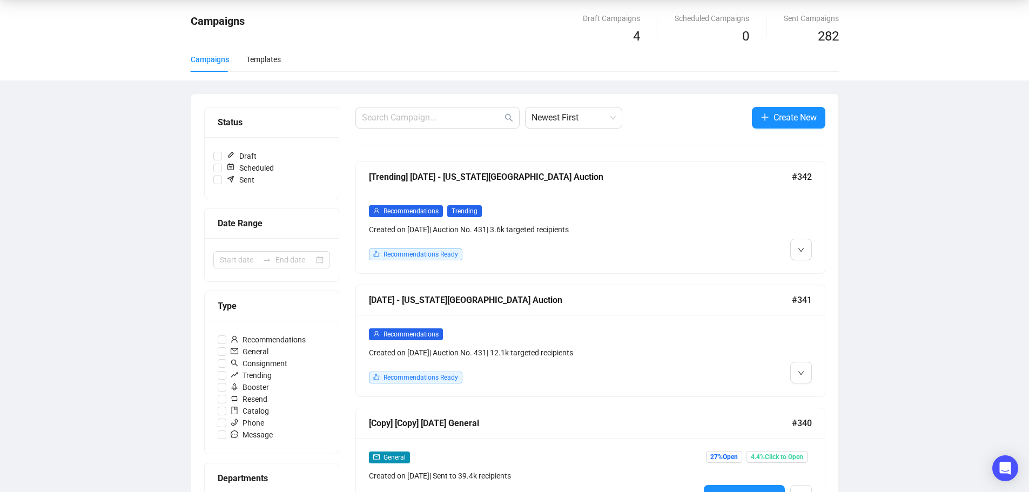
scroll to position [54, 0]
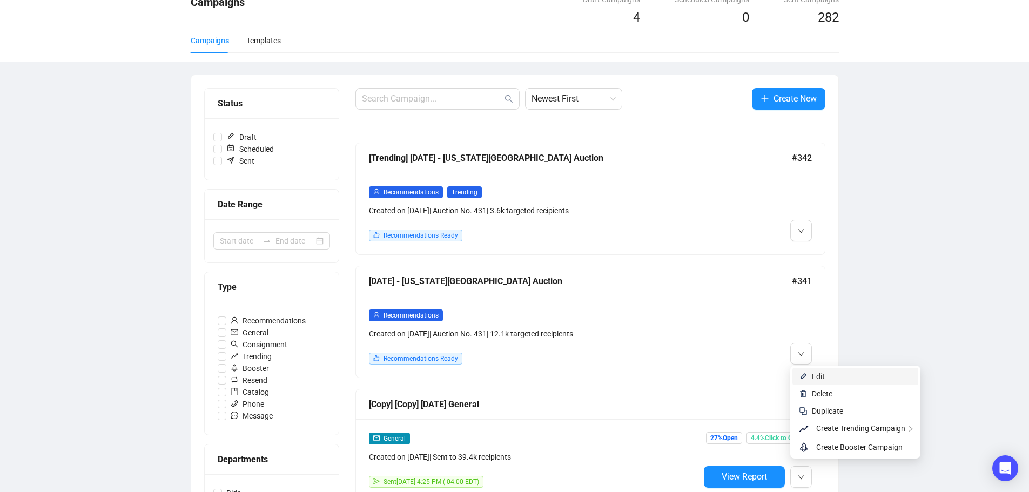
click at [818, 372] on span "Edit" at bounding box center [818, 376] width 13 height 9
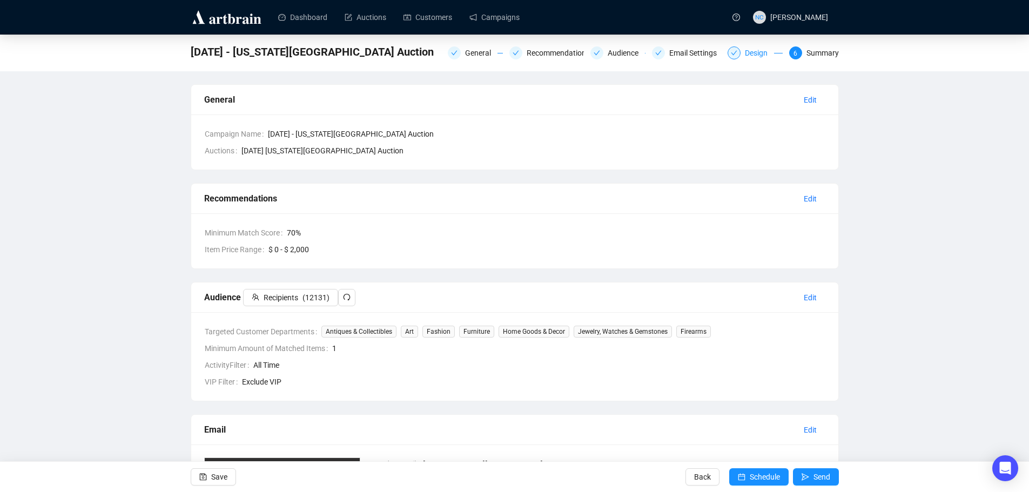
click at [758, 56] on div "Design" at bounding box center [759, 52] width 29 height 13
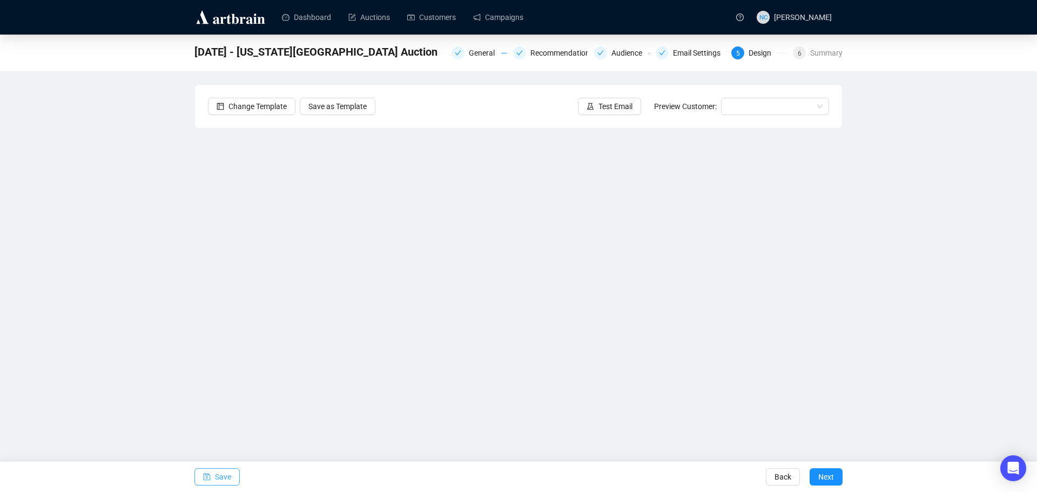
click at [225, 480] on span "Save" at bounding box center [223, 477] width 16 height 30
